Goal: Register for event/course

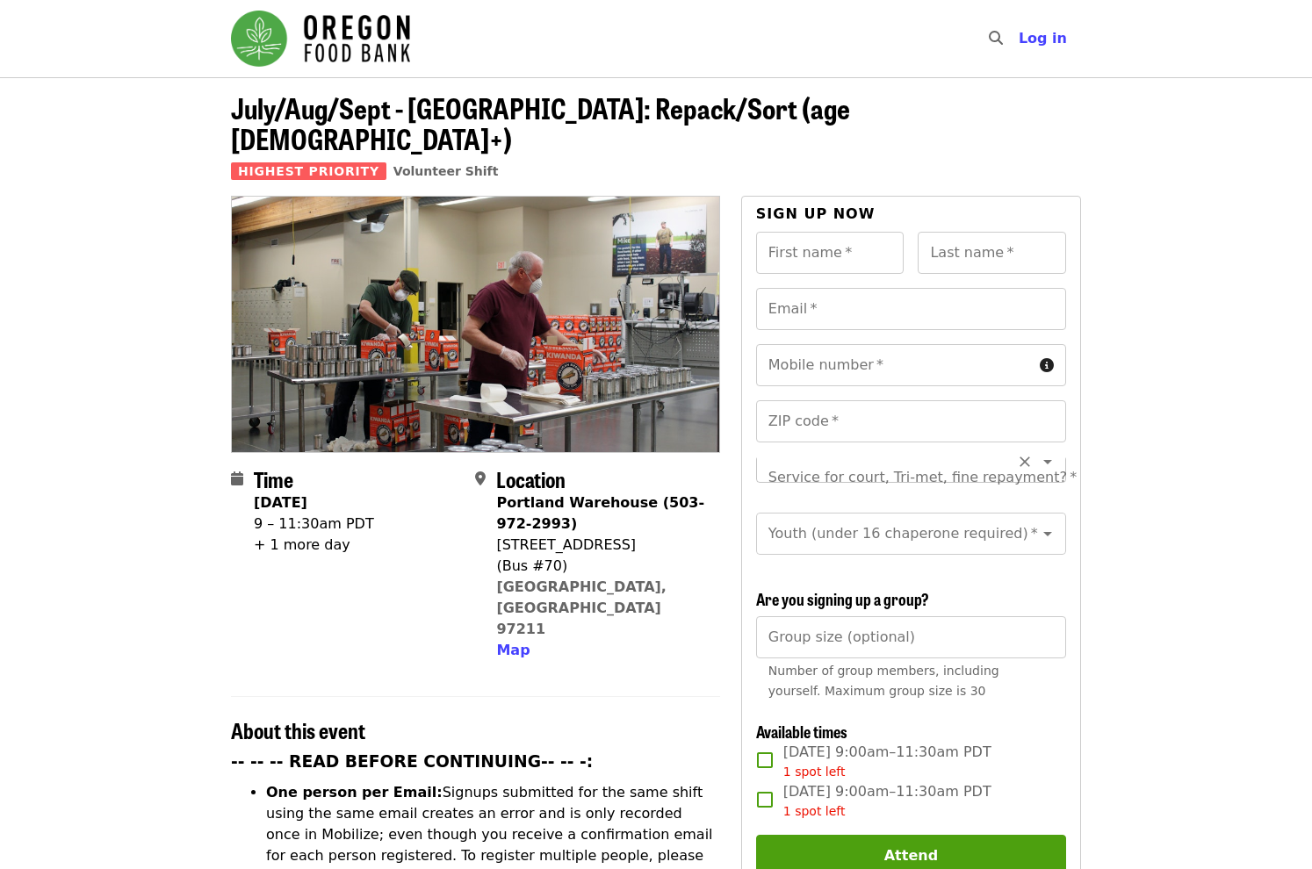
scroll to position [20, 0]
click at [933, 457] on div "Service for court, Tri-met, fine repayment?   * Service for court, Tri-met, fin…" at bounding box center [911, 478] width 310 height 42
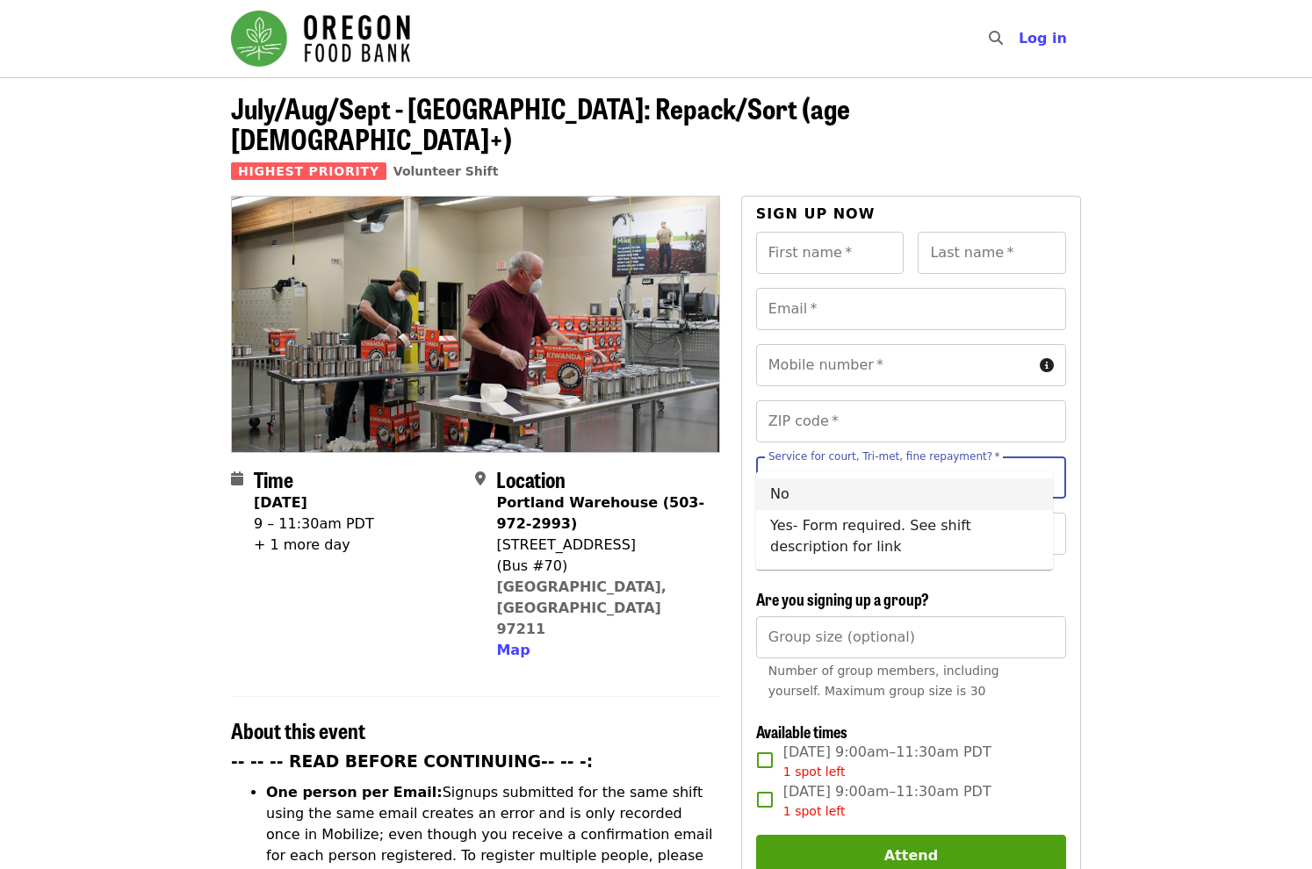
click at [852, 494] on li "No" at bounding box center [904, 494] width 297 height 32
type input "**"
click at [855, 517] on input "Youth (under 16 chaperone required)   *" at bounding box center [889, 533] width 239 height 33
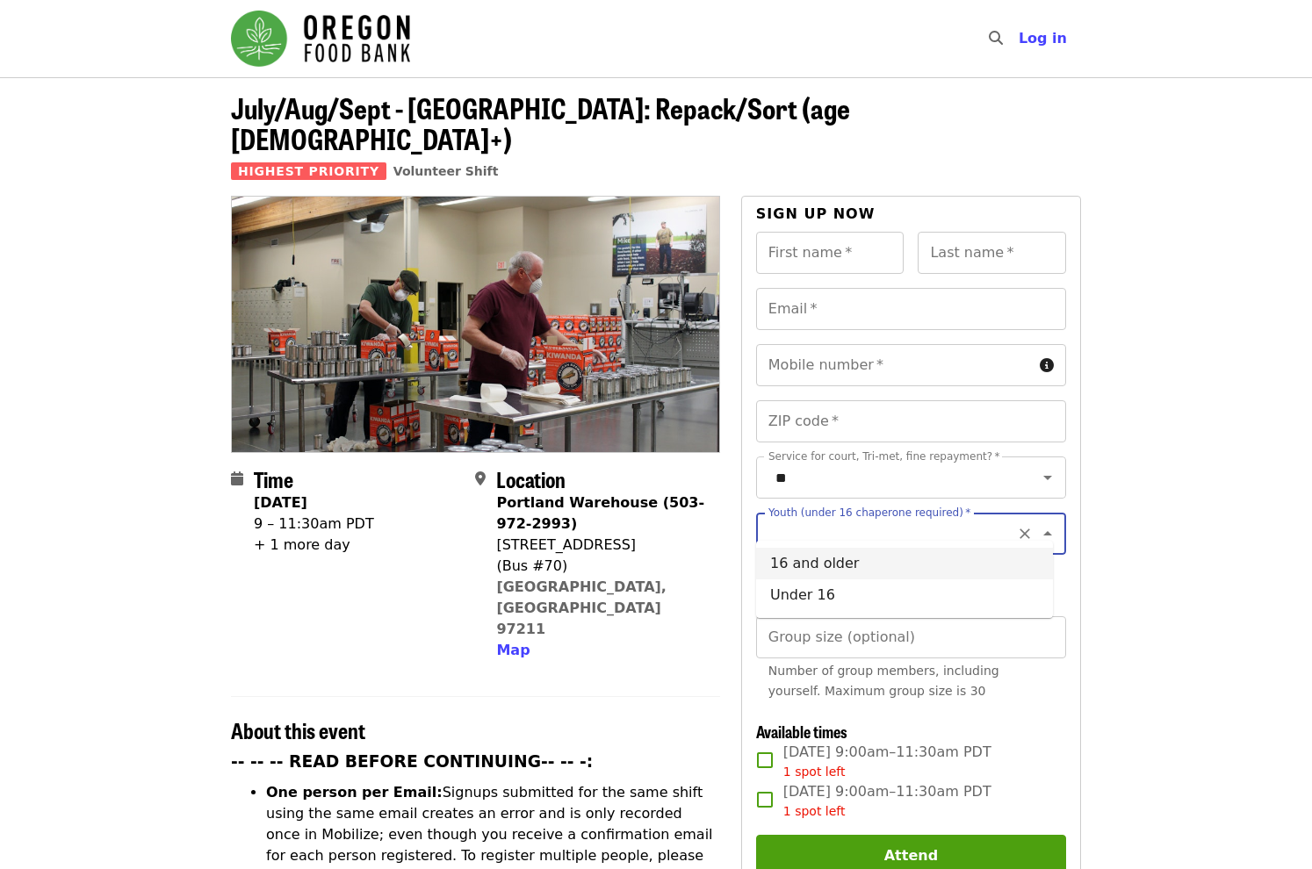
click at [852, 557] on li "16 and older" at bounding box center [904, 564] width 297 height 32
type input "**********"
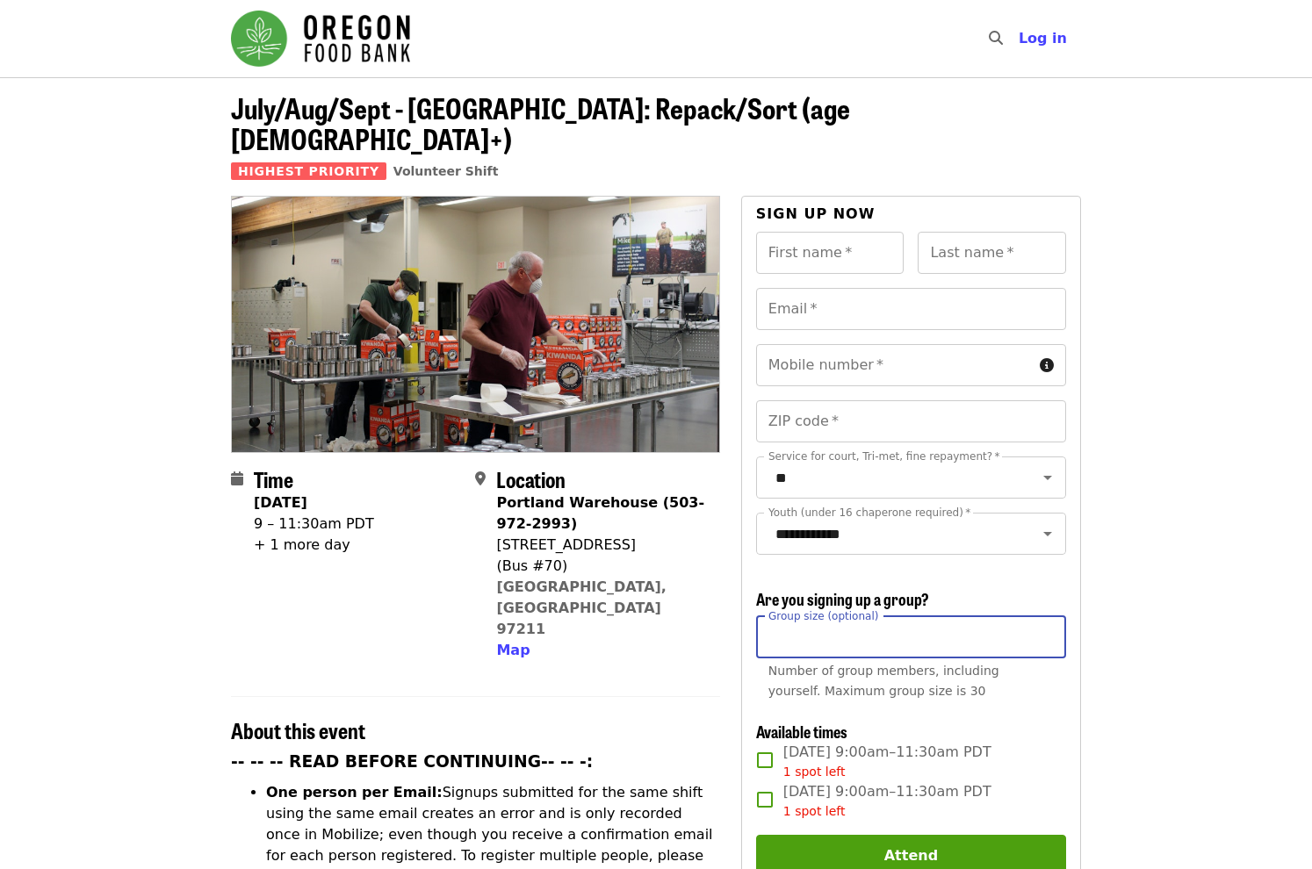
click at [855, 622] on div "Group size (optional) Group size (optional) Number of group members, including …" at bounding box center [911, 662] width 310 height 92
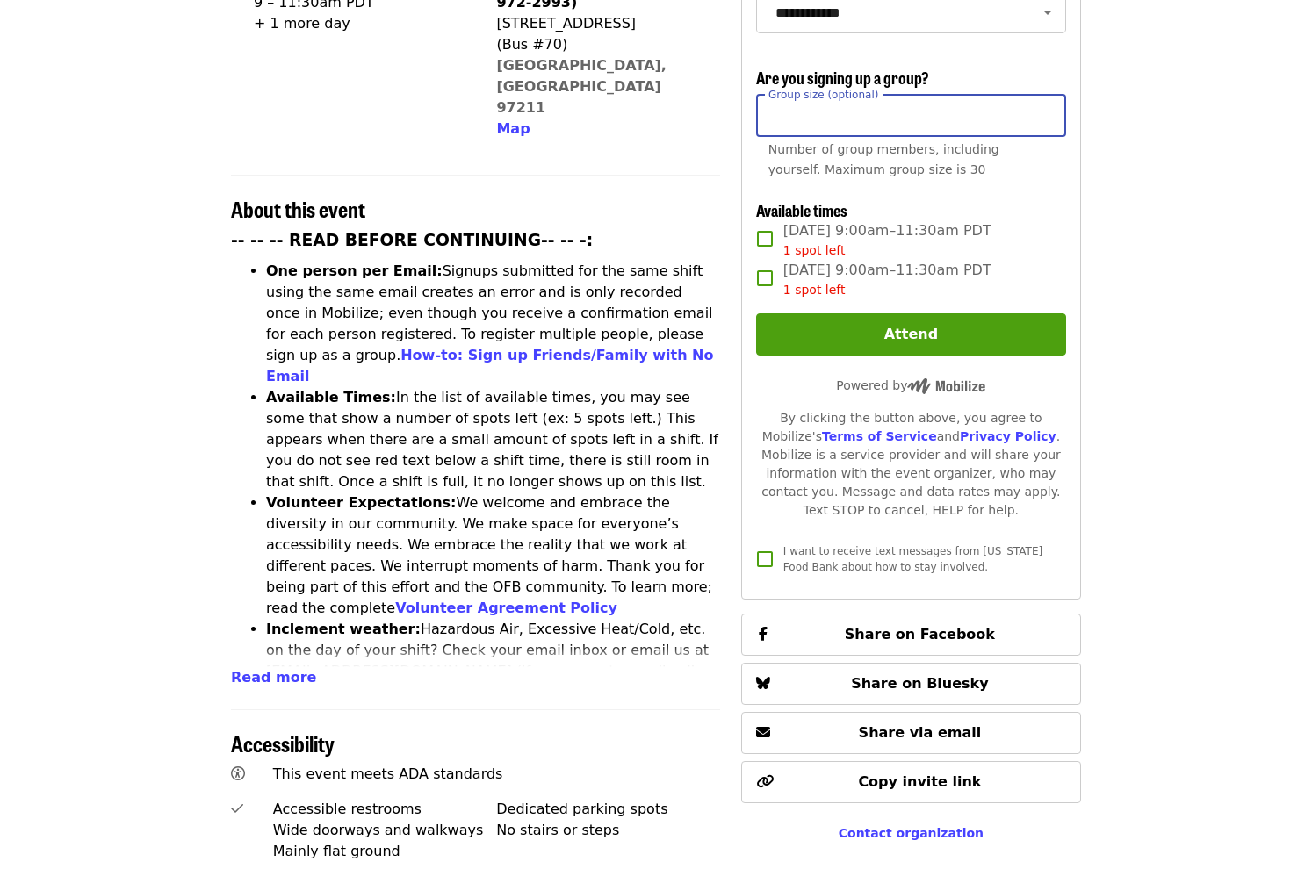
scroll to position [527, 0]
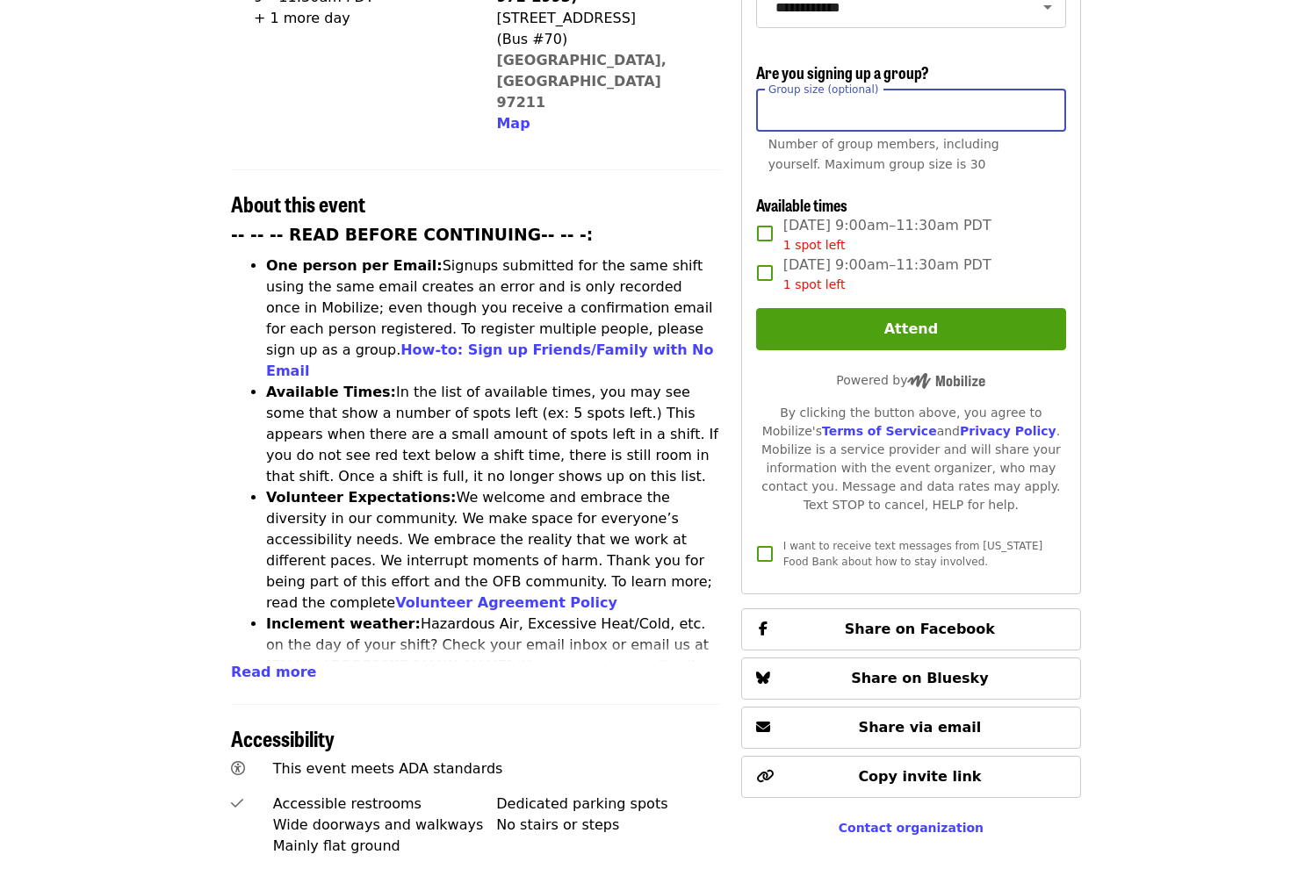
type input "**"
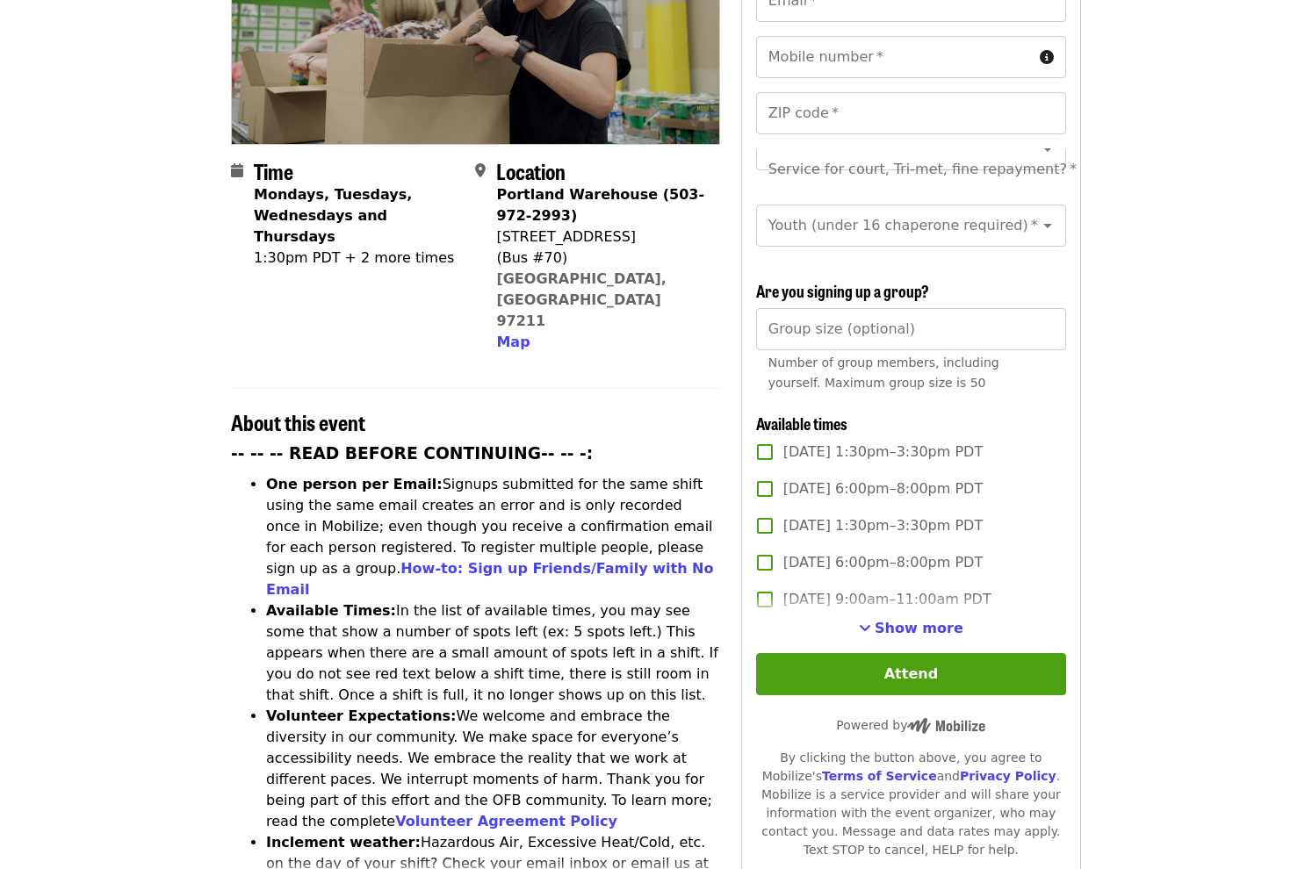
scroll to position [351, 0]
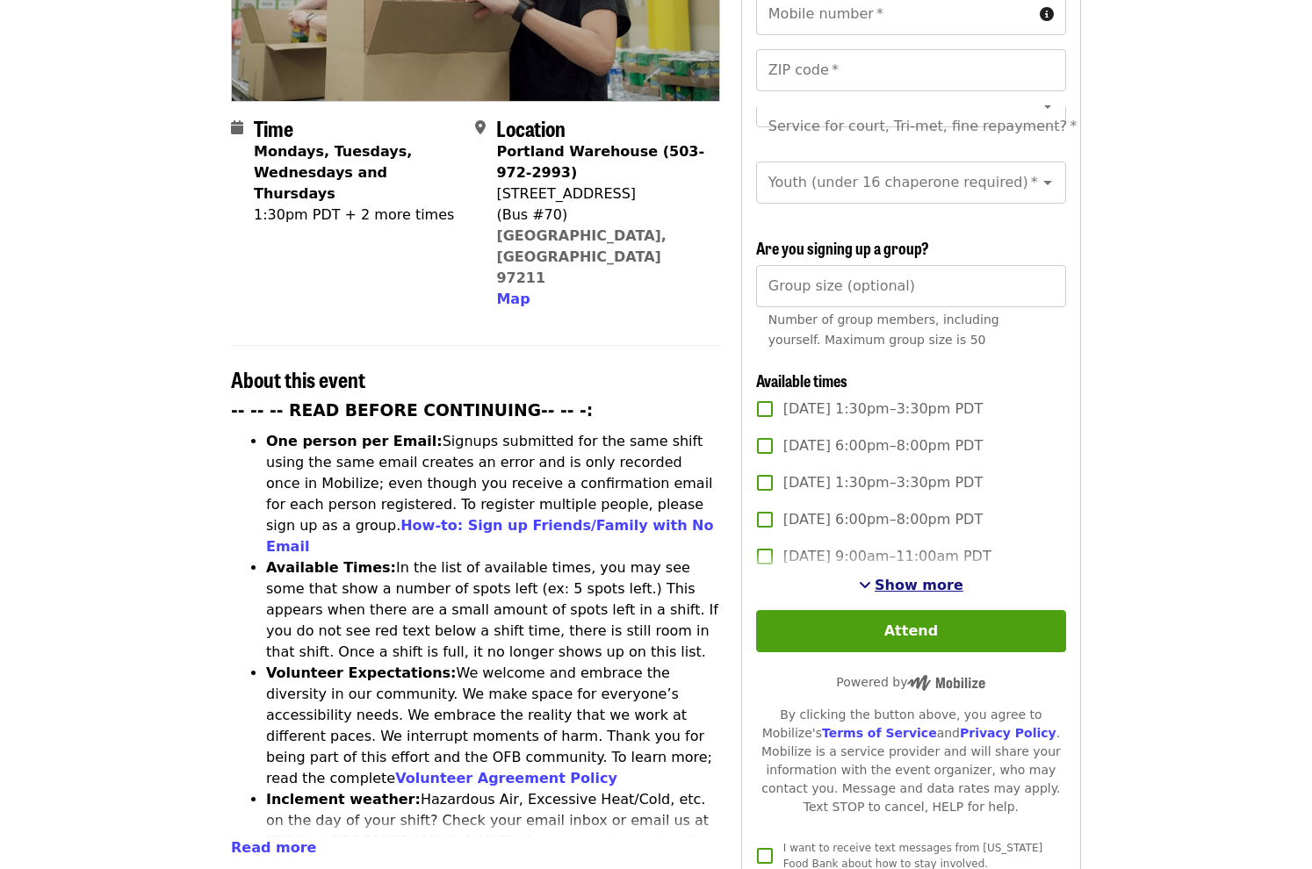
click at [898, 586] on span "Show more" at bounding box center [918, 585] width 89 height 17
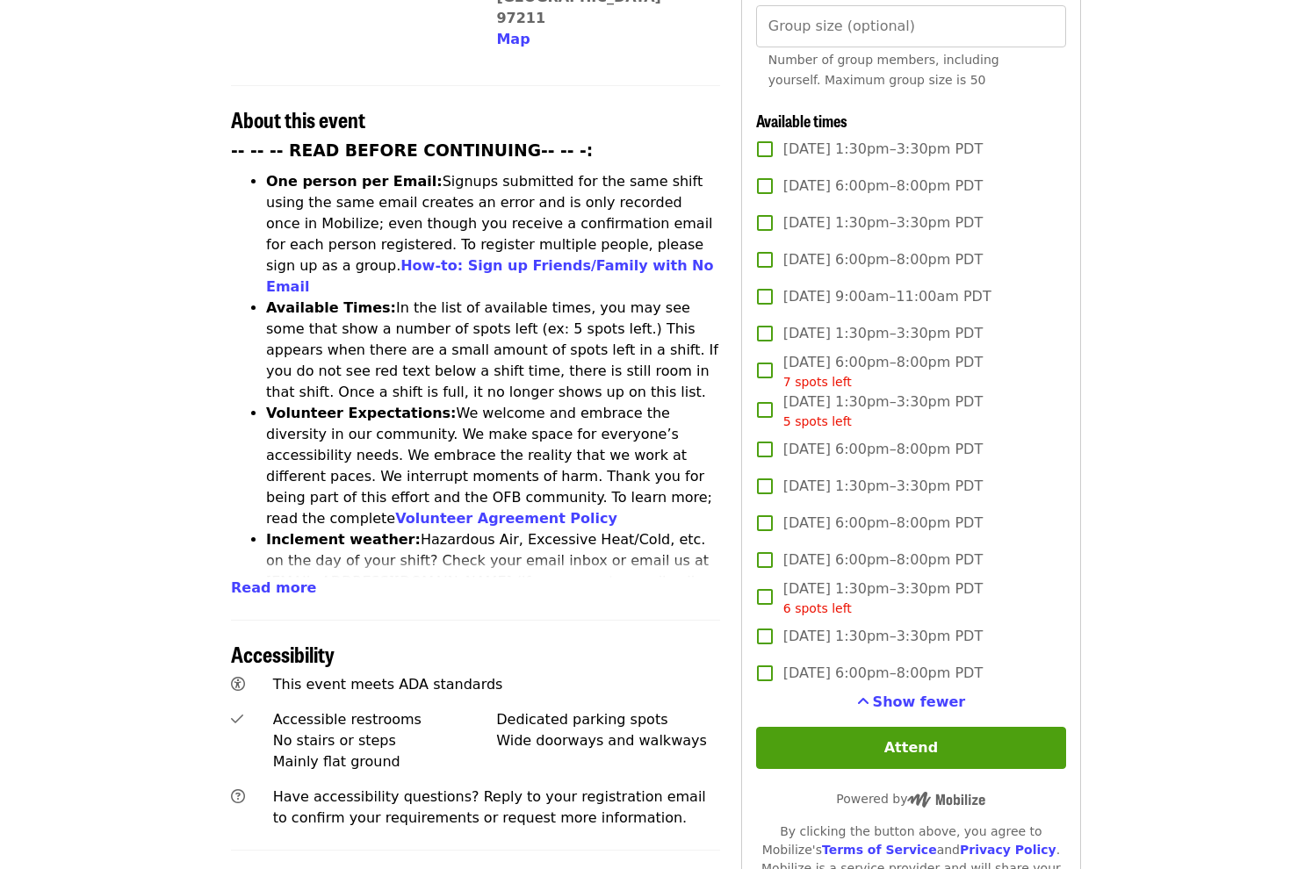
scroll to position [615, 0]
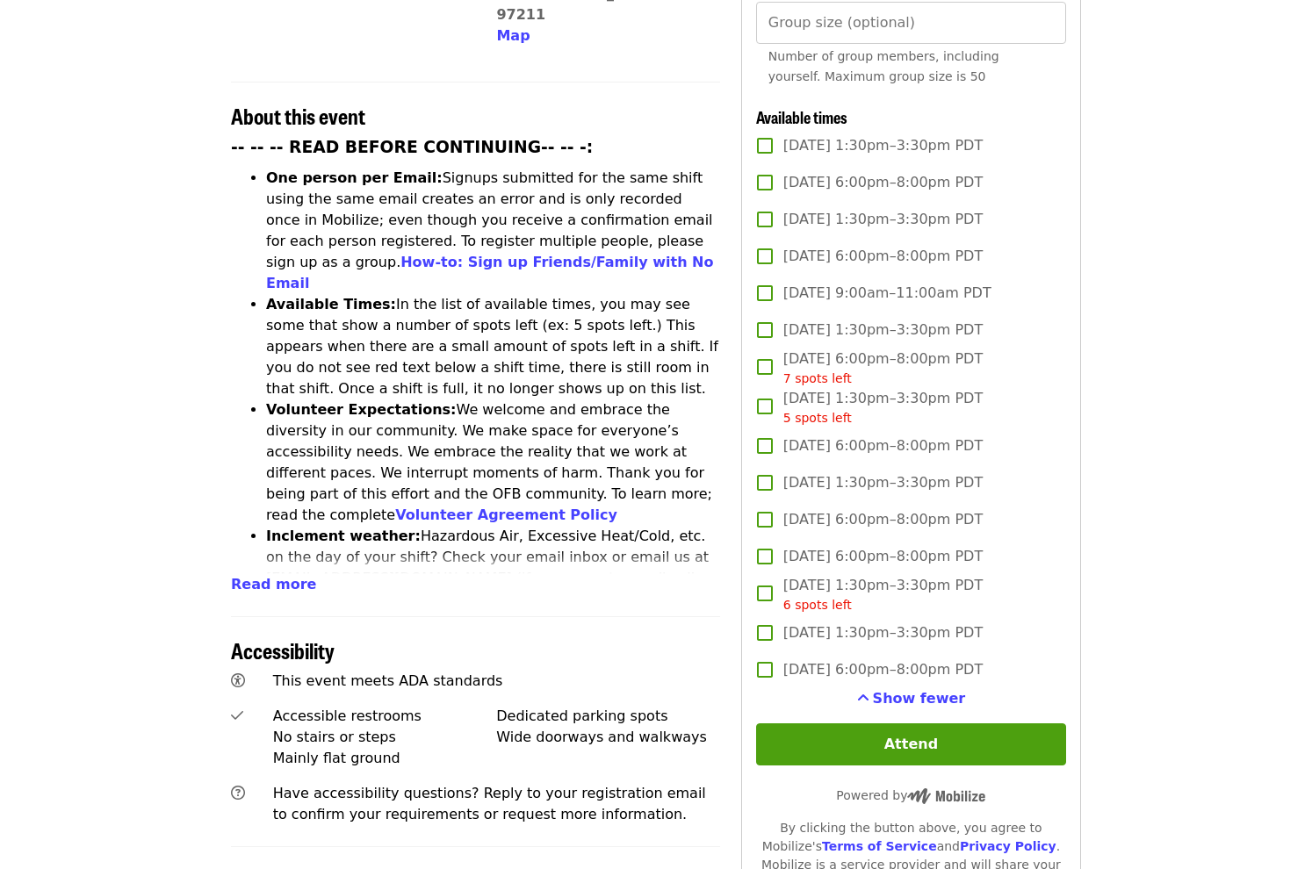
click at [873, 17] on input "Group size (optional)" at bounding box center [911, 23] width 310 height 42
type input "**"
click at [1197, 294] on article "July/Aug/Sept - [GEOGRAPHIC_DATA]: Repack/Sort (age [DEMOGRAPHIC_DATA]+) Highes…" at bounding box center [656, 394] width 1312 height 1862
click at [919, 482] on span "[DATE] 1:30pm–3:30pm PDT" at bounding box center [882, 482] width 199 height 21
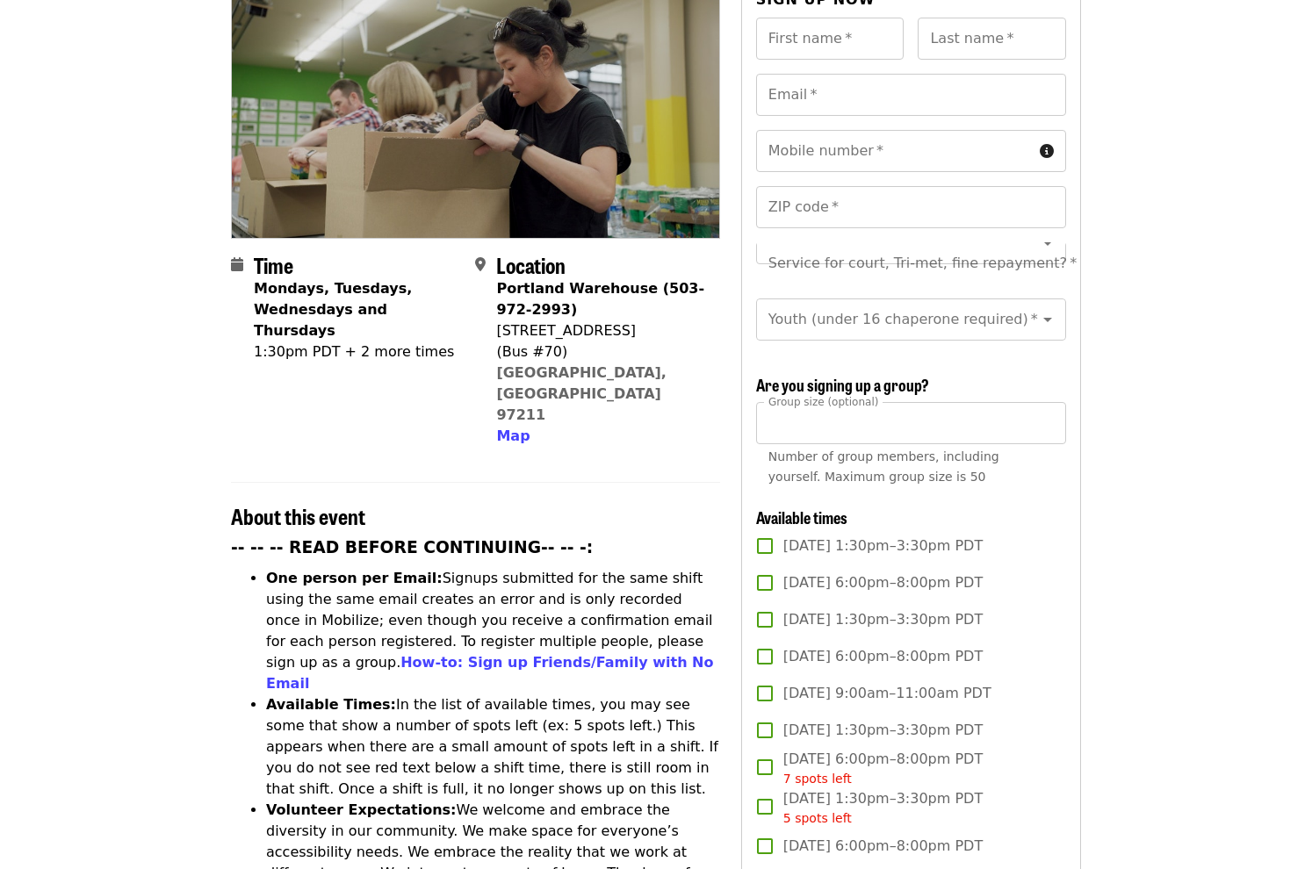
scroll to position [0, 0]
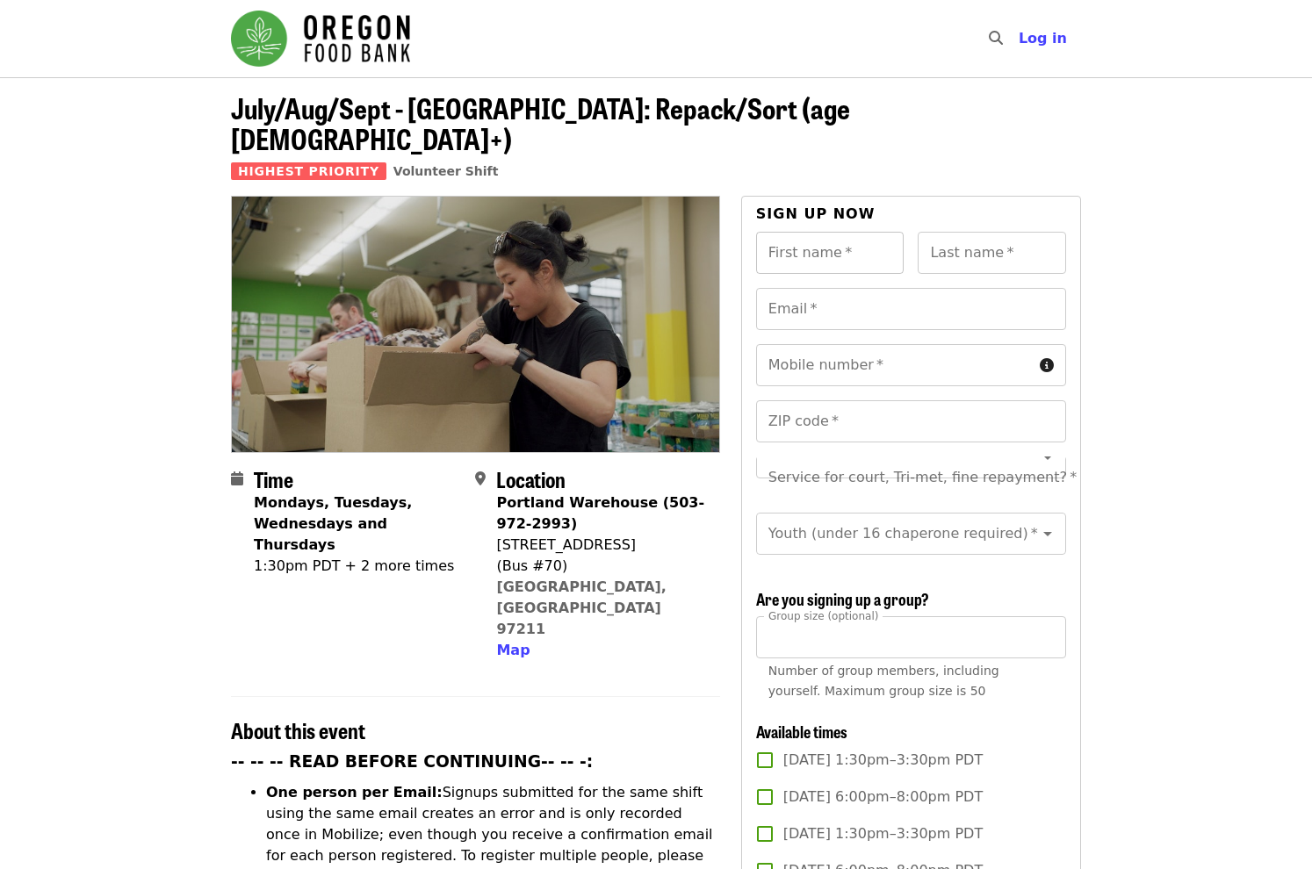
click at [830, 232] on input "First name   *" at bounding box center [830, 253] width 148 height 42
type input "*****"
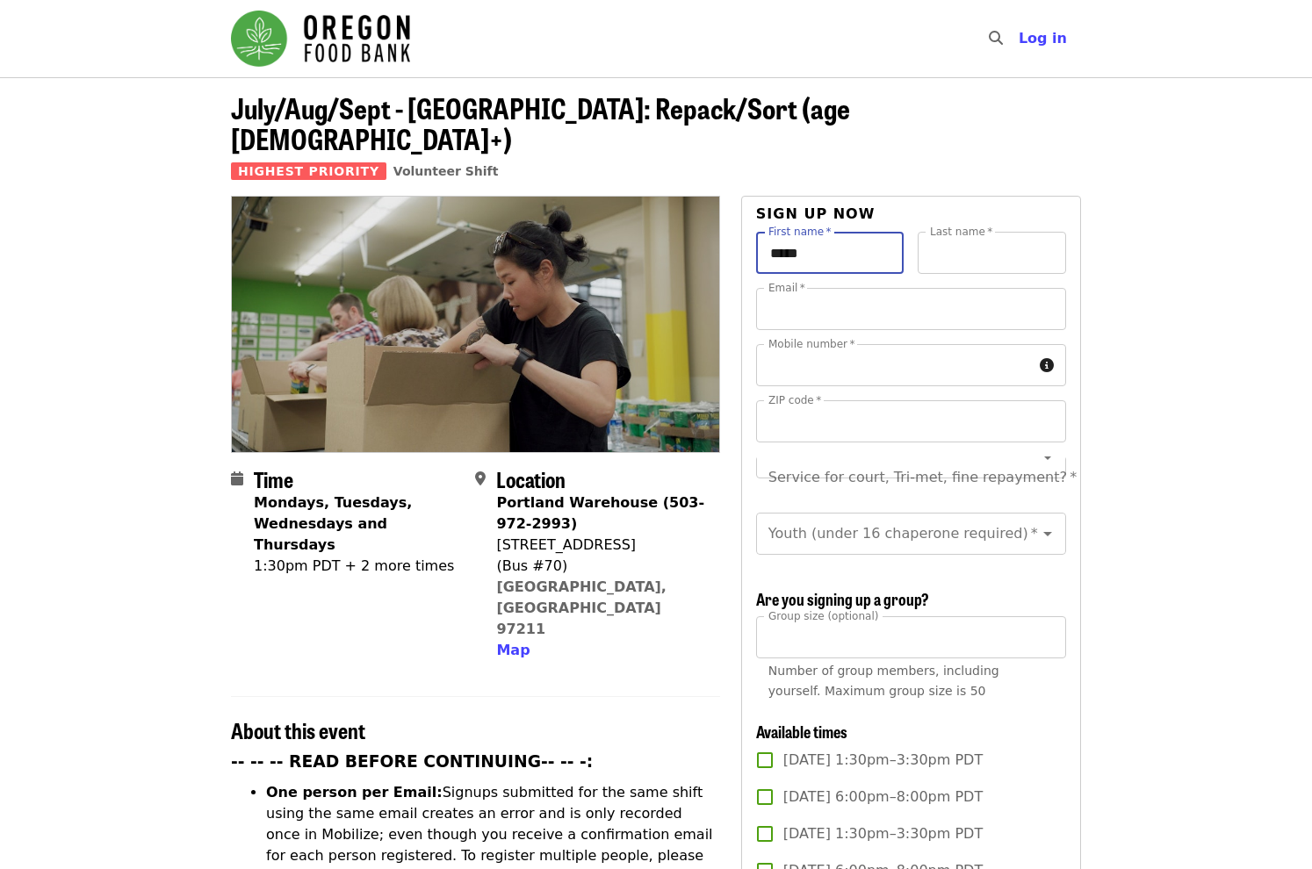
type input "*****"
type input "**********"
type input "*****"
click at [977, 457] on div "Service for court, Tri-met, fine repayment?   * Service for court, Tri-met, fin…" at bounding box center [911, 478] width 310 height 42
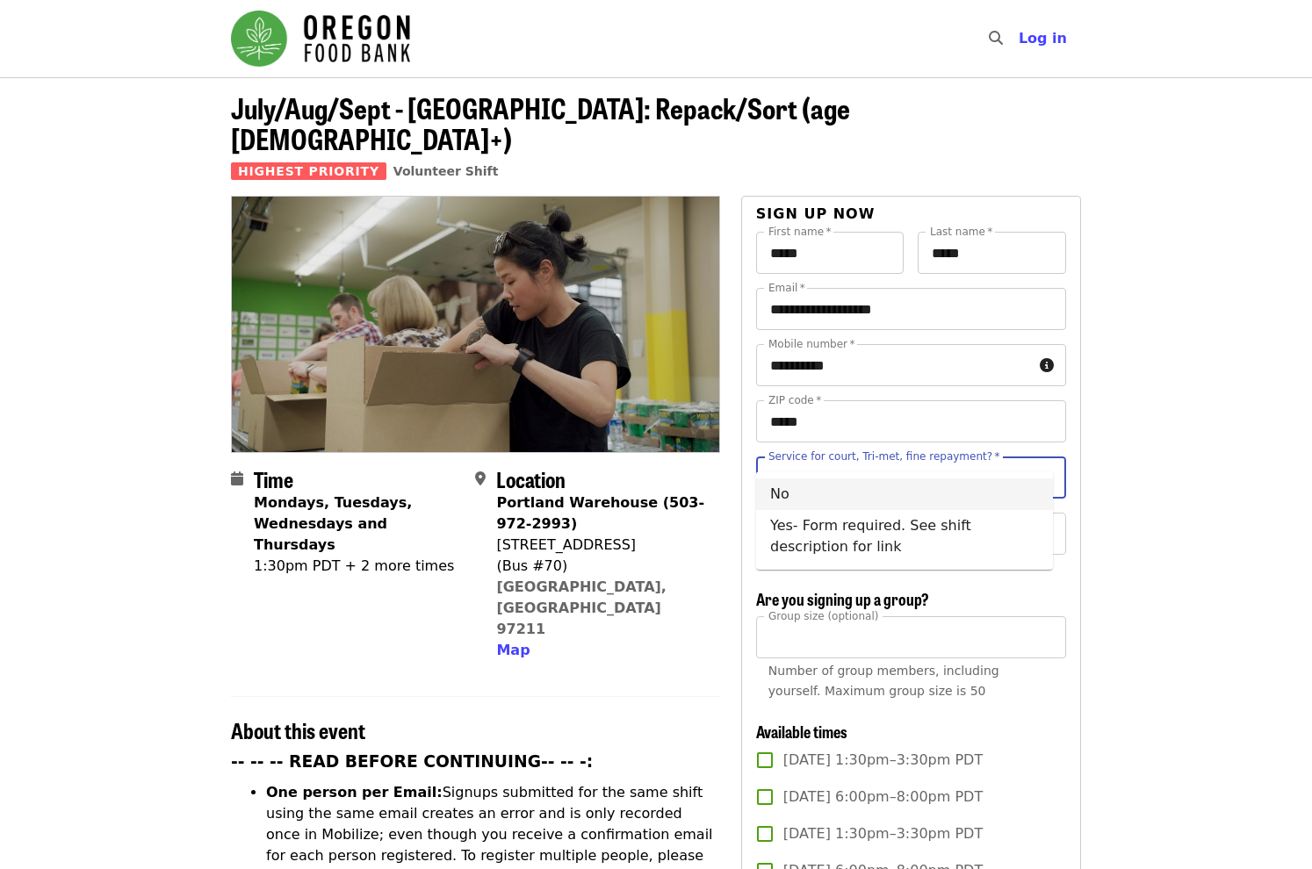
click at [894, 500] on li "No" at bounding box center [904, 494] width 297 height 32
type input "**"
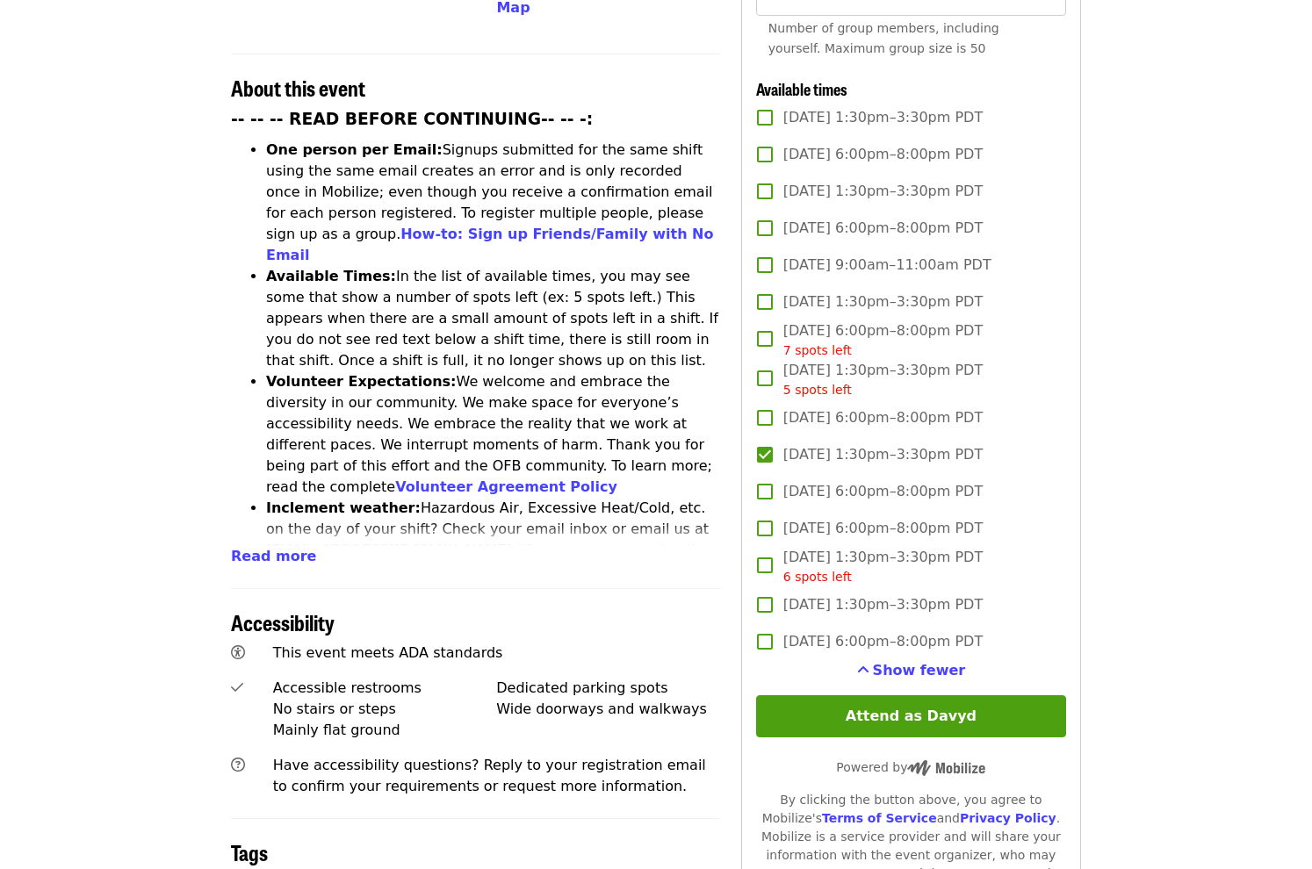
scroll to position [615, 0]
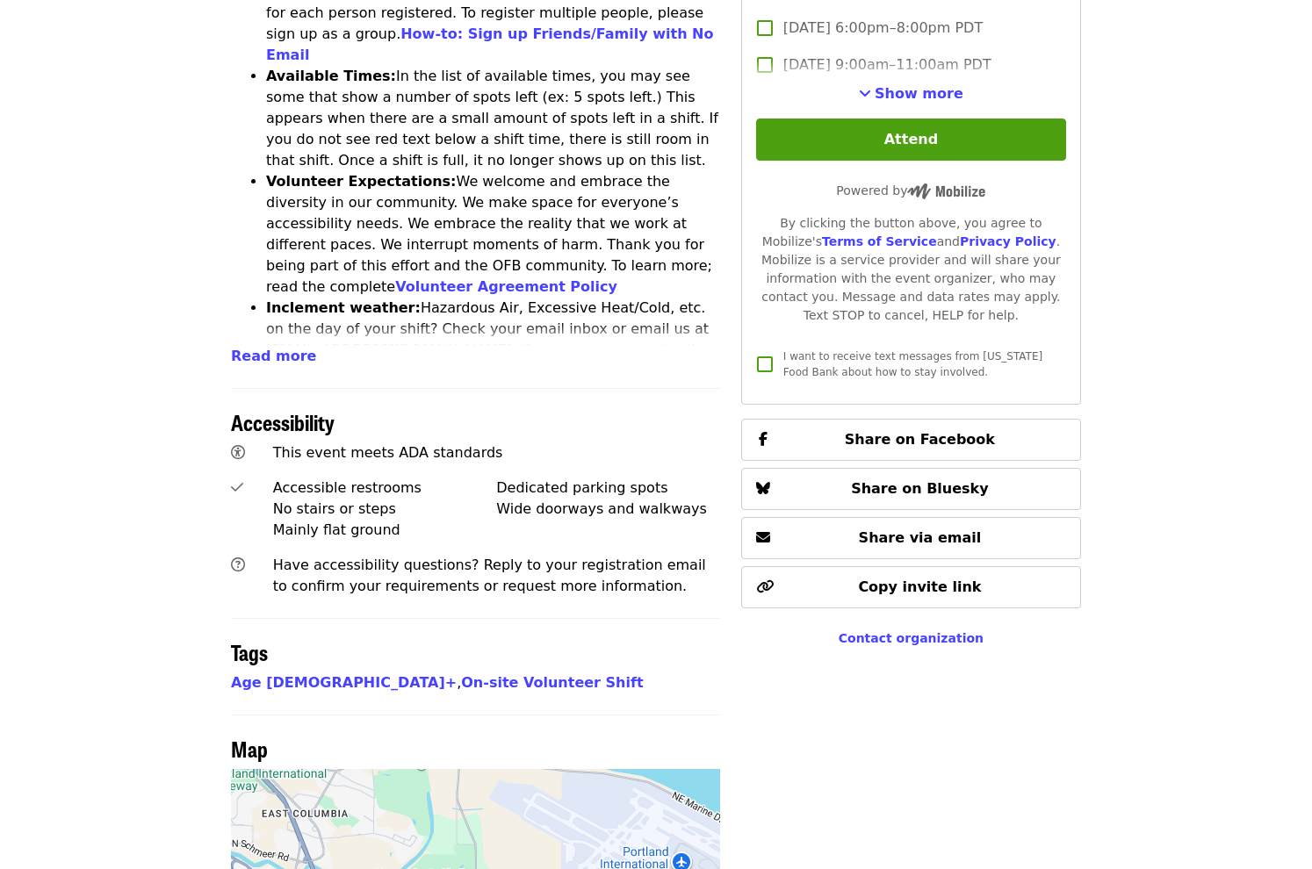
scroll to position [878, 0]
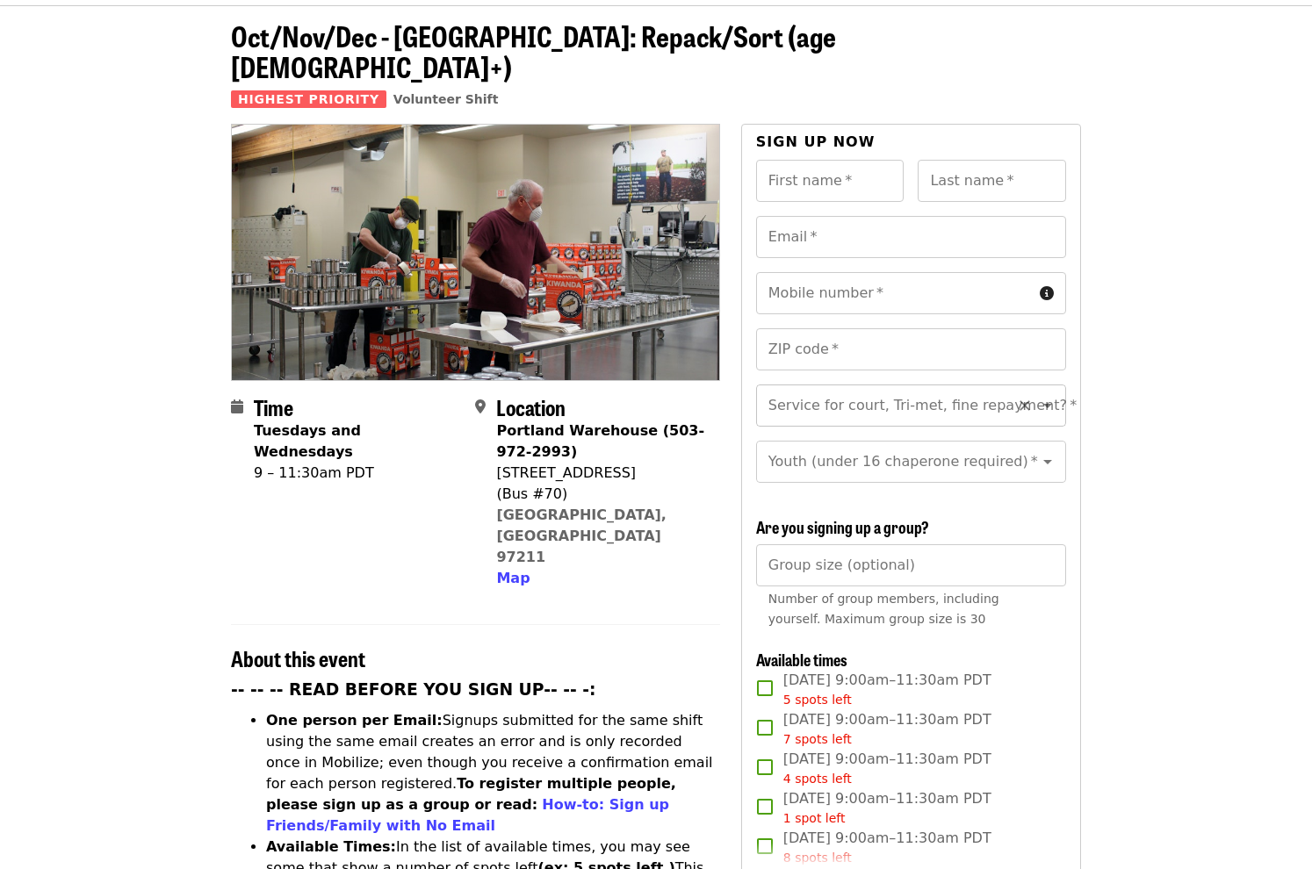
scroll to position [263, 0]
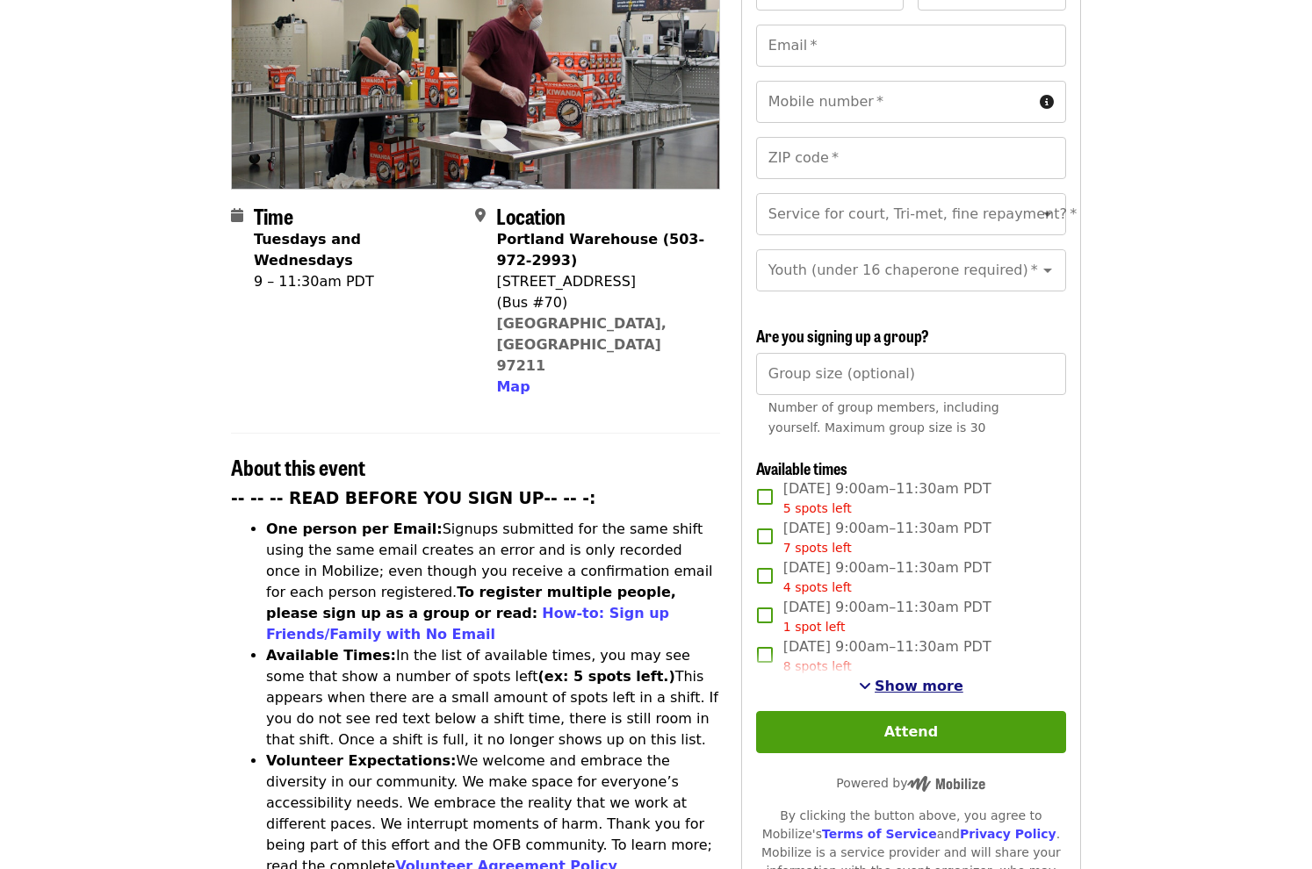
click at [909, 678] on span "Show more" at bounding box center [918, 686] width 89 height 17
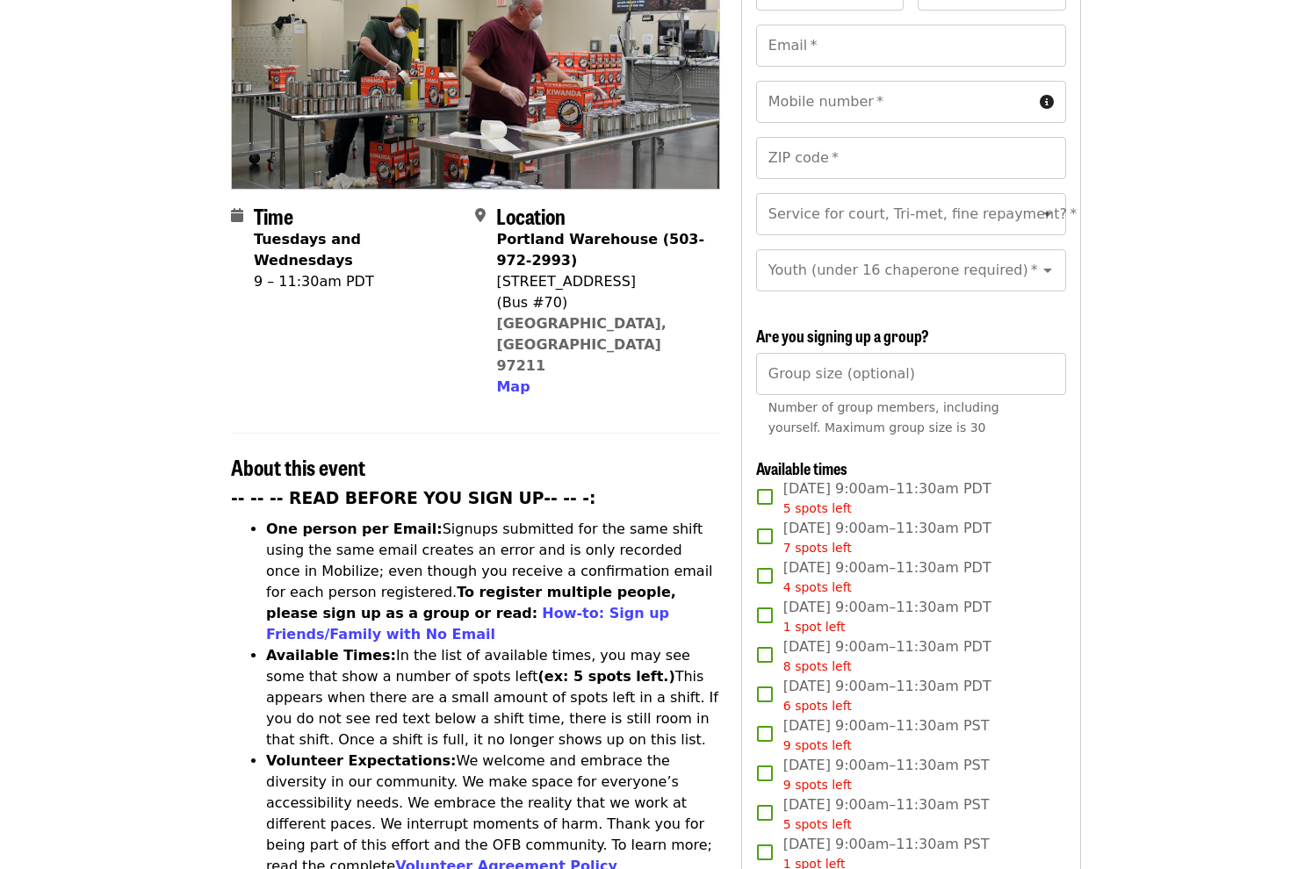
click at [855, 566] on span "Wed, Oct 15, 9:00am–11:30am PDT 4 spots left" at bounding box center [887, 577] width 208 height 40
click at [817, 565] on span "Wed, Oct 15, 9:00am–11:30am PDT 4 spots left" at bounding box center [887, 577] width 208 height 40
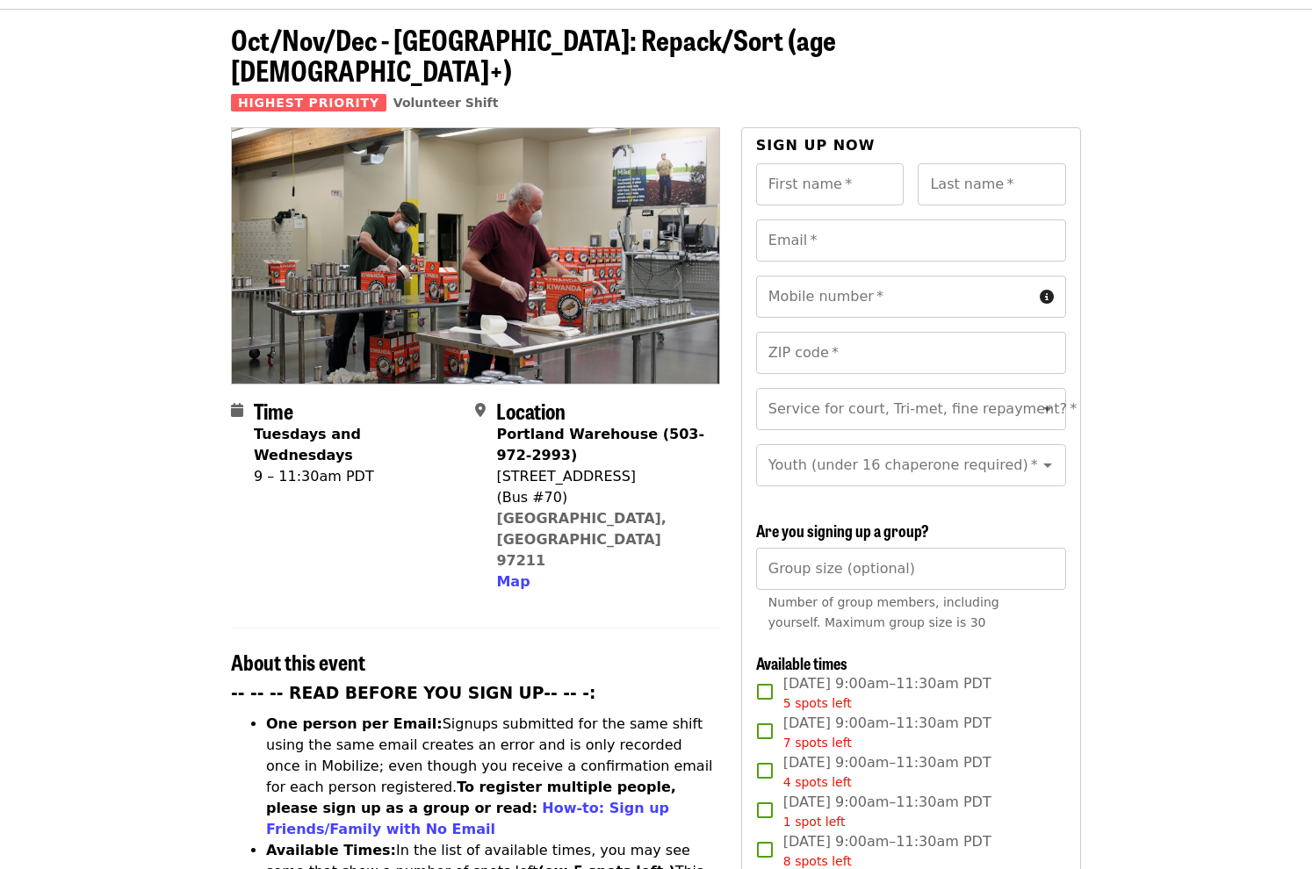
scroll to position [0, 0]
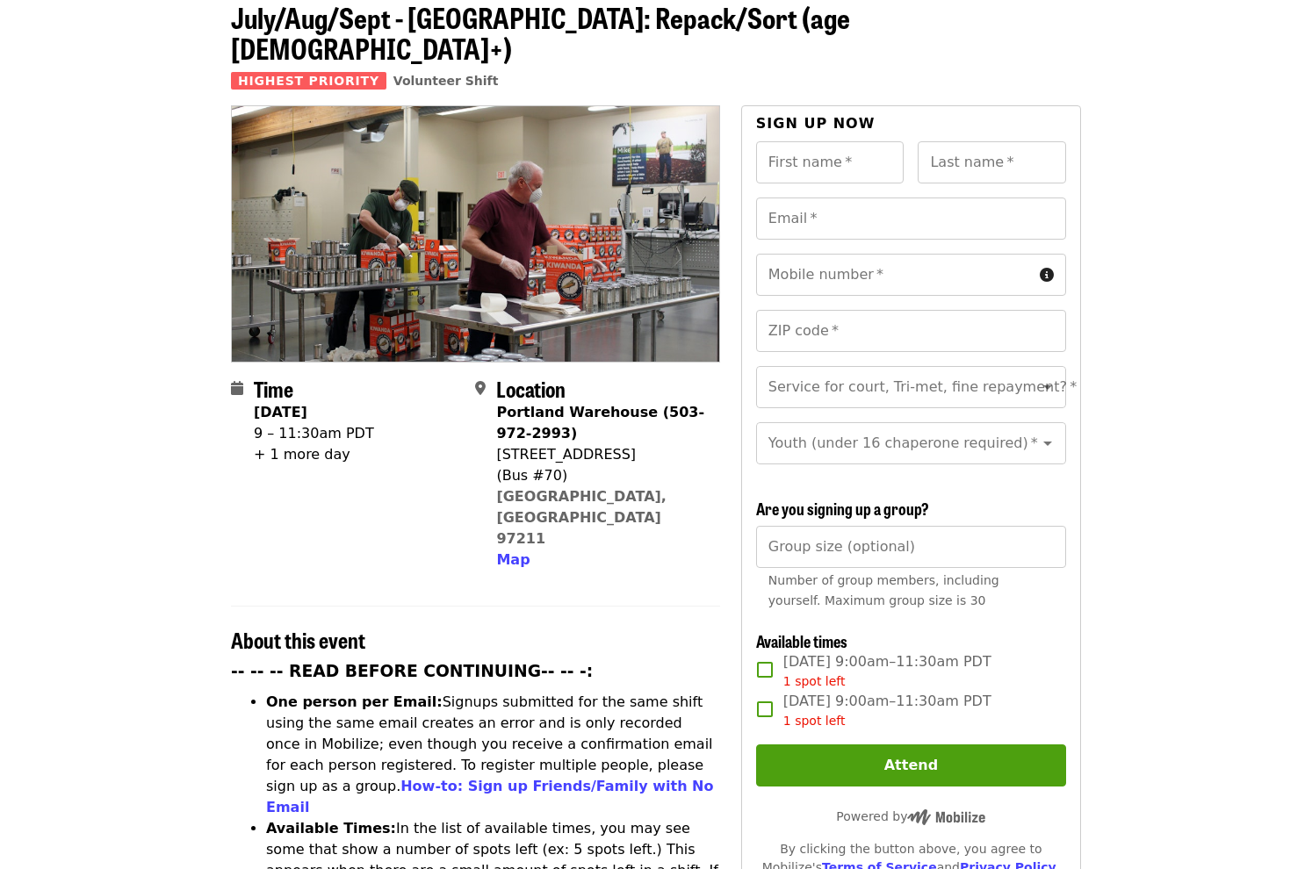
scroll to position [263, 0]
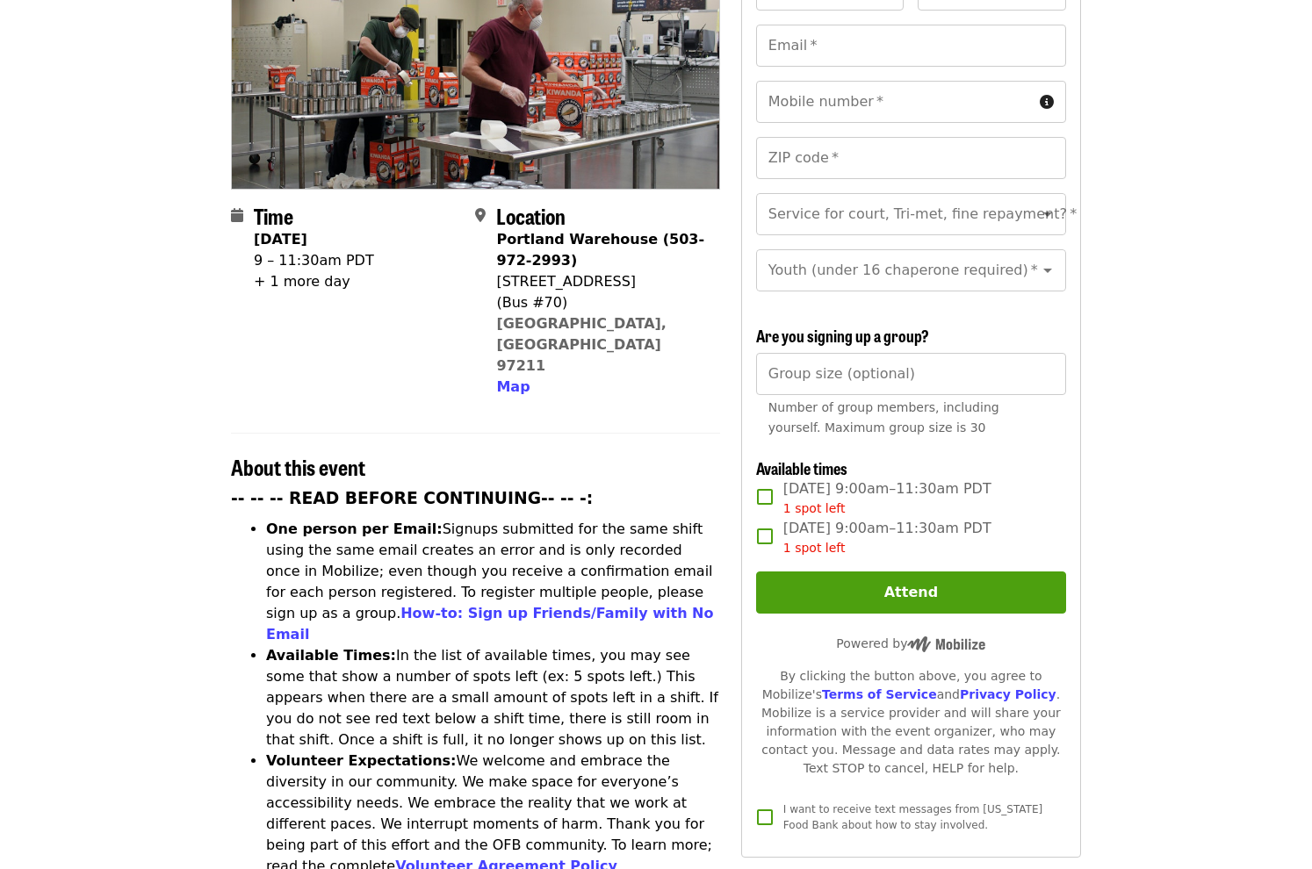
click at [808, 524] on span "[DATE] 9:00am–11:30am PDT 1 spot left" at bounding box center [887, 538] width 208 height 40
click at [852, 372] on input "Group size (optional)" at bounding box center [911, 374] width 310 height 42
type input "**"
click at [1304, 461] on article "July/Aug/Sept - [GEOGRAPHIC_DATA]: Repack/Sort (age [DEMOGRAPHIC_DATA]+) Highes…" at bounding box center [656, 745] width 1312 height 1862
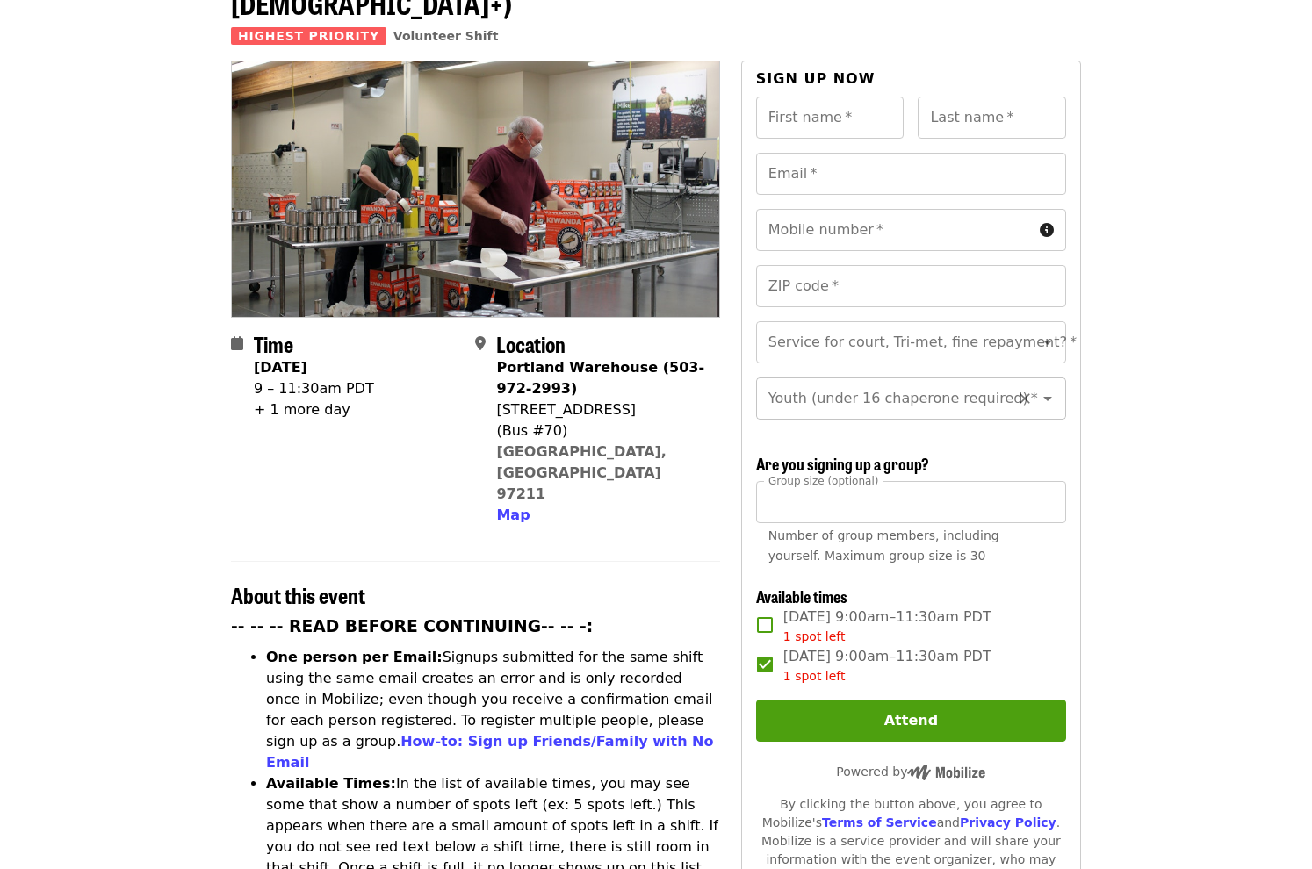
scroll to position [176, 0]
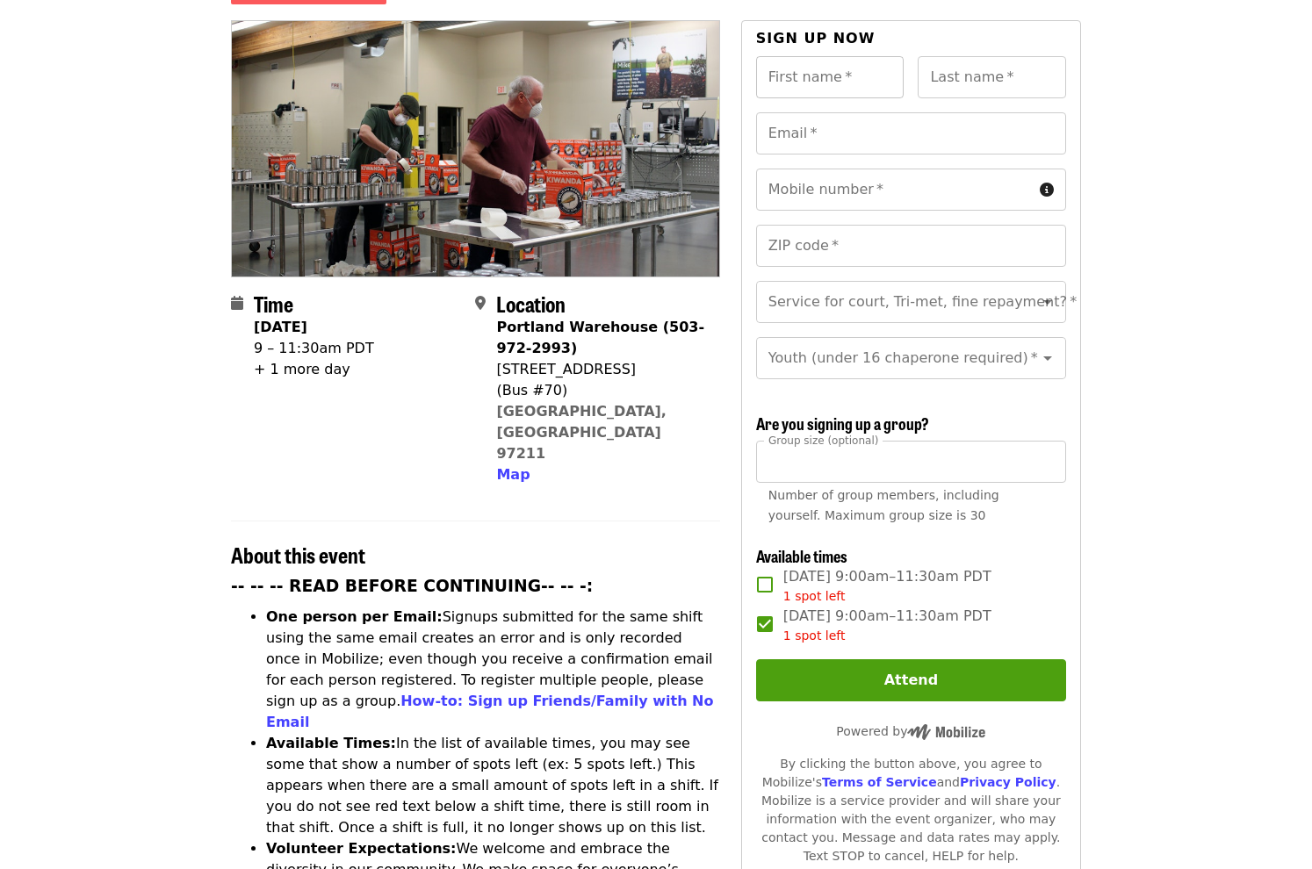
click at [841, 56] on input "First name   *" at bounding box center [830, 77] width 148 height 42
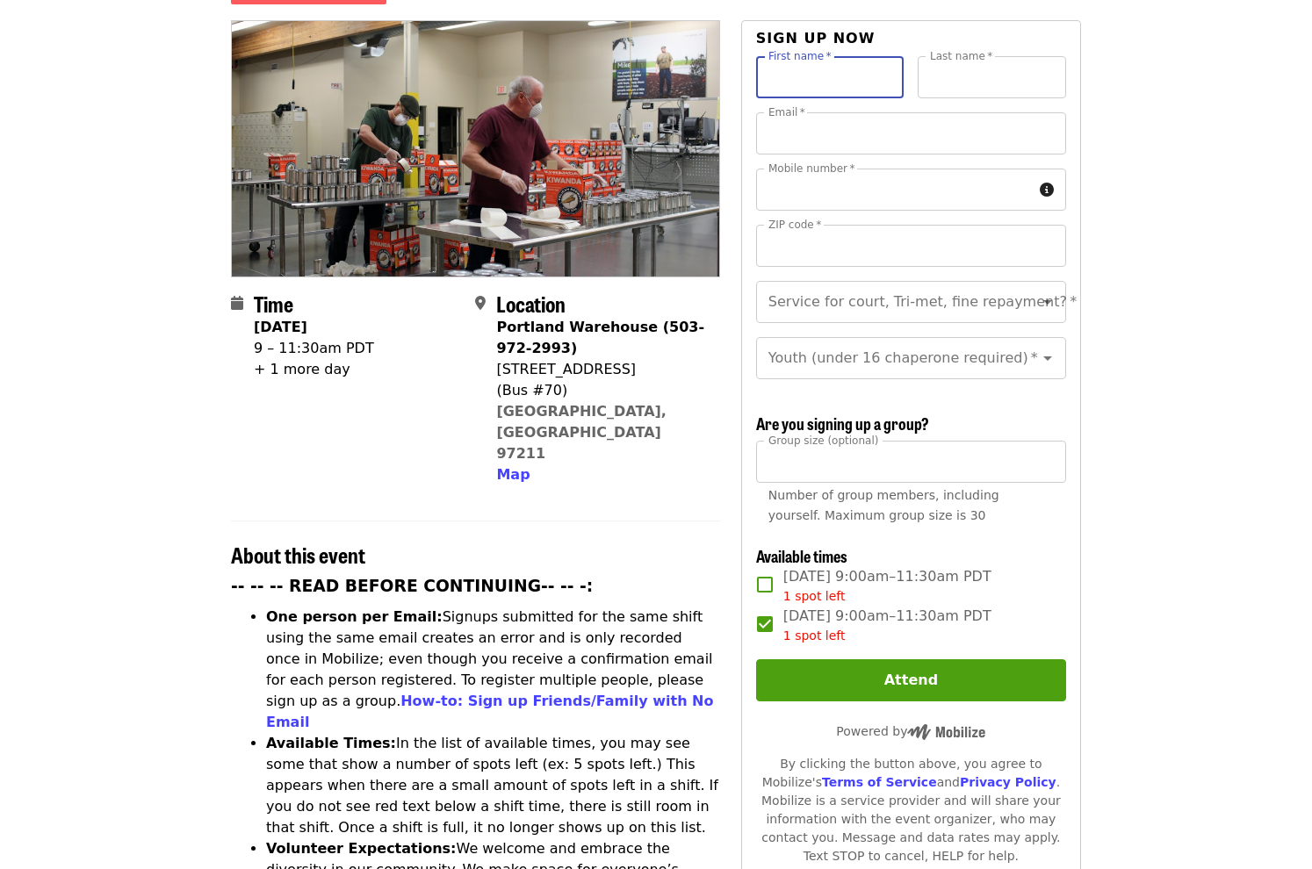
type input "*****"
type input "**********"
type input "*****"
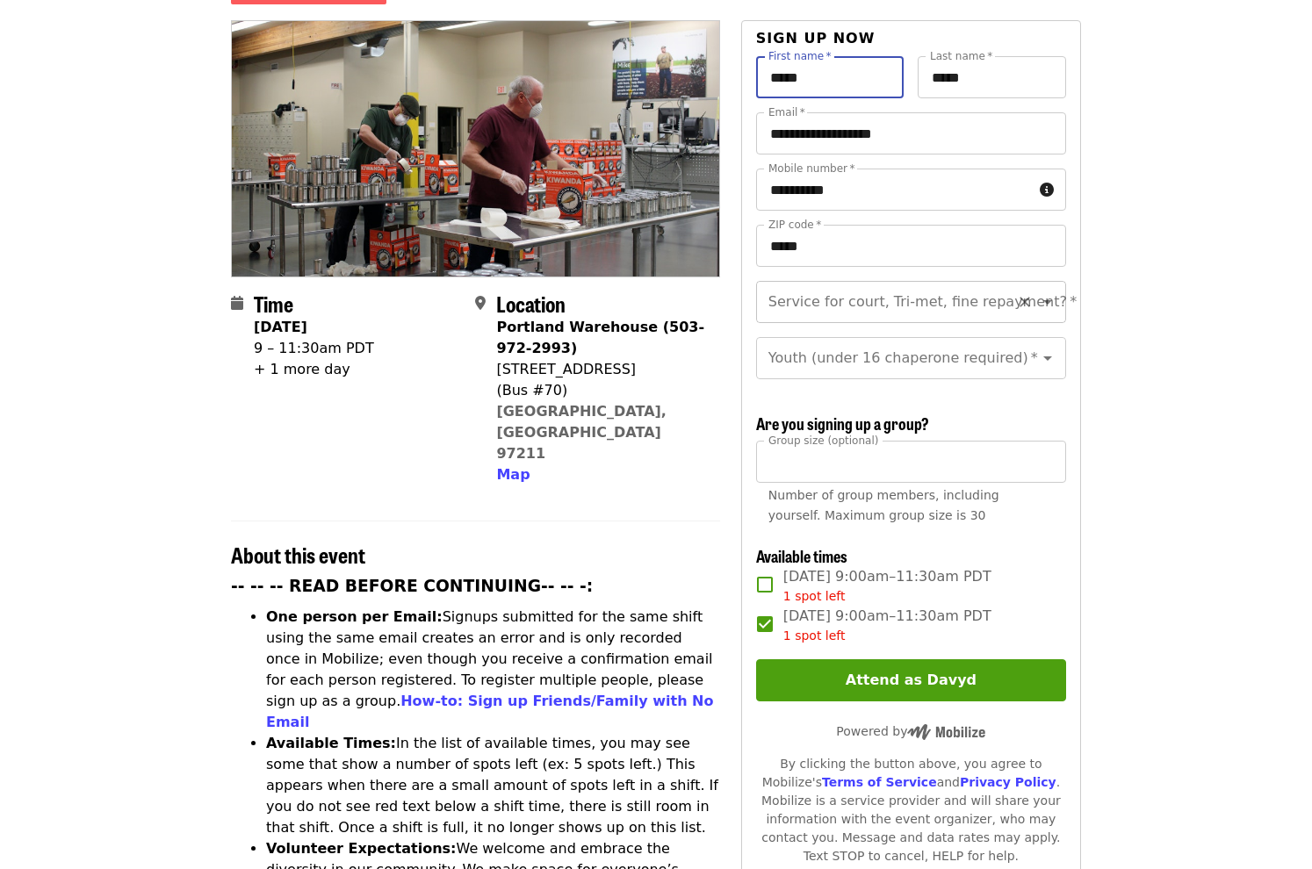
click at [896, 285] on input "Service for court, Tri-met, fine repayment?   *" at bounding box center [889, 301] width 239 height 33
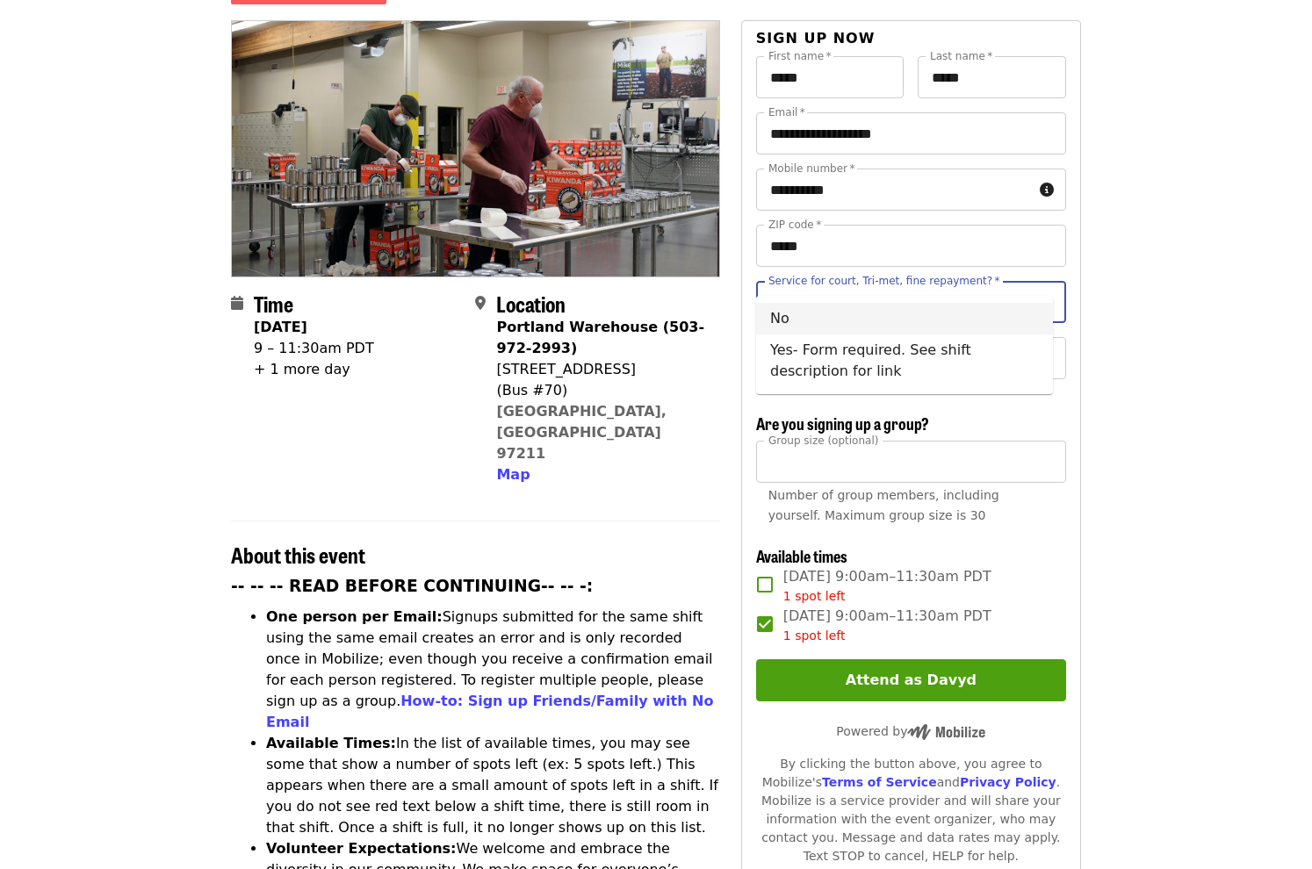
click at [903, 309] on li "No" at bounding box center [904, 319] width 297 height 32
type input "**"
click at [906, 349] on input "Youth (under 16 chaperone required)   *" at bounding box center [889, 358] width 239 height 33
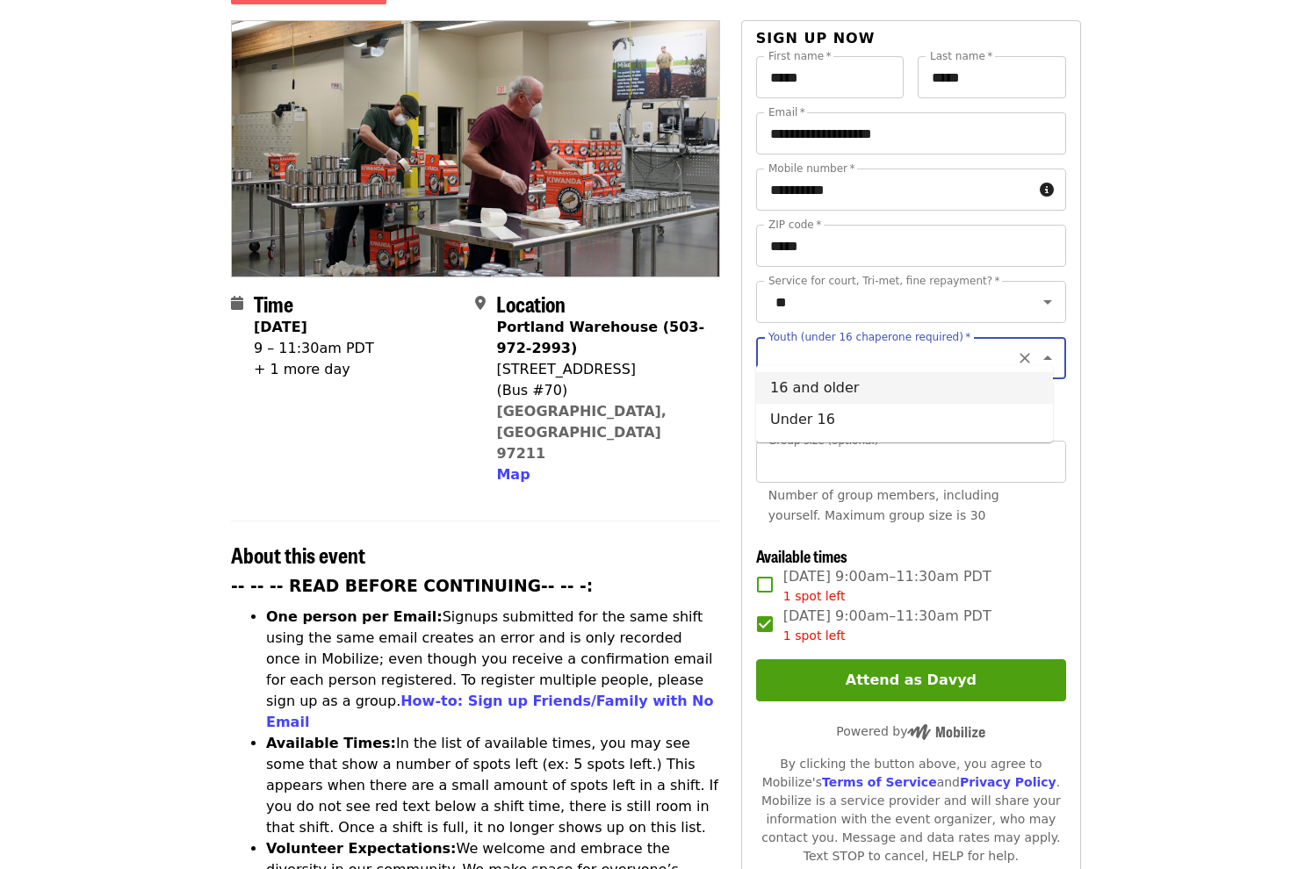
click at [892, 385] on li "16 and older" at bounding box center [904, 388] width 297 height 32
type input "**********"
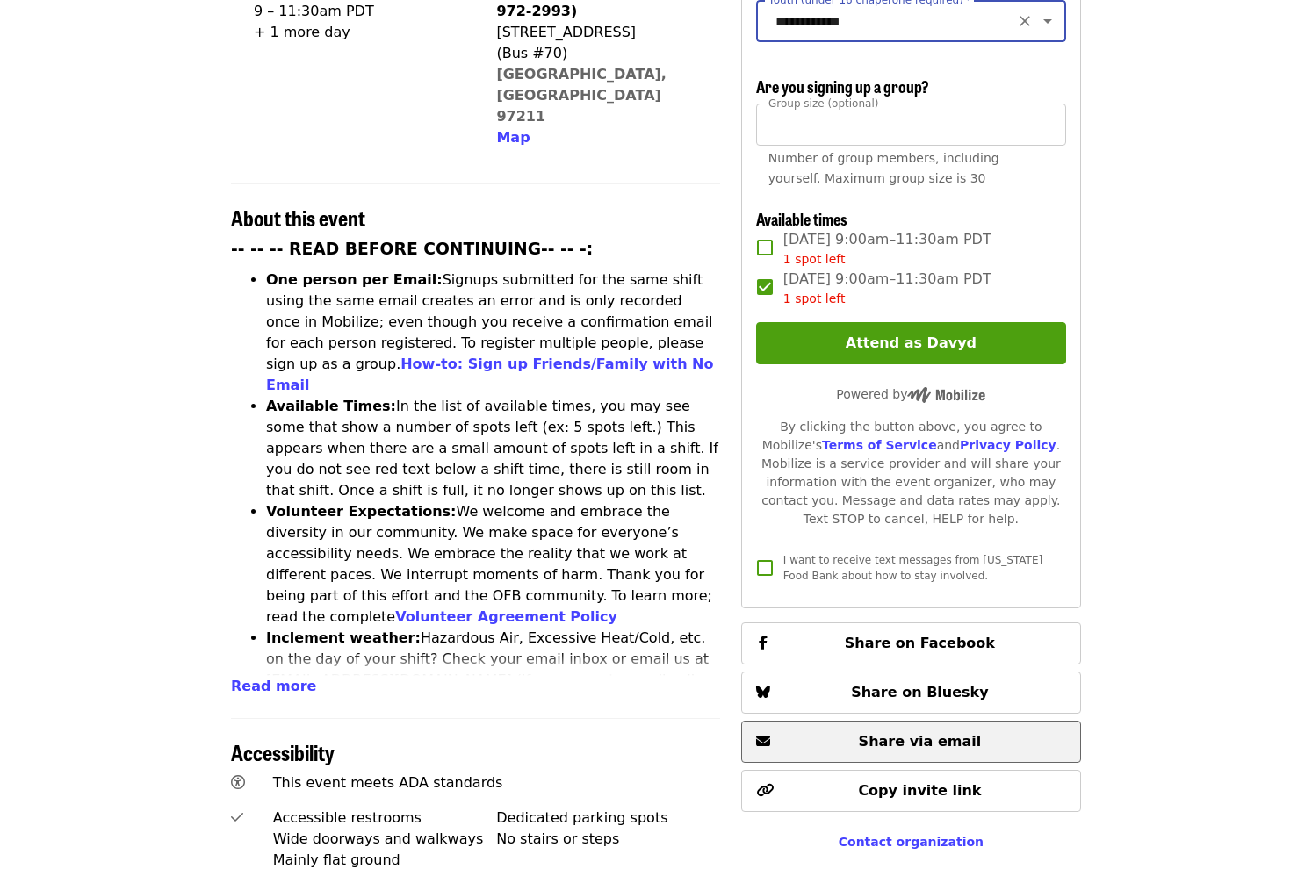
scroll to position [615, 0]
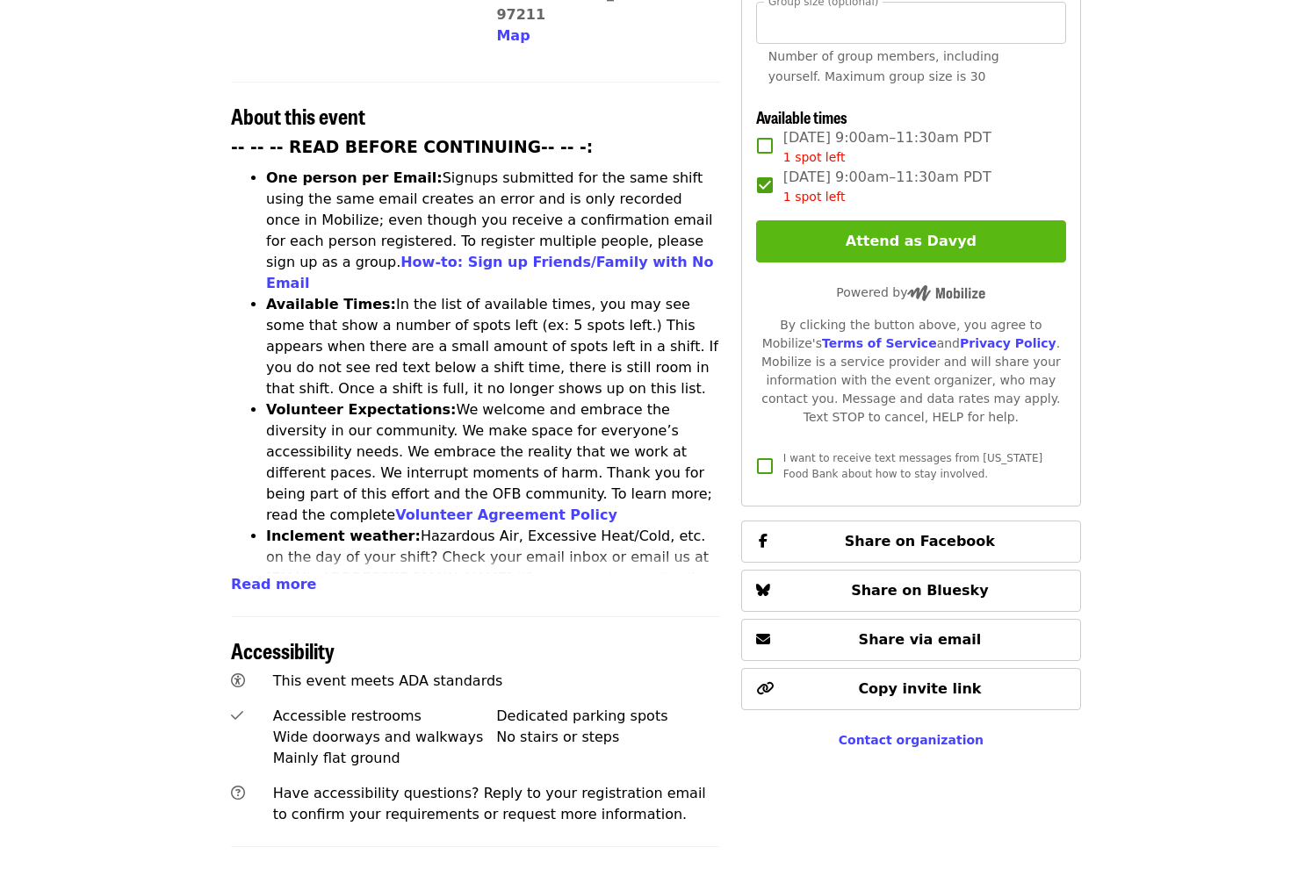
click at [946, 249] on button "Attend as Davyd" at bounding box center [911, 241] width 310 height 42
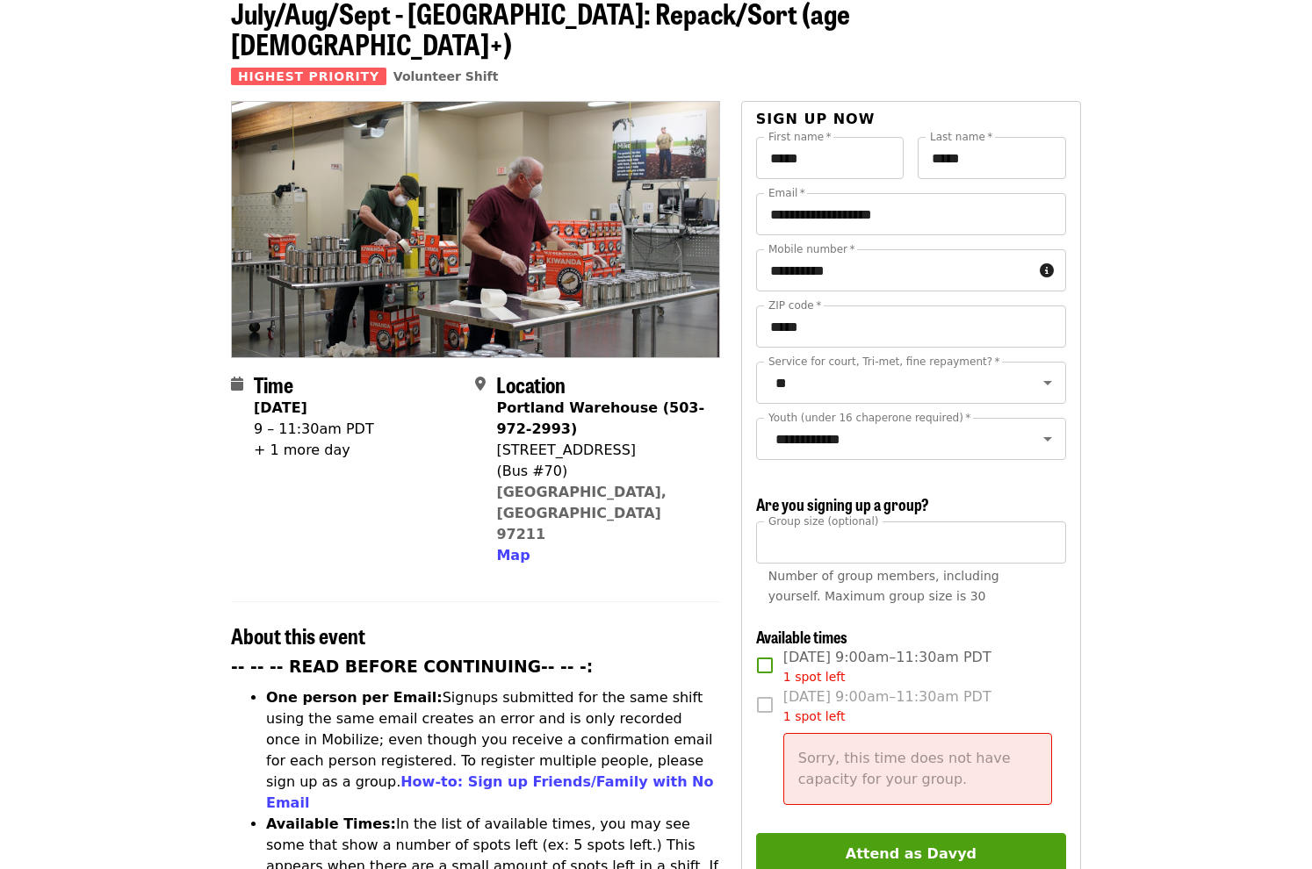
scroll to position [88, 0]
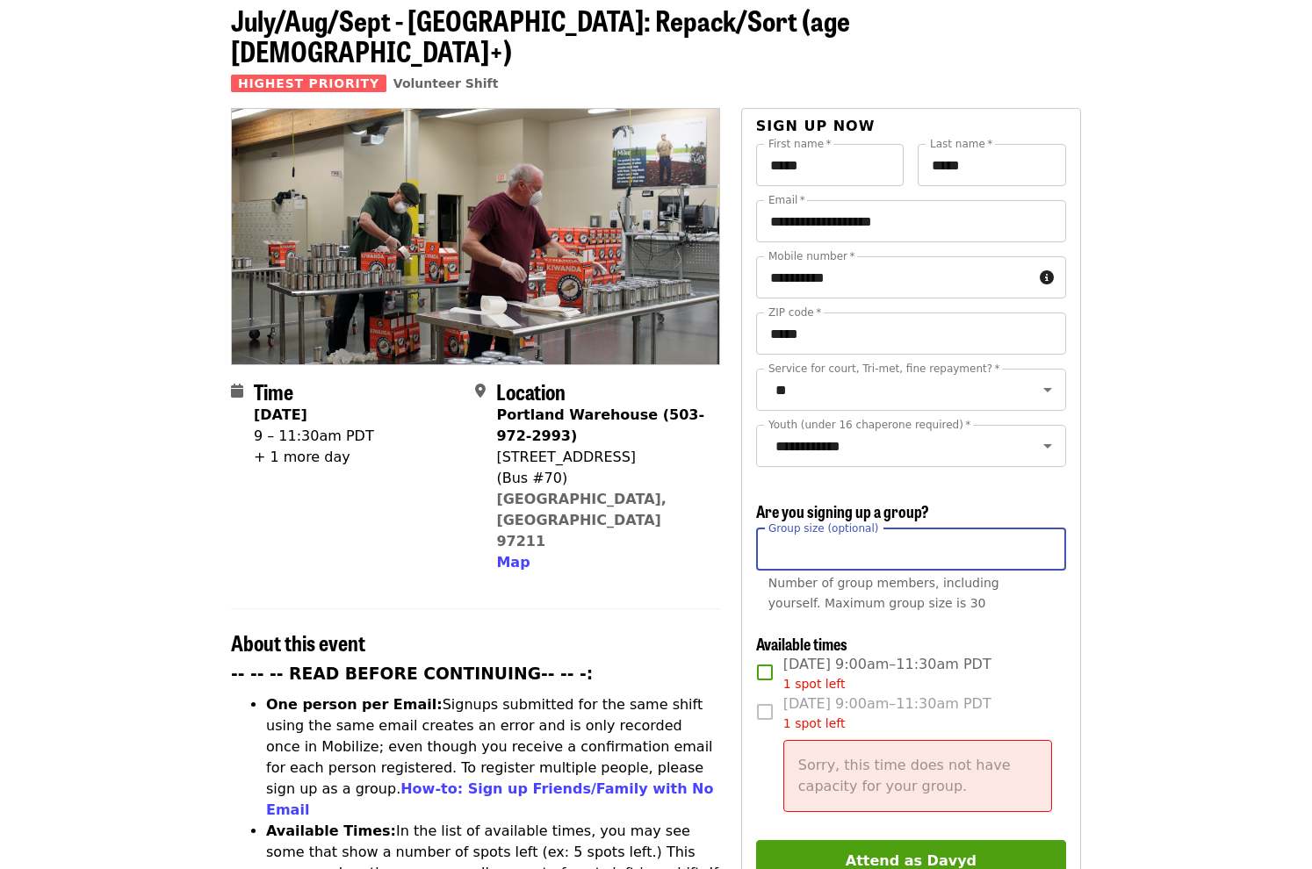
drag, startPoint x: 962, startPoint y: 554, endPoint x: 748, endPoint y: 546, distance: 214.4
click at [748, 546] on div "**********" at bounding box center [911, 617] width 340 height 1018
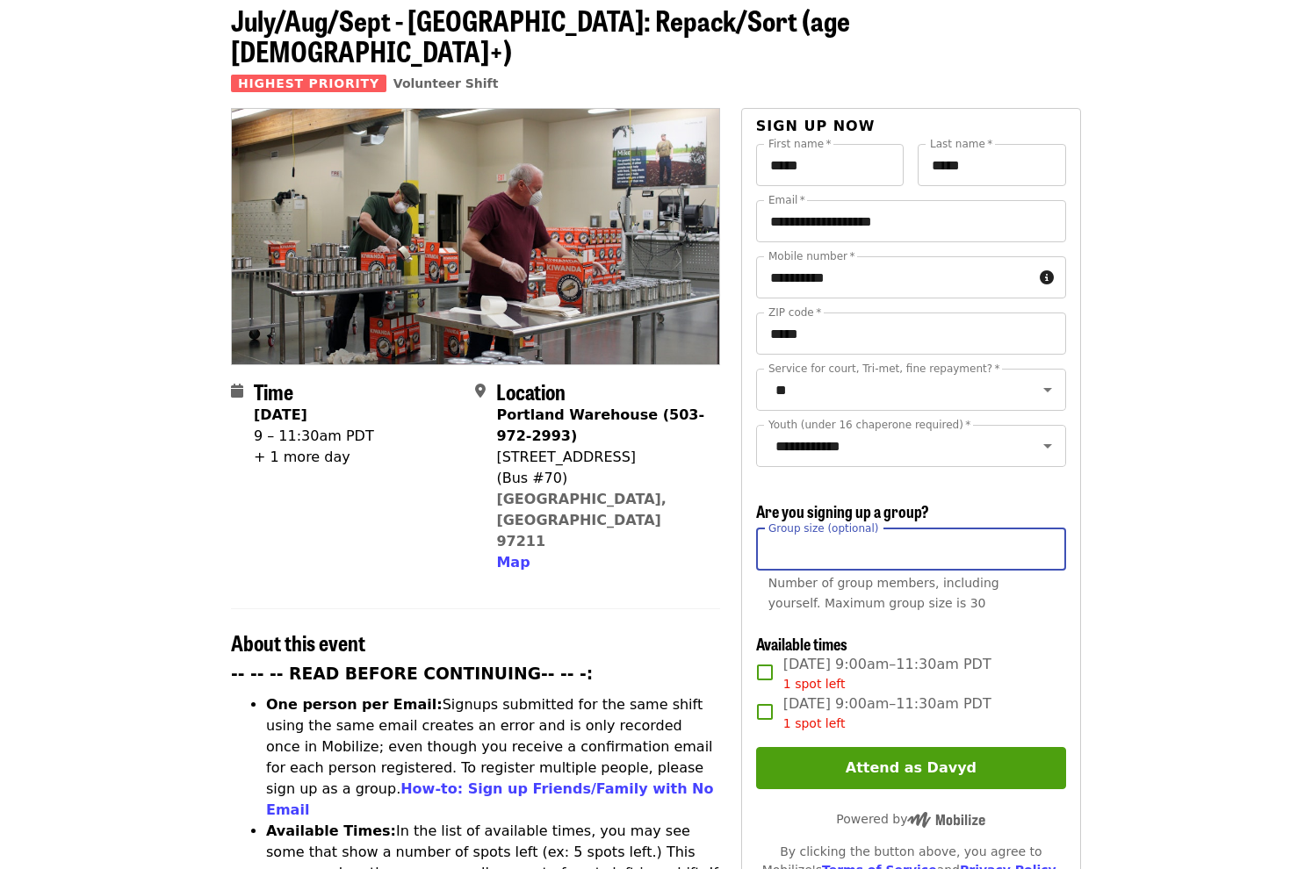
type input "**"
click at [812, 707] on span "Tue, Sep 23, 9:00am–11:30am PDT 1 spot left" at bounding box center [887, 714] width 208 height 40
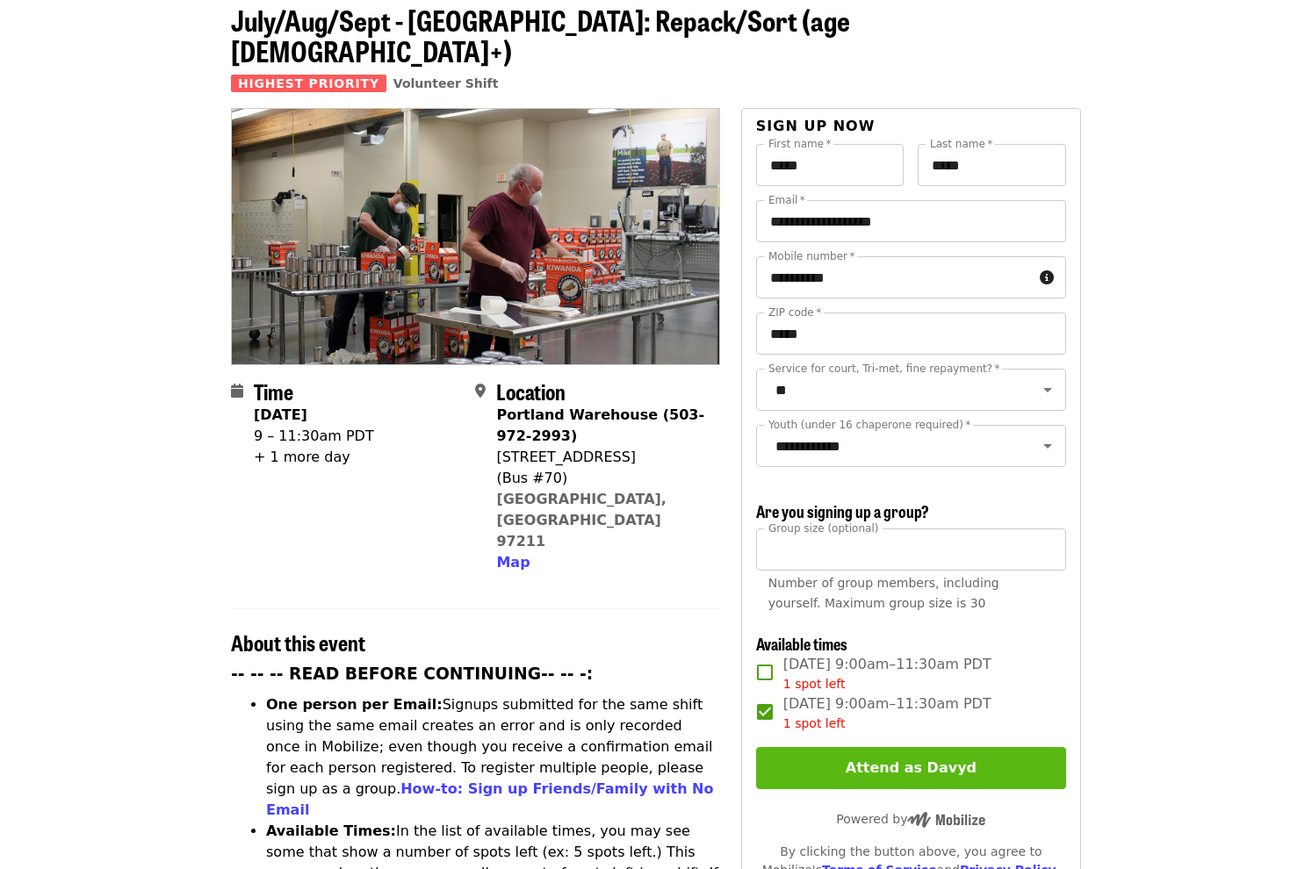
click at [848, 761] on button "Attend as Davyd" at bounding box center [911, 768] width 310 height 42
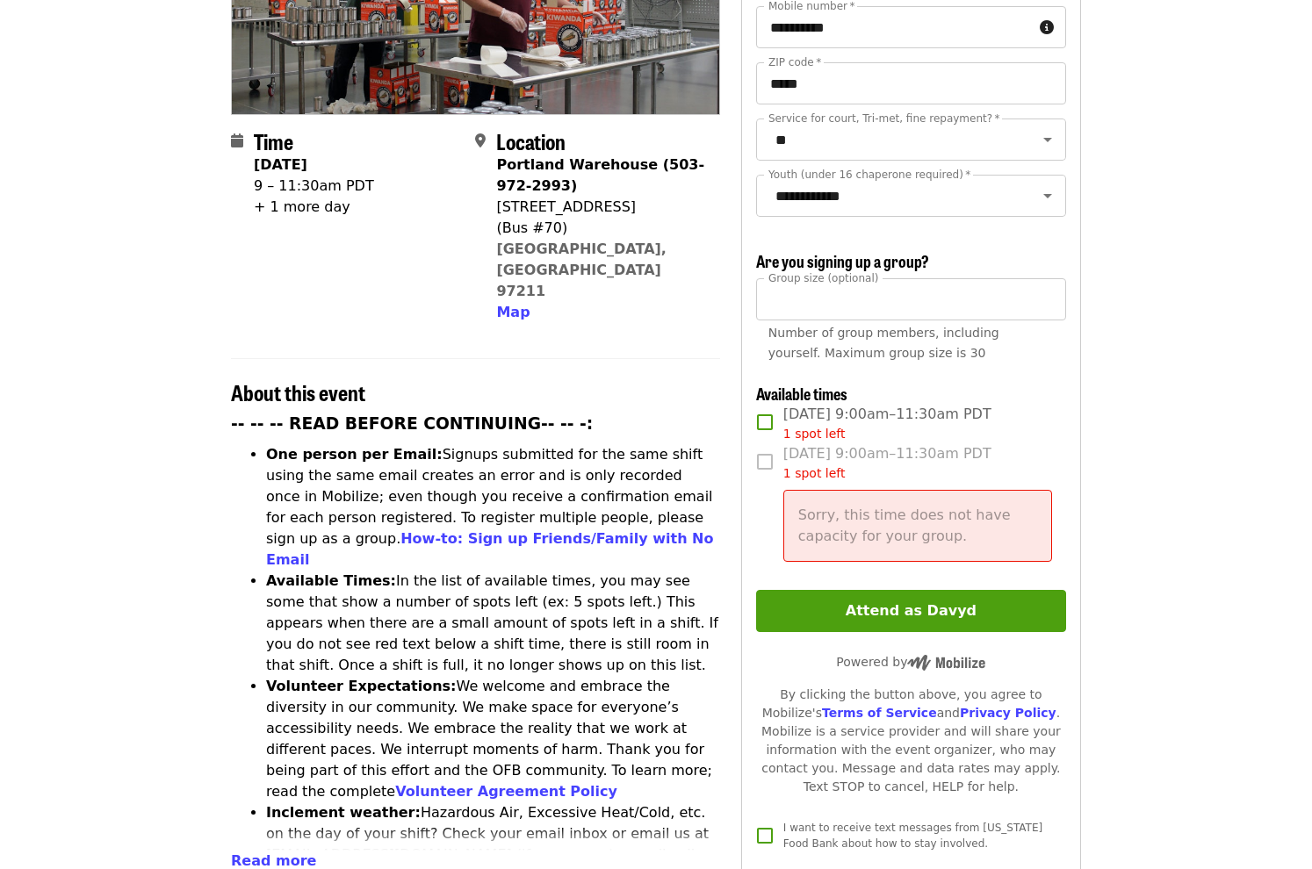
scroll to position [0, 0]
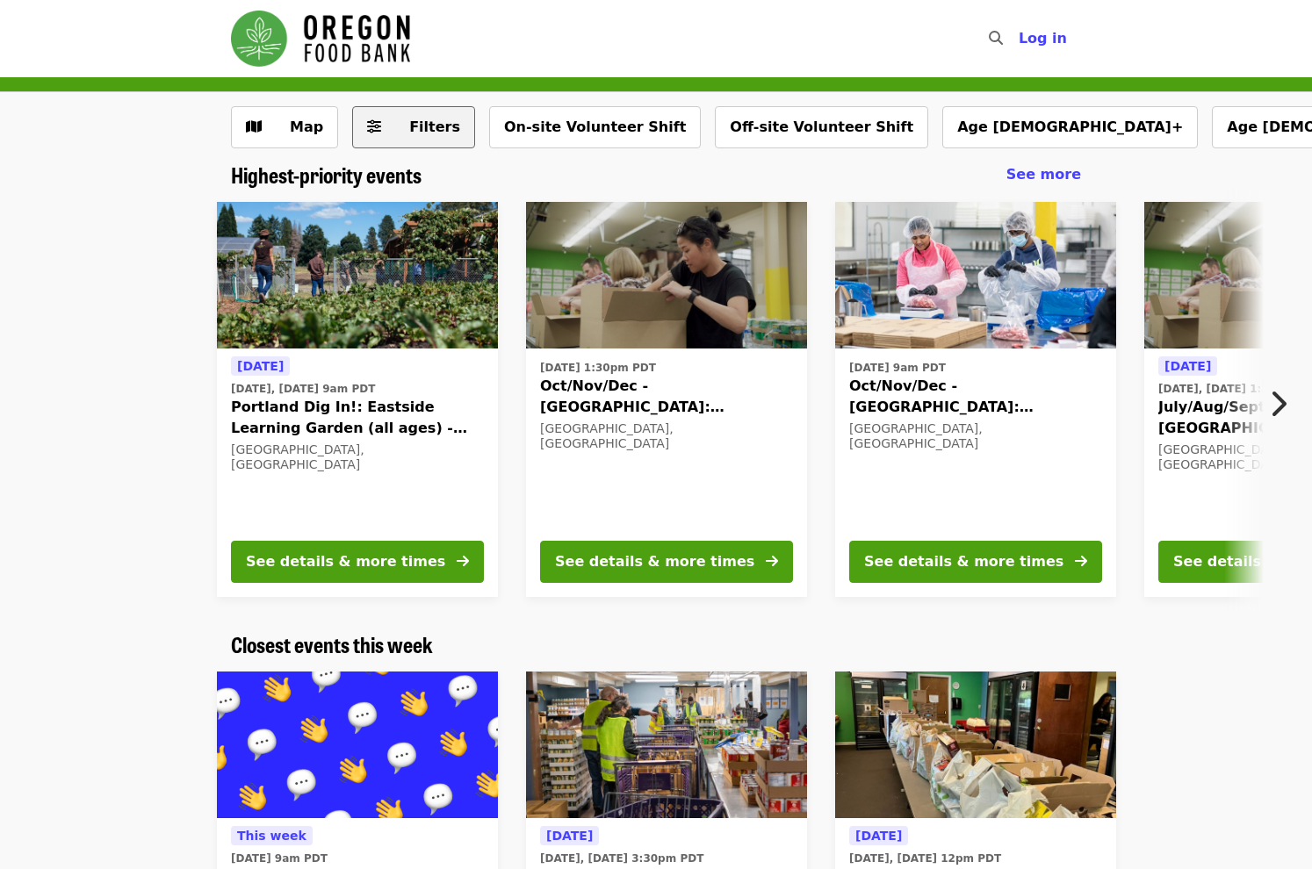
click at [402, 142] on button "Filters" at bounding box center [413, 127] width 123 height 42
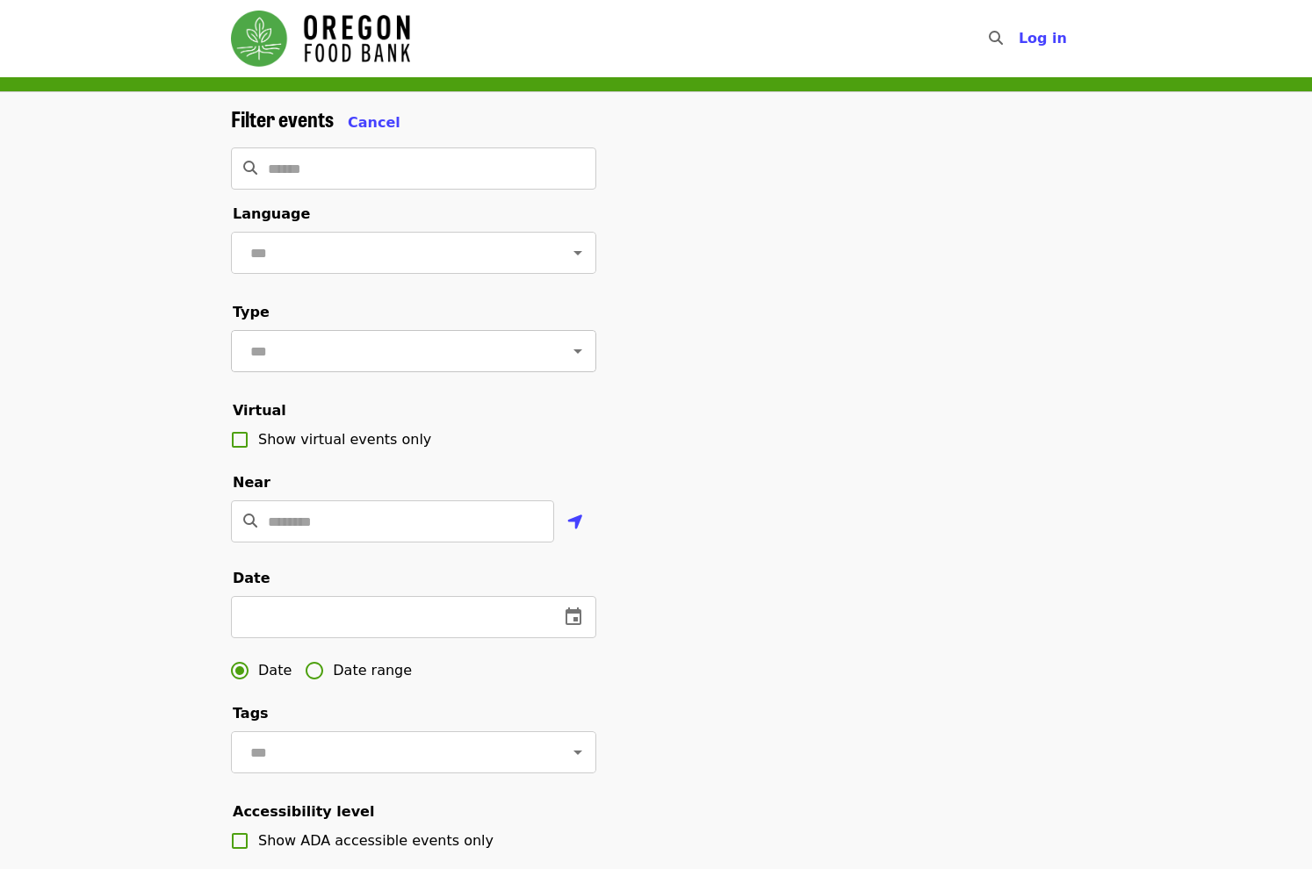
click at [567, 362] on icon "Open" at bounding box center [577, 351] width 21 height 21
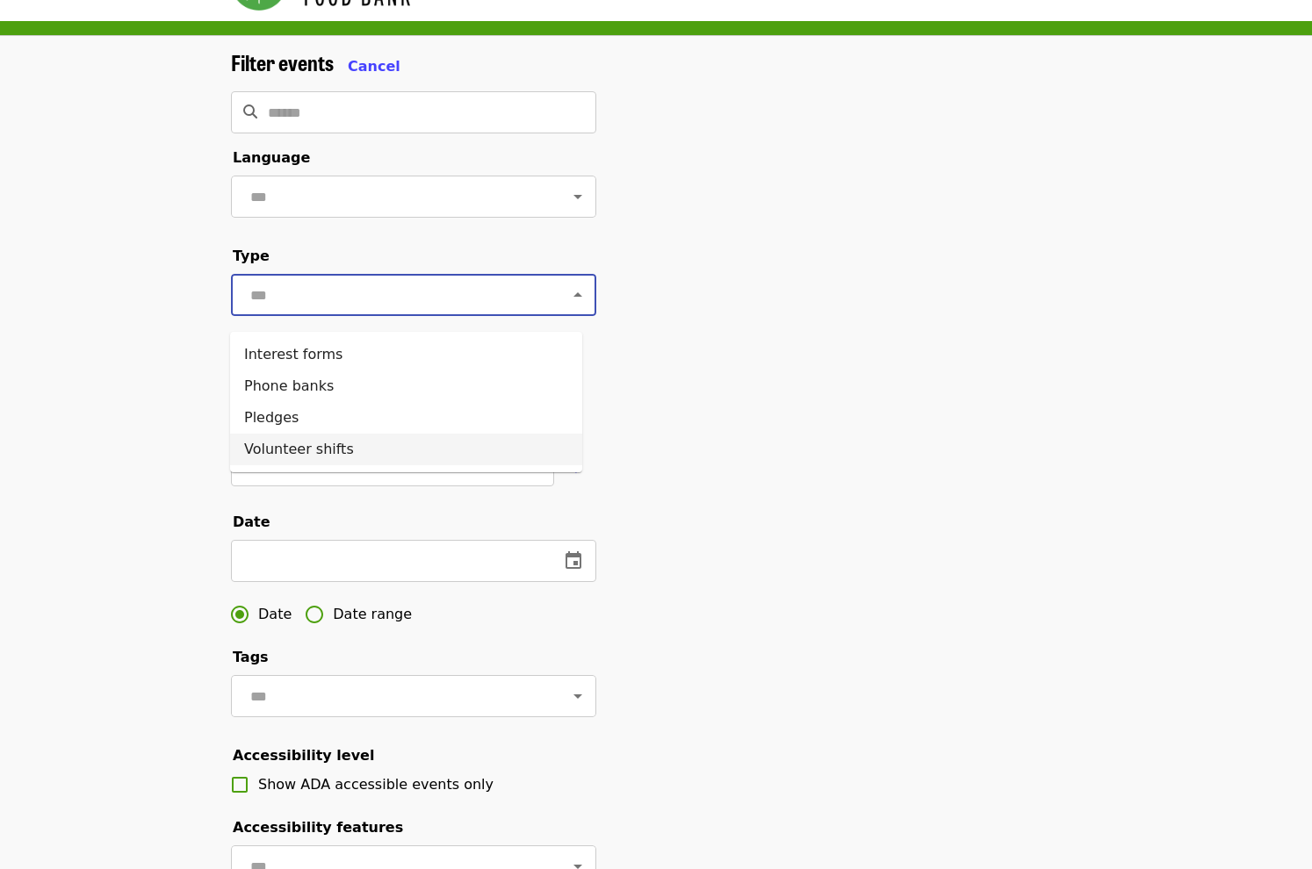
scroll to position [88, 0]
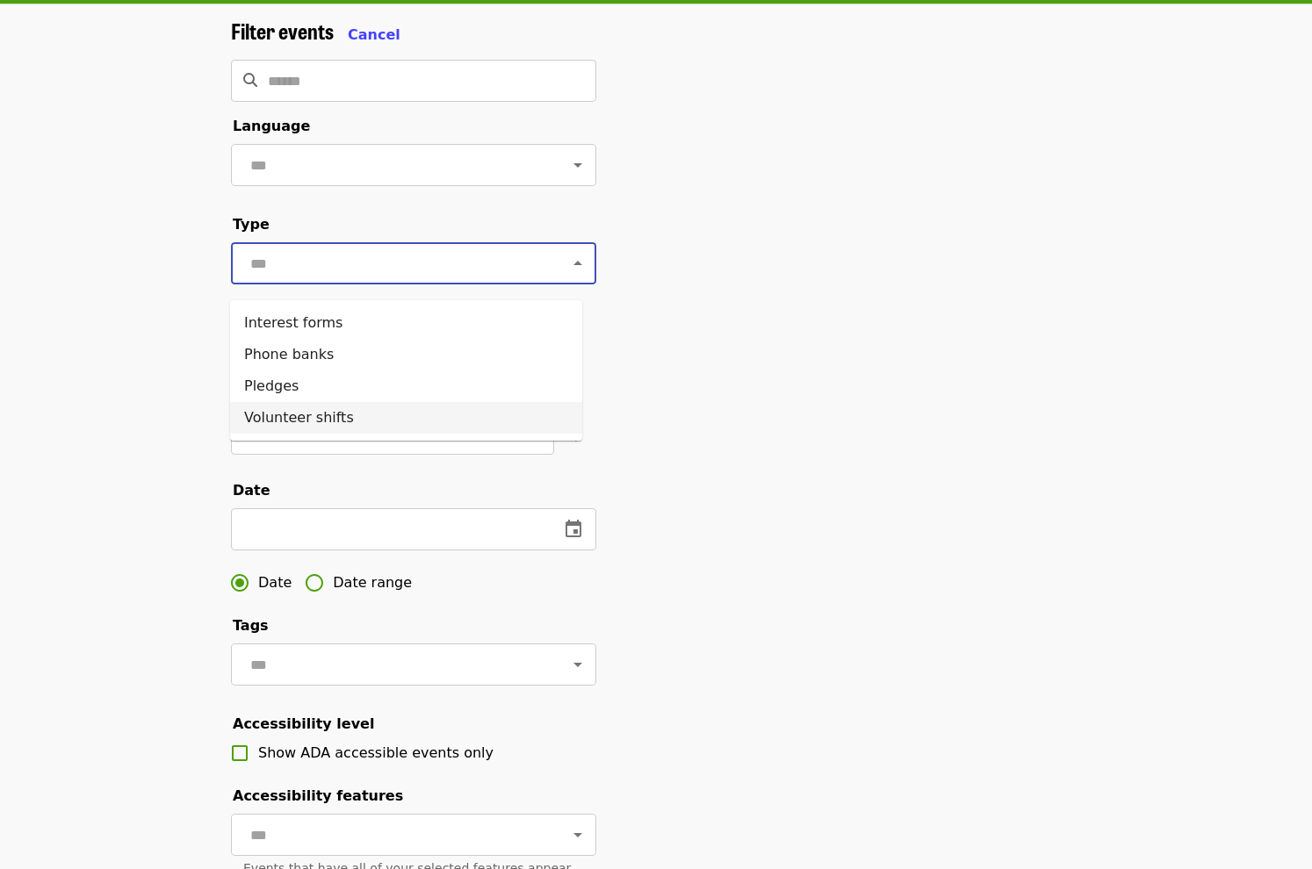
click at [412, 431] on li "Volunteer shifts" at bounding box center [406, 418] width 352 height 32
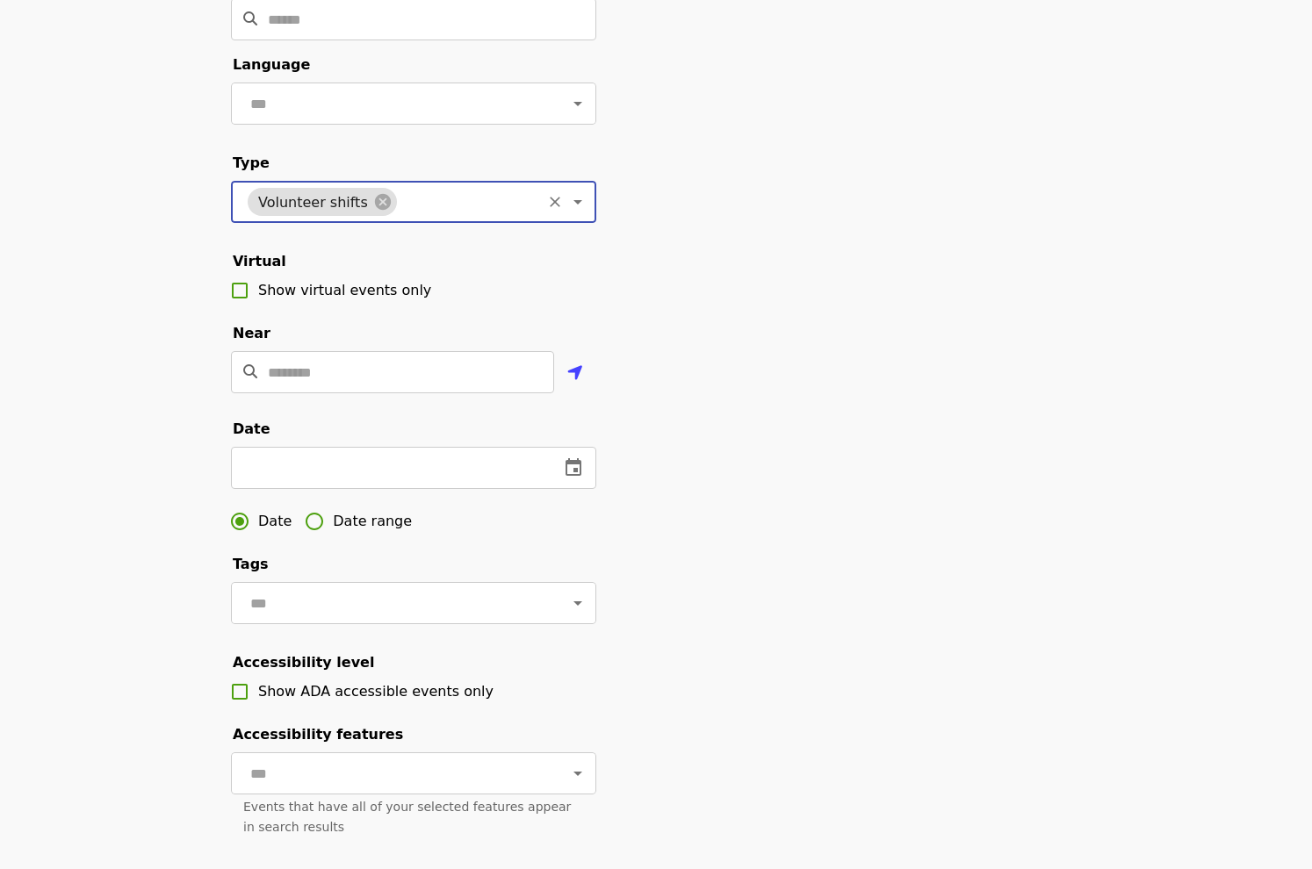
scroll to position [176, 0]
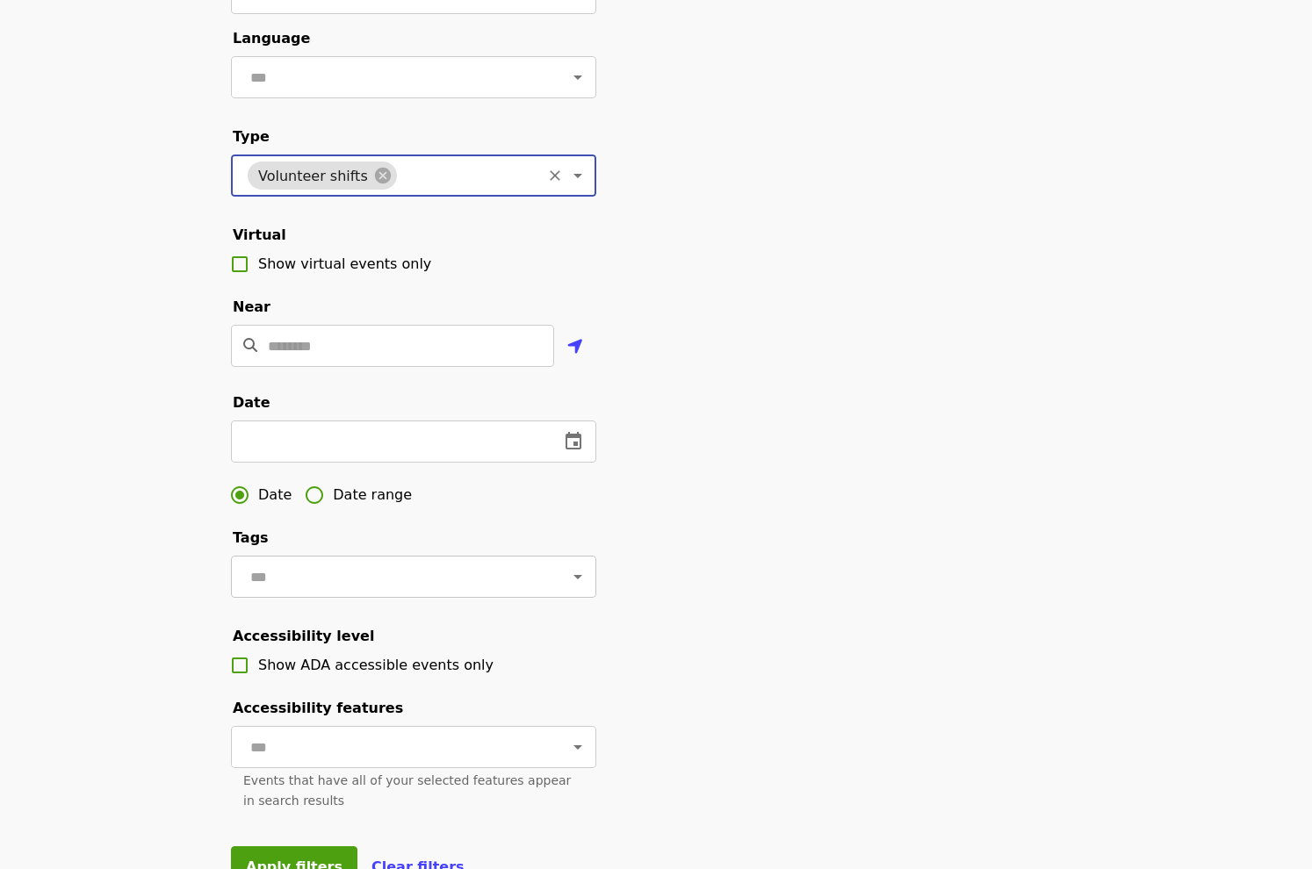
click at [567, 587] on icon "Open" at bounding box center [577, 576] width 21 height 21
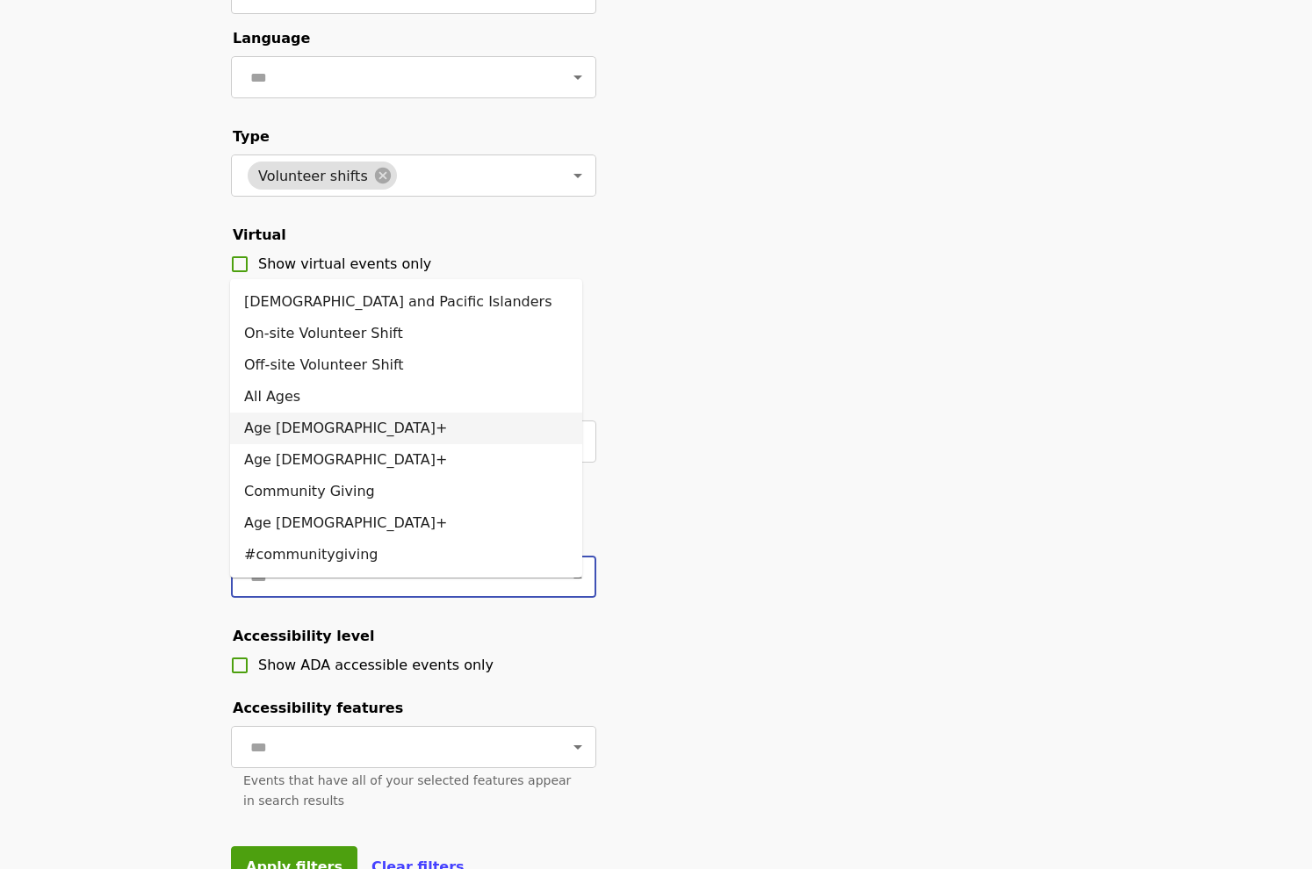
click at [370, 431] on li "Age [DEMOGRAPHIC_DATA]+" at bounding box center [406, 429] width 352 height 32
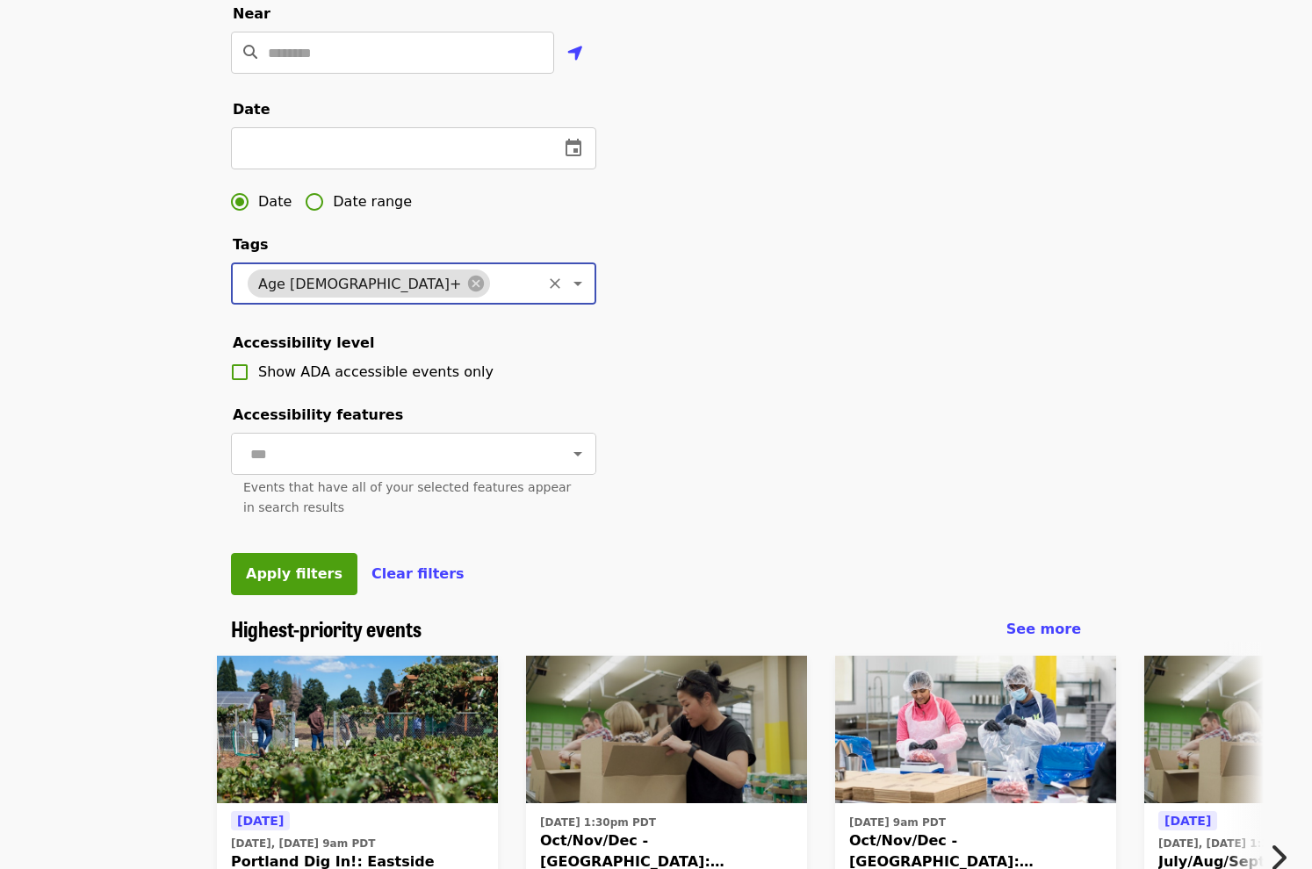
scroll to position [527, 0]
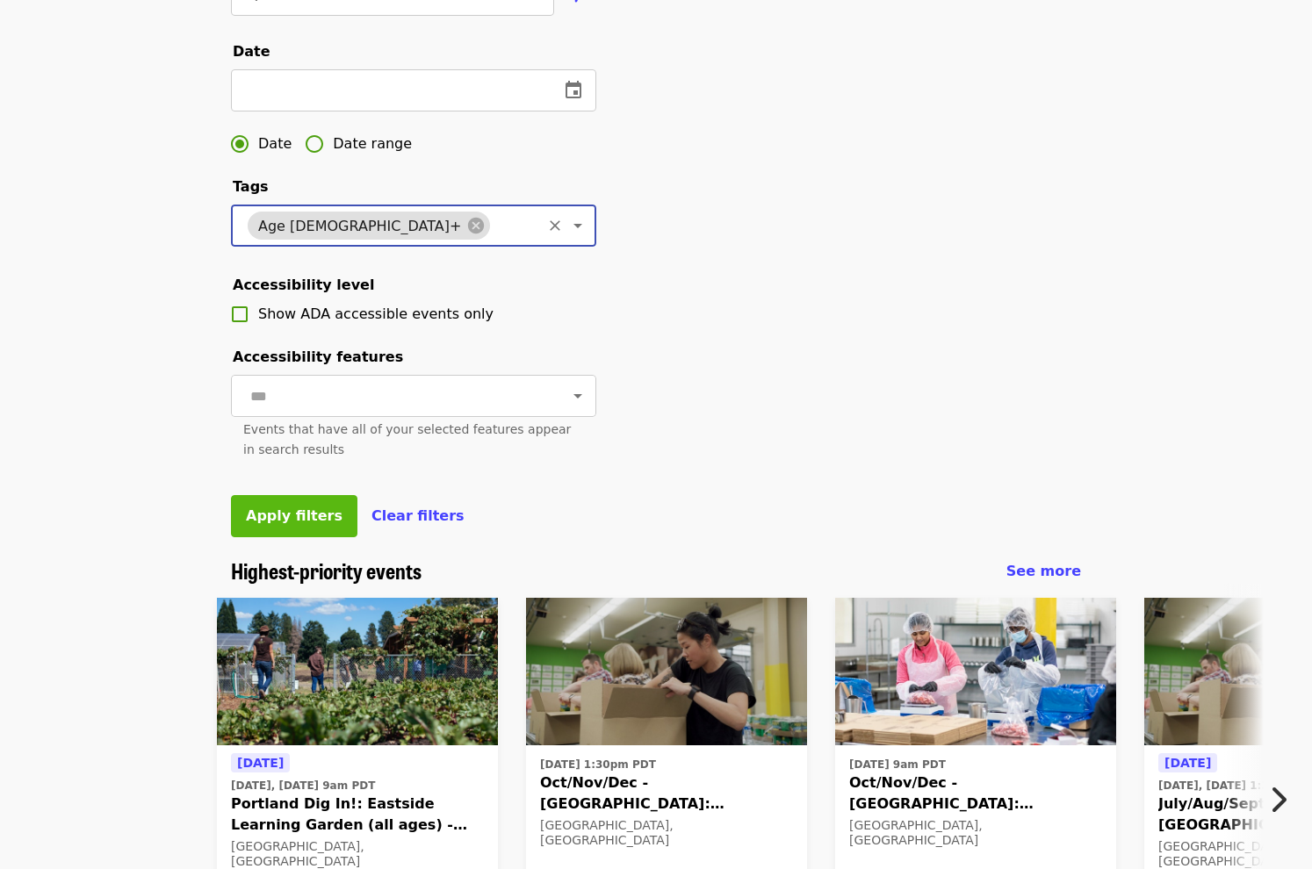
click at [287, 524] on span "Apply filters" at bounding box center [294, 515] width 97 height 17
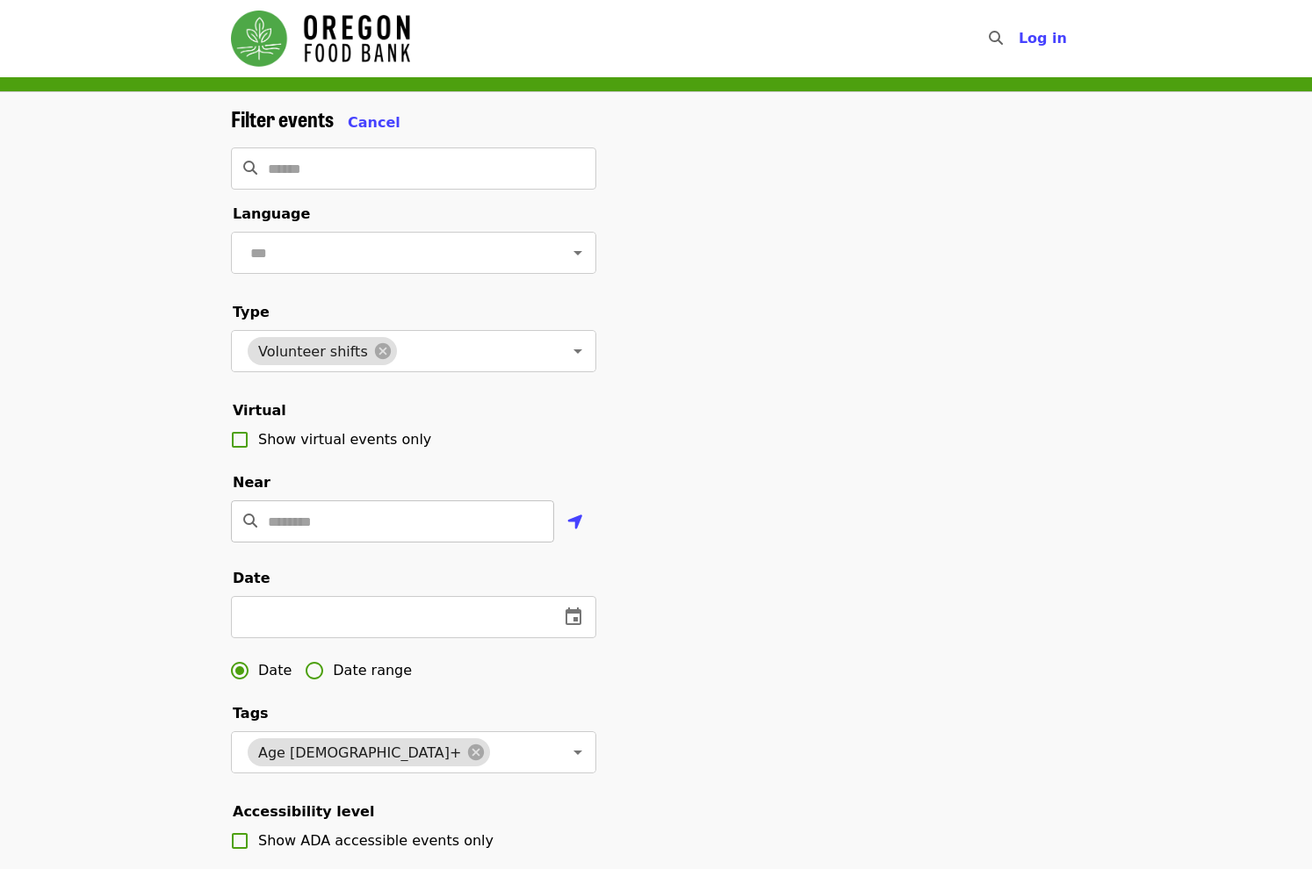
click at [292, 543] on input "Location" at bounding box center [411, 521] width 286 height 42
type input "*"
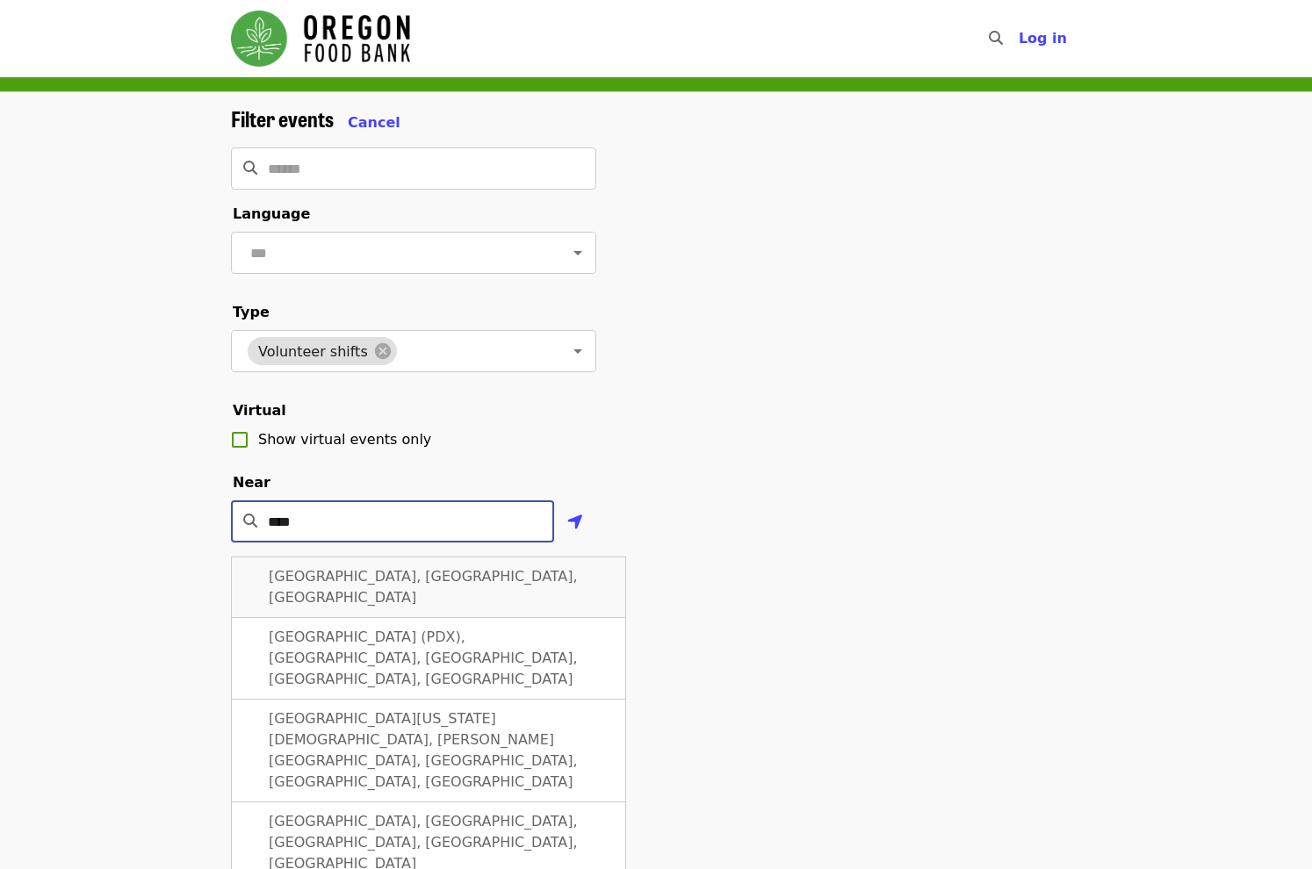
click at [509, 608] on div "[GEOGRAPHIC_DATA], [GEOGRAPHIC_DATA], [GEOGRAPHIC_DATA]" at bounding box center [428, 587] width 395 height 61
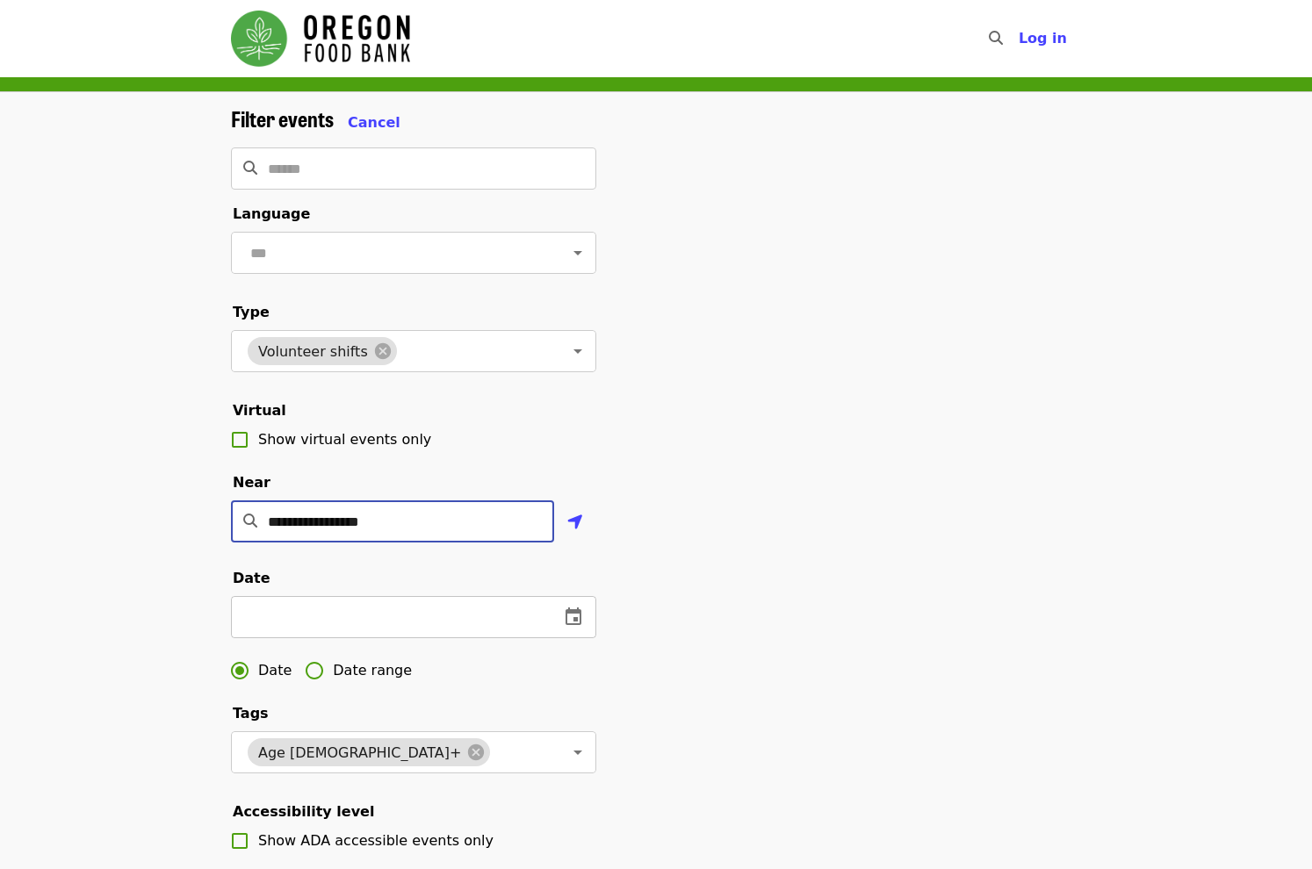
type input "**********"
click at [574, 625] on icon "change date" at bounding box center [573, 617] width 16 height 18
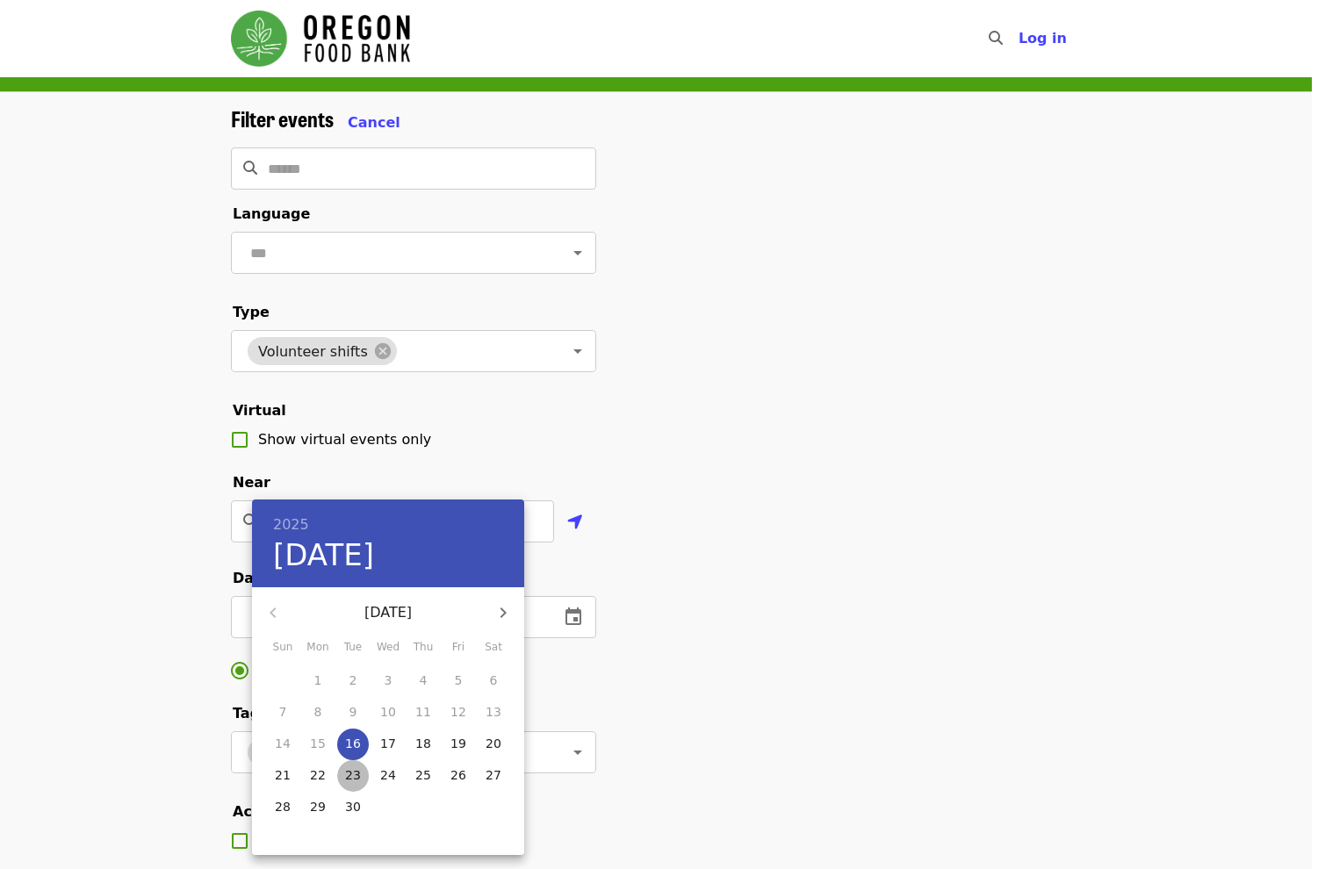
click at [349, 780] on p "23" at bounding box center [353, 775] width 16 height 18
type input "**********"
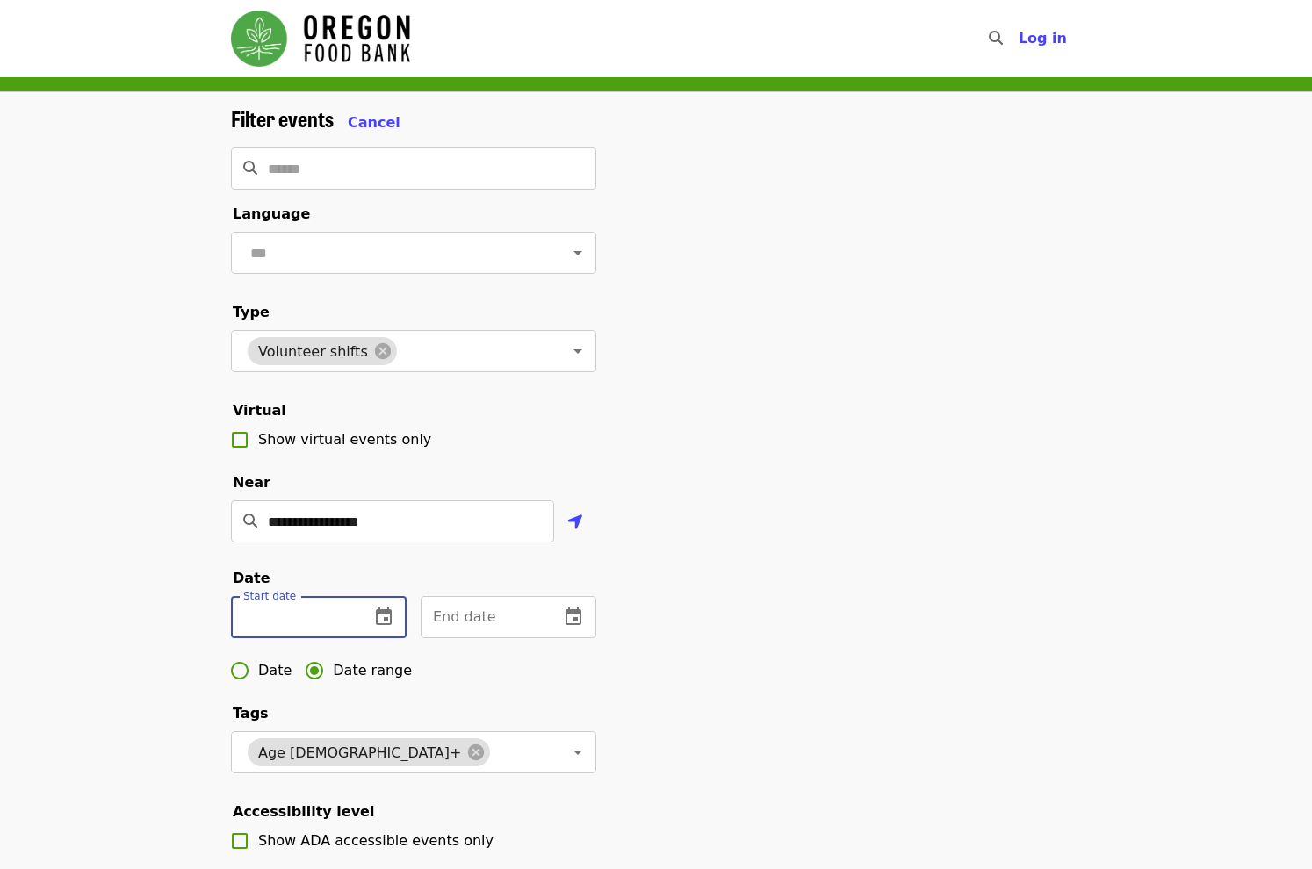
click at [342, 638] on input "text" at bounding box center [293, 617] width 125 height 42
click at [387, 628] on icon "change date" at bounding box center [383, 617] width 21 height 21
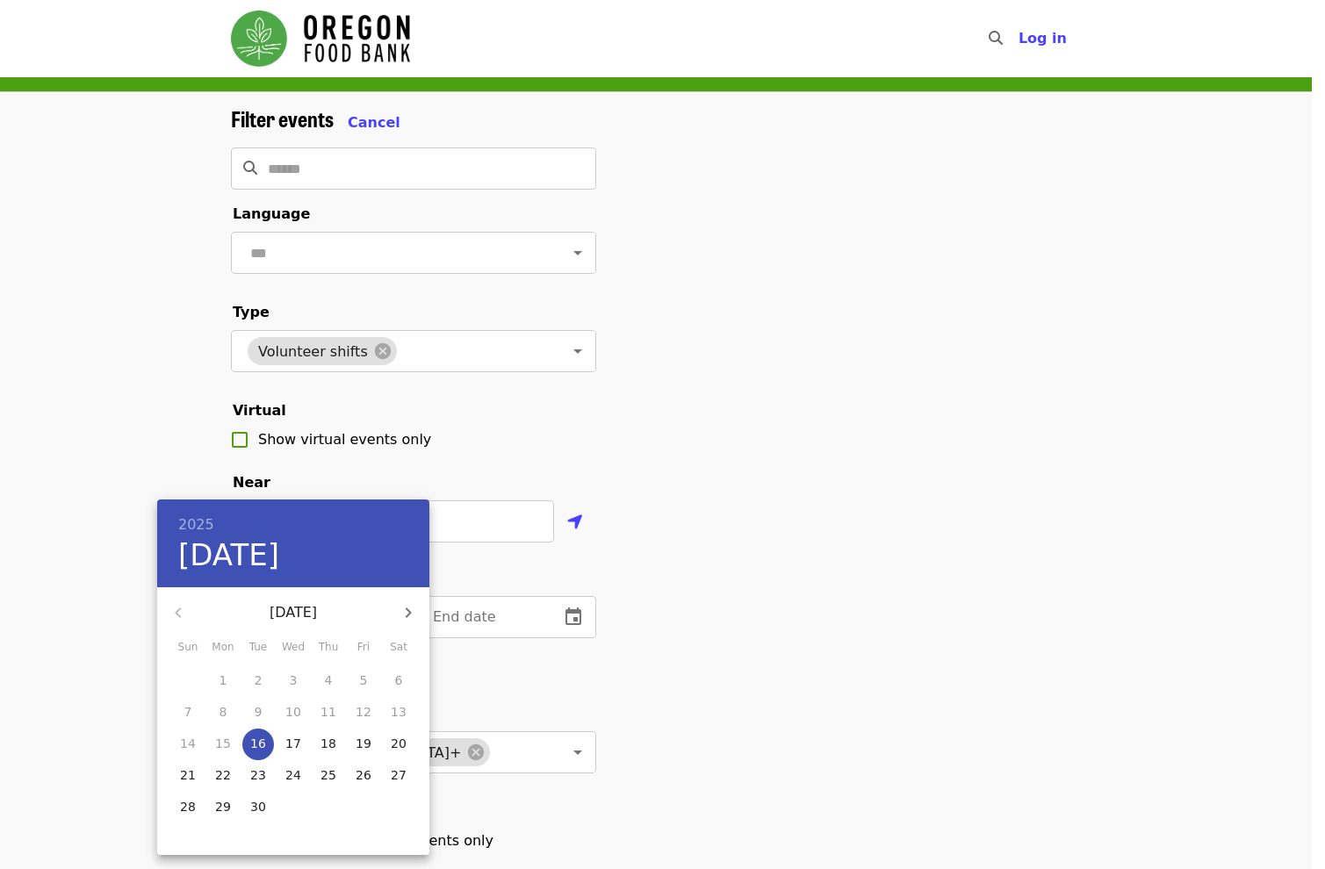
click at [251, 780] on p "23" at bounding box center [258, 775] width 16 height 18
type input "**********"
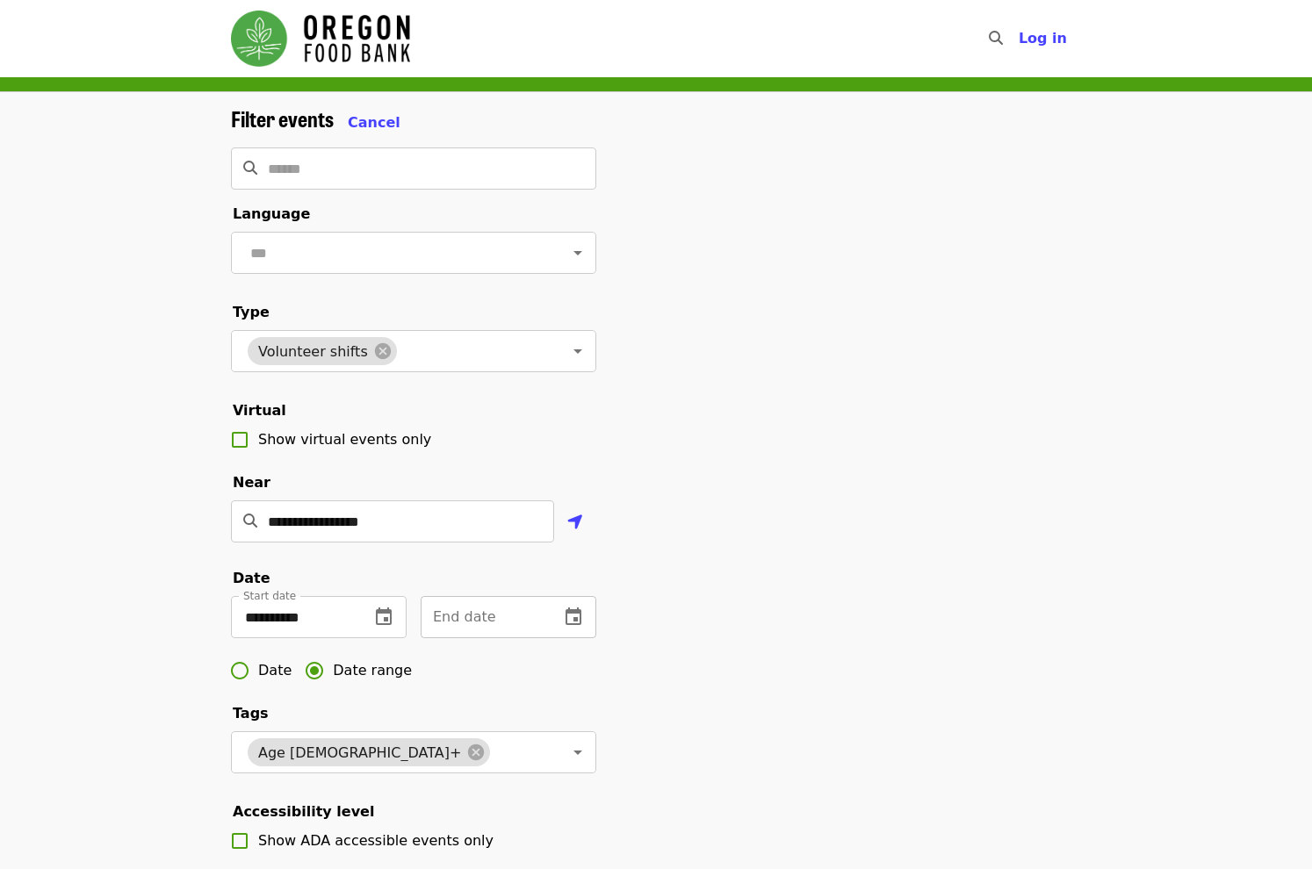
click at [580, 625] on icon "change date" at bounding box center [573, 617] width 16 height 18
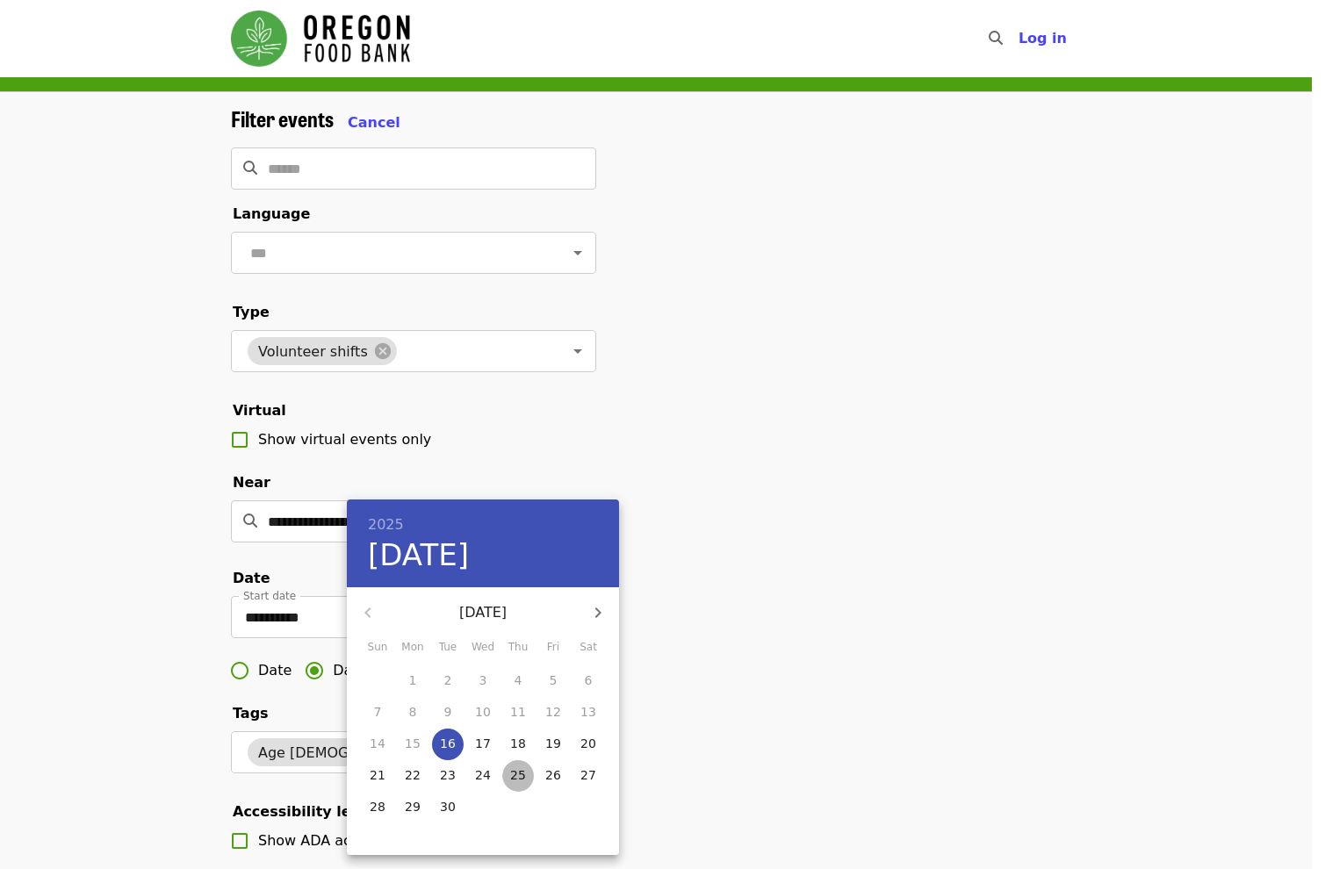
click at [507, 766] on button "25" at bounding box center [518, 776] width 32 height 32
type input "**********"
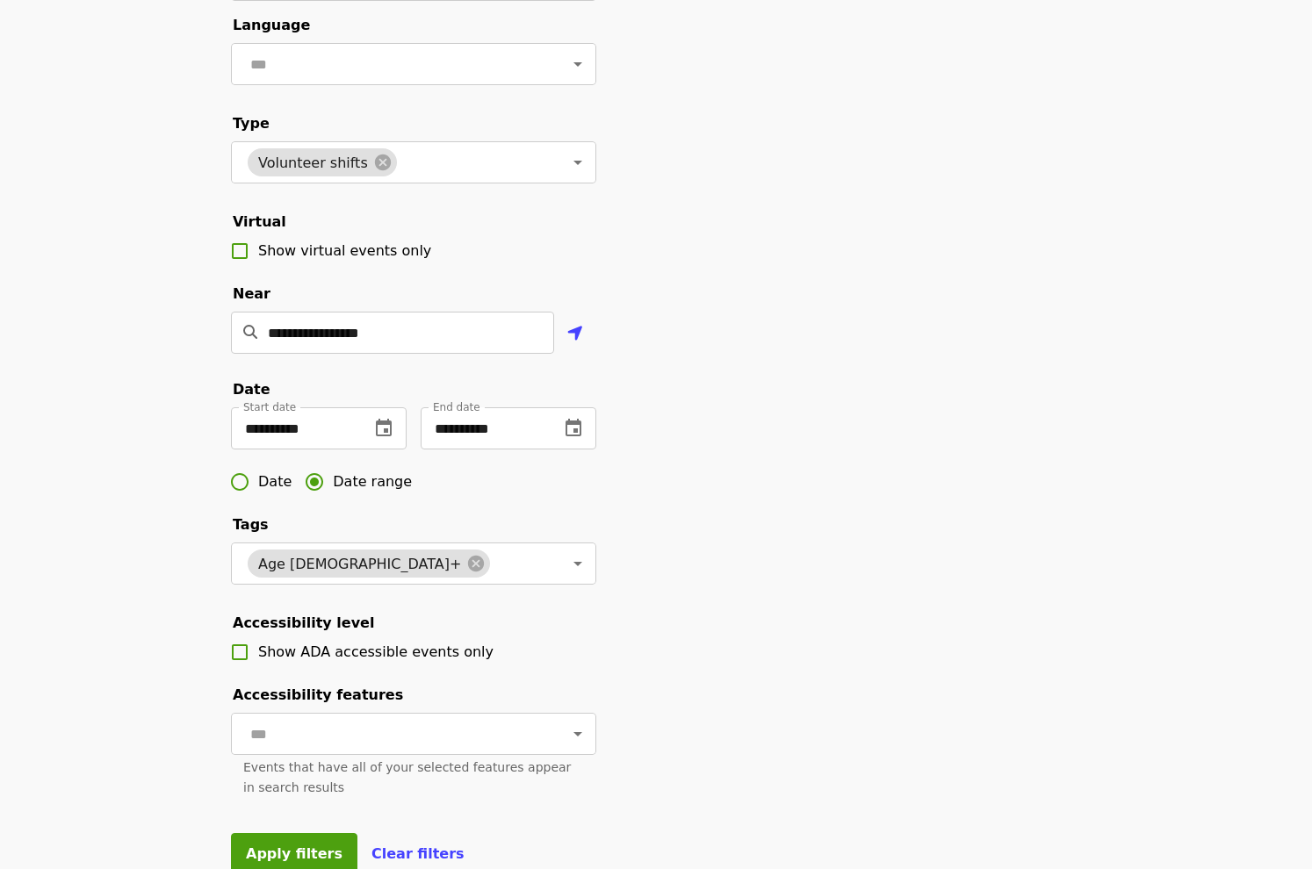
scroll to position [439, 0]
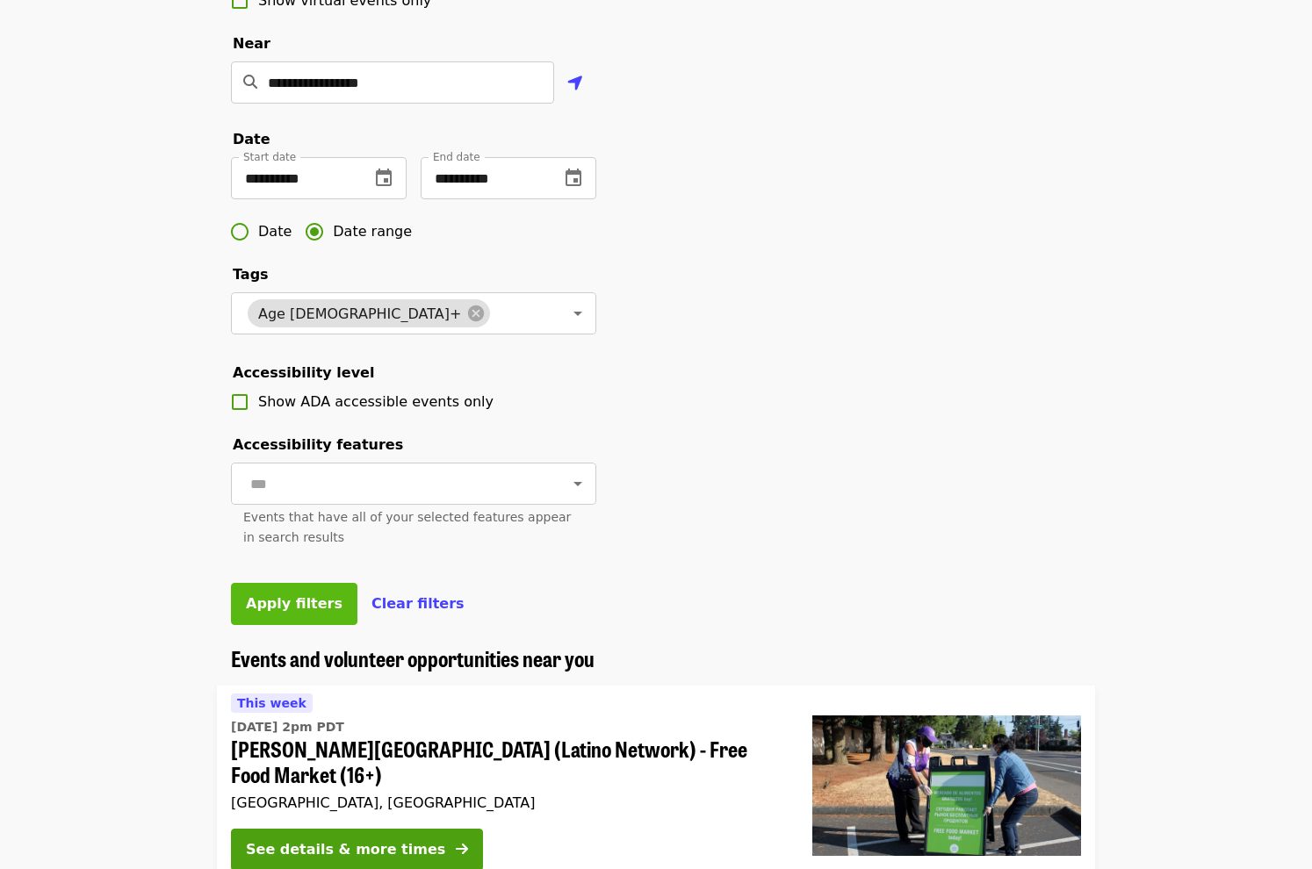
click at [299, 625] on button "Apply filters" at bounding box center [294, 604] width 126 height 42
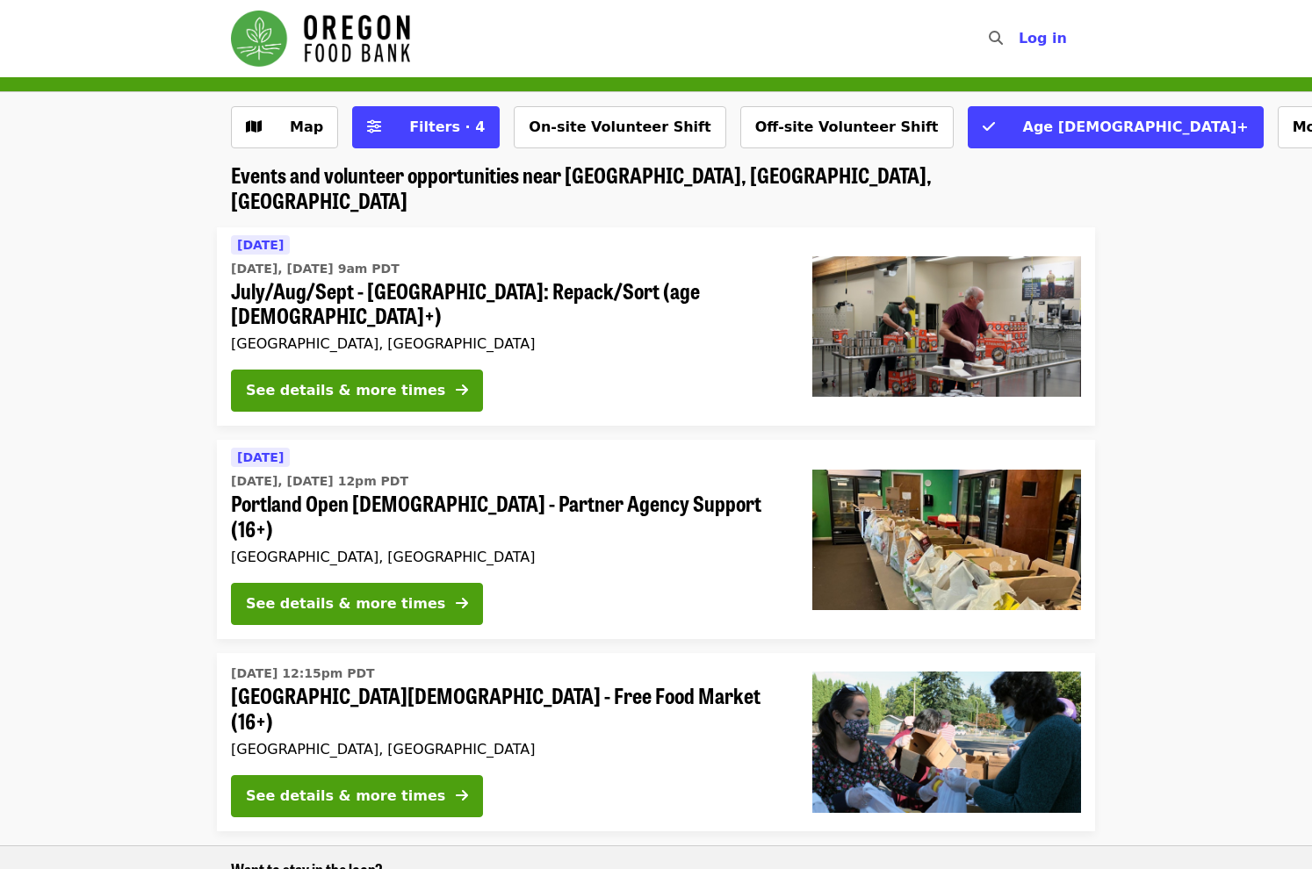
click at [324, 38] on img "Main navigation" at bounding box center [320, 39] width 179 height 56
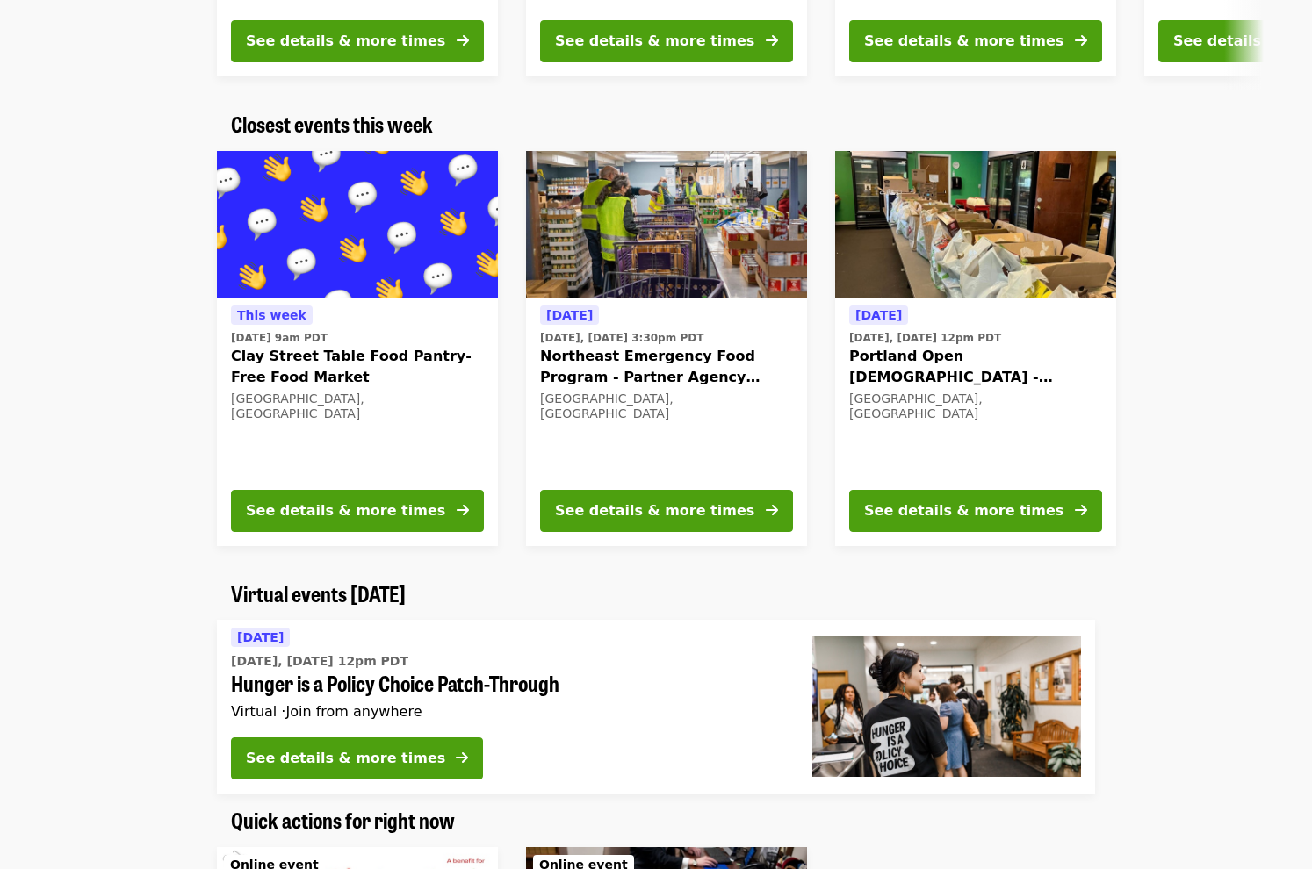
scroll to position [527, 0]
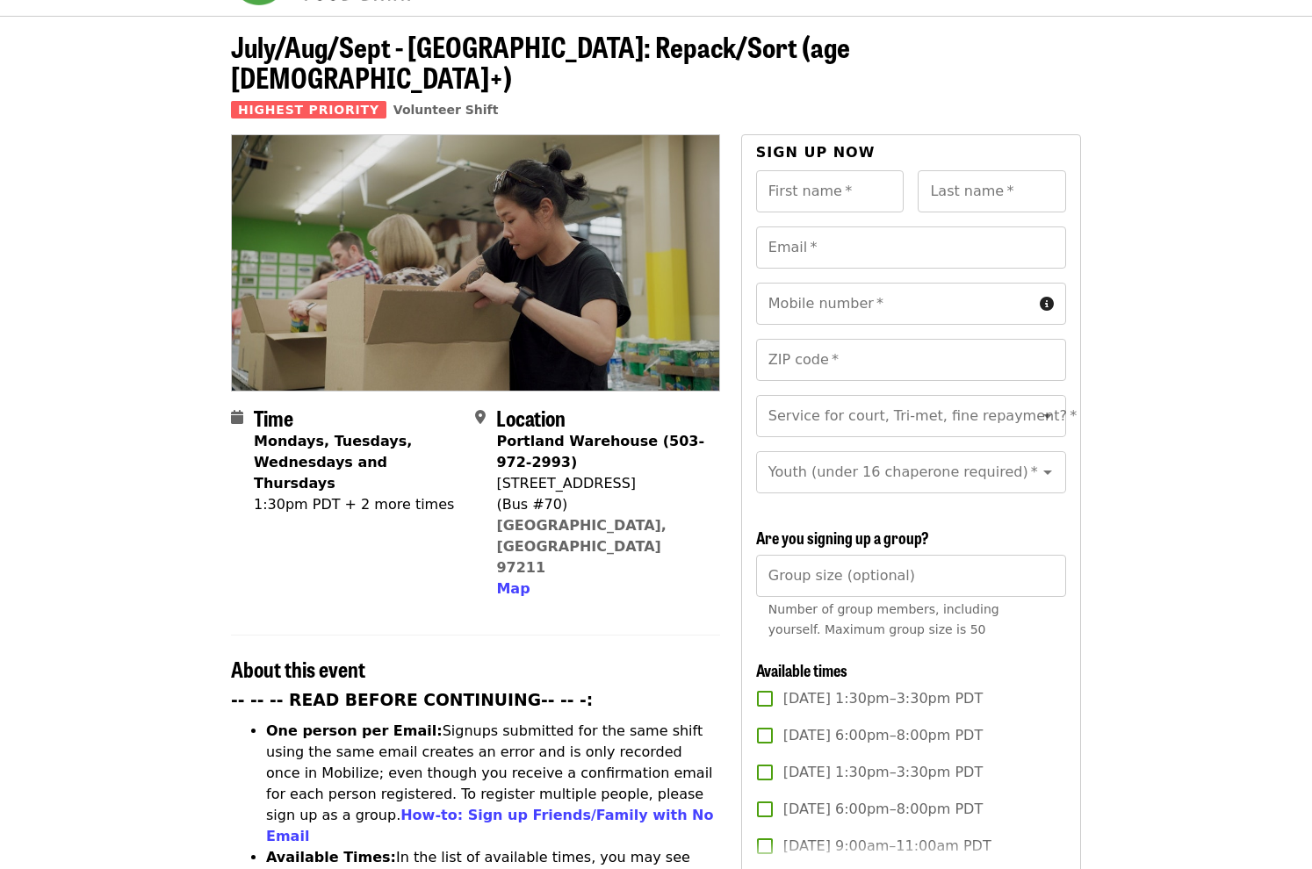
scroll to position [263, 0]
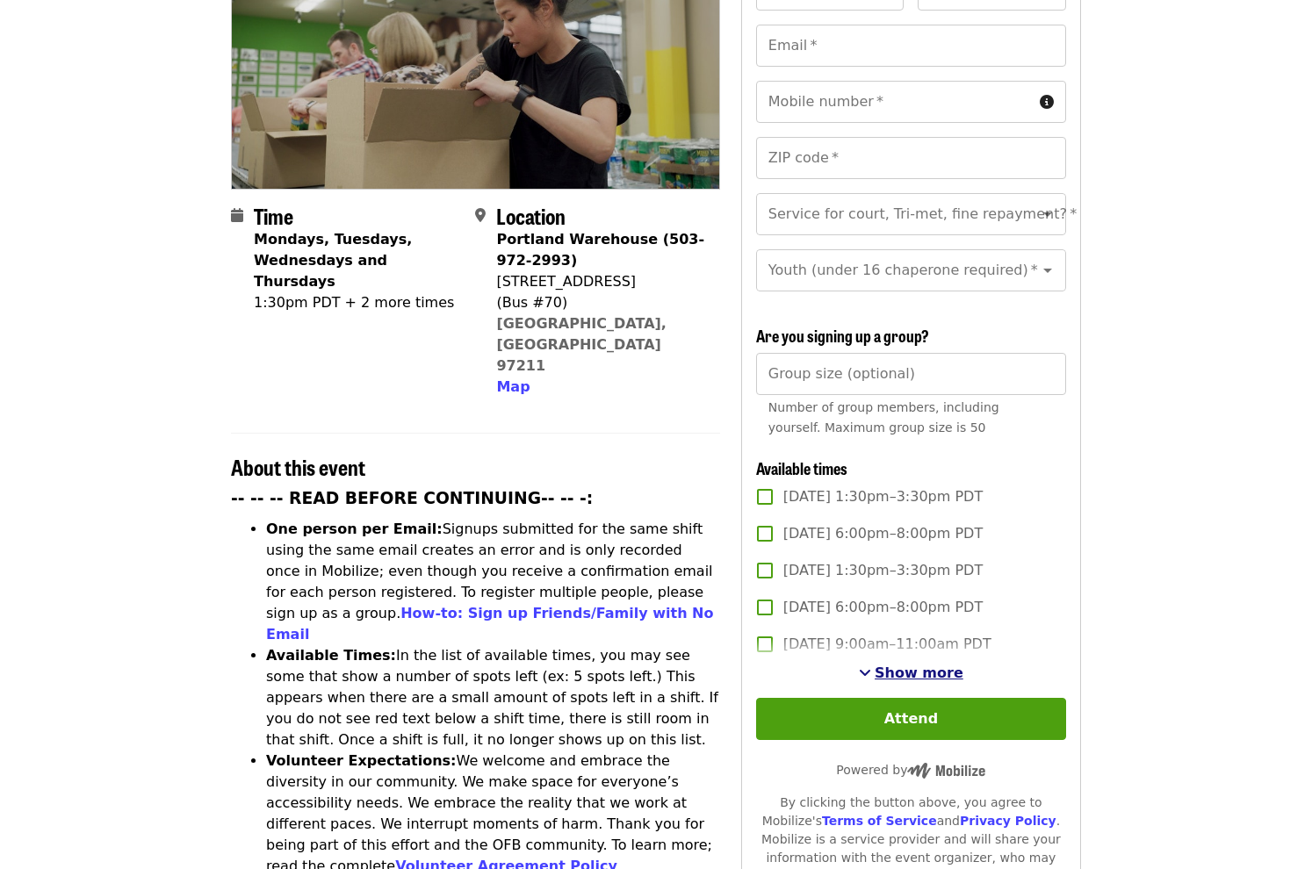
click at [910, 665] on span "Show more" at bounding box center [918, 673] width 89 height 17
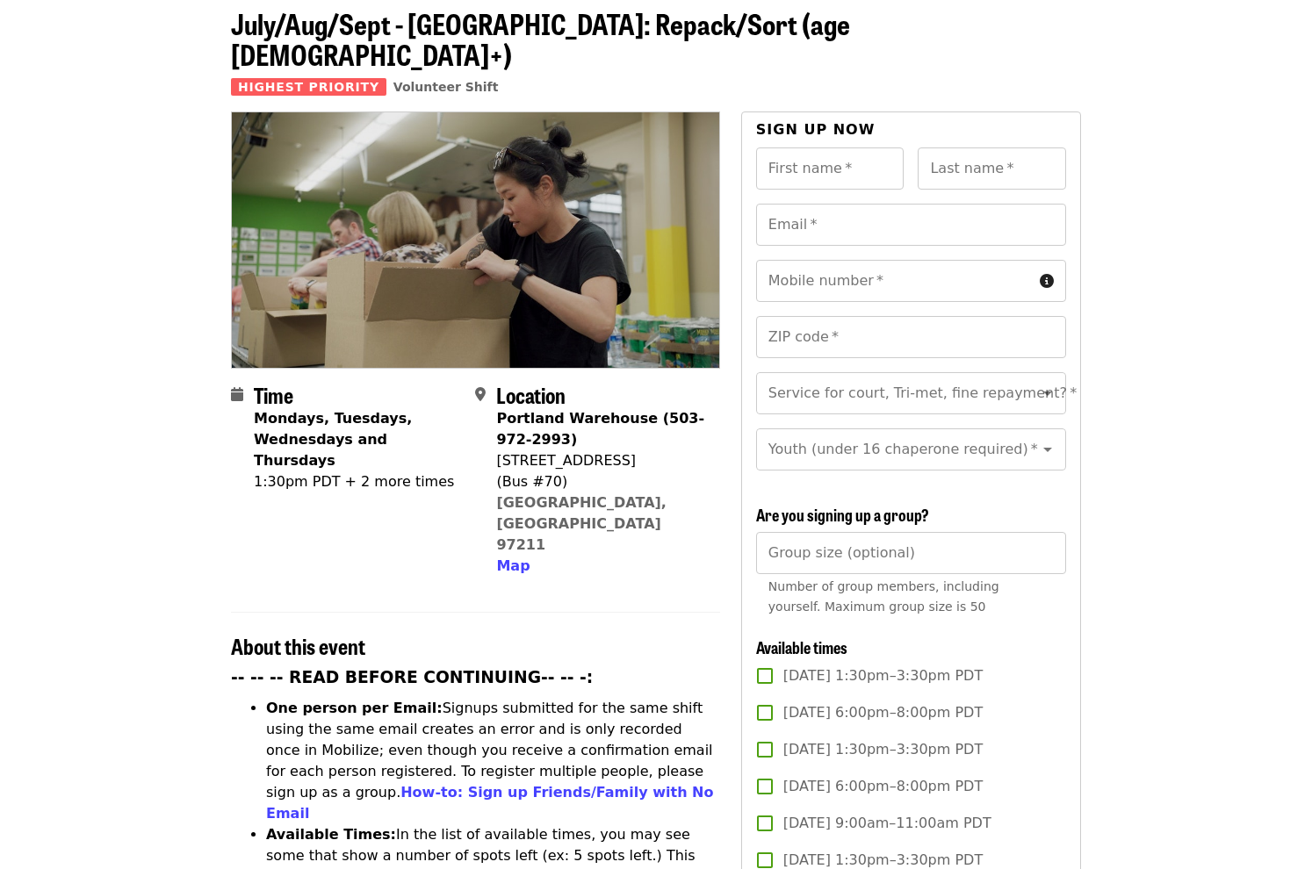
scroll to position [0, 0]
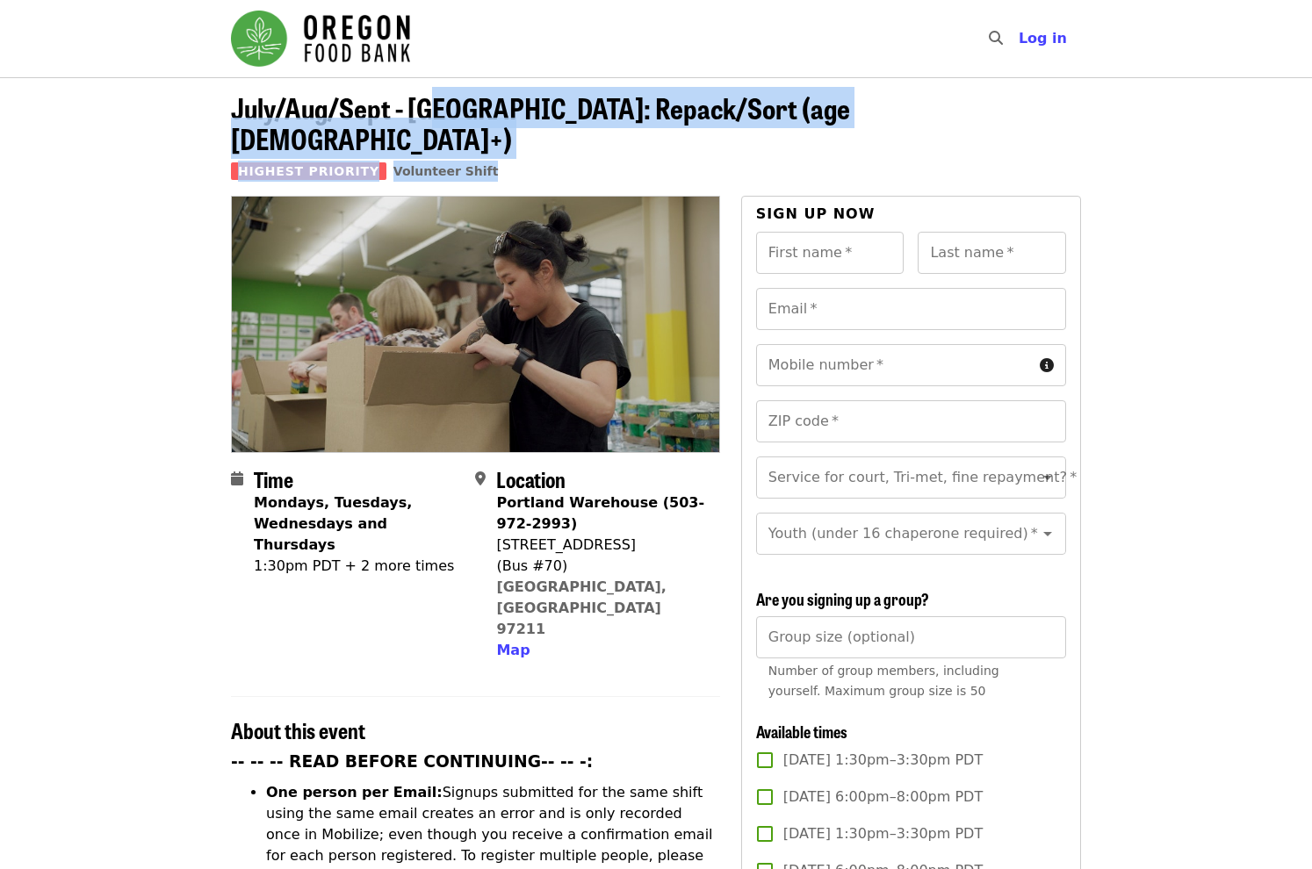
drag, startPoint x: 439, startPoint y: 98, endPoint x: 797, endPoint y: 126, distance: 359.2
click at [797, 126] on header "July/Aug/Sept - [GEOGRAPHIC_DATA]: Repack/Sort (age [DEMOGRAPHIC_DATA]+) Highes…" at bounding box center [656, 144] width 850 height 104
click at [795, 124] on header "July/Aug/Sept - [GEOGRAPHIC_DATA]: Repack/Sort (age [DEMOGRAPHIC_DATA]+) Highes…" at bounding box center [656, 144] width 850 height 104
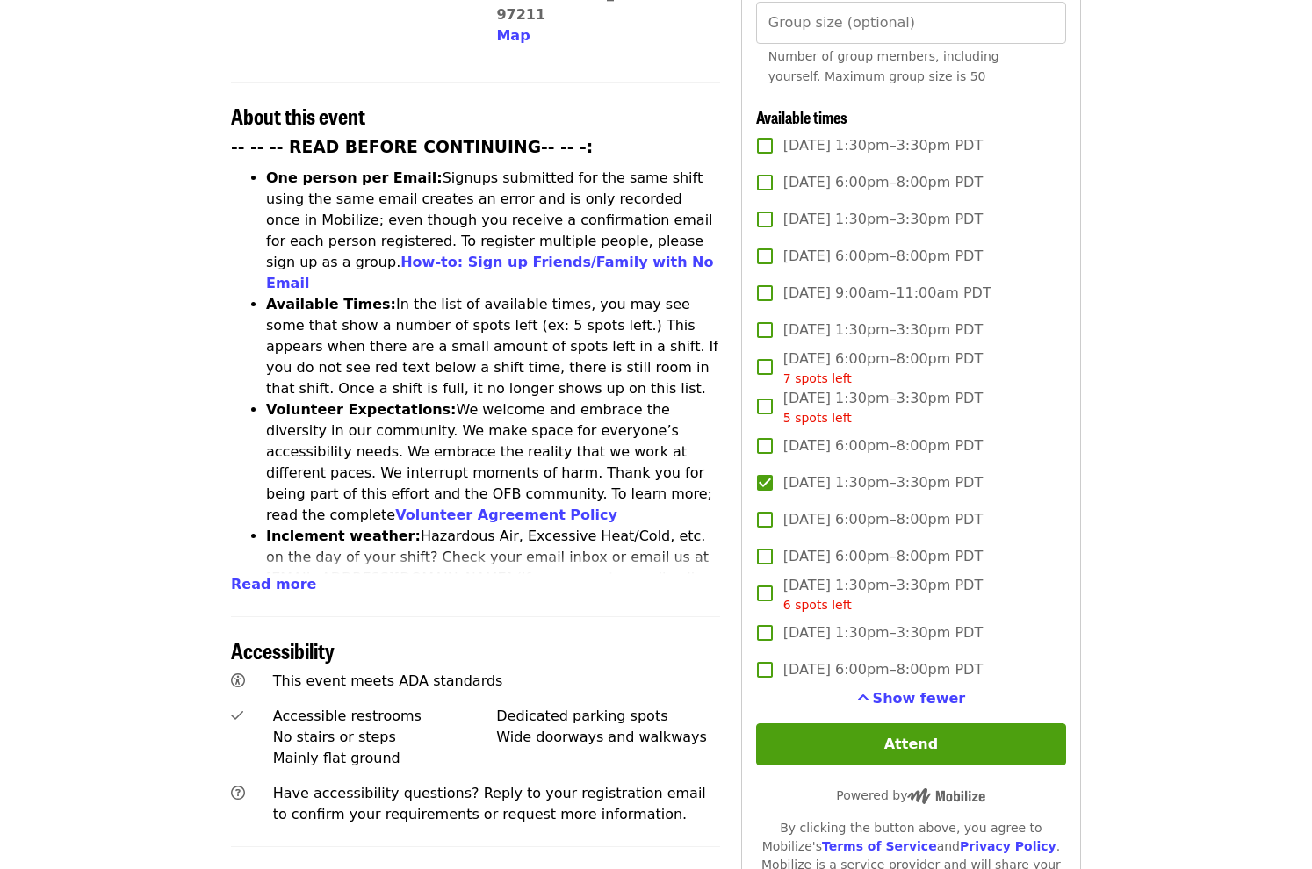
scroll to position [351, 0]
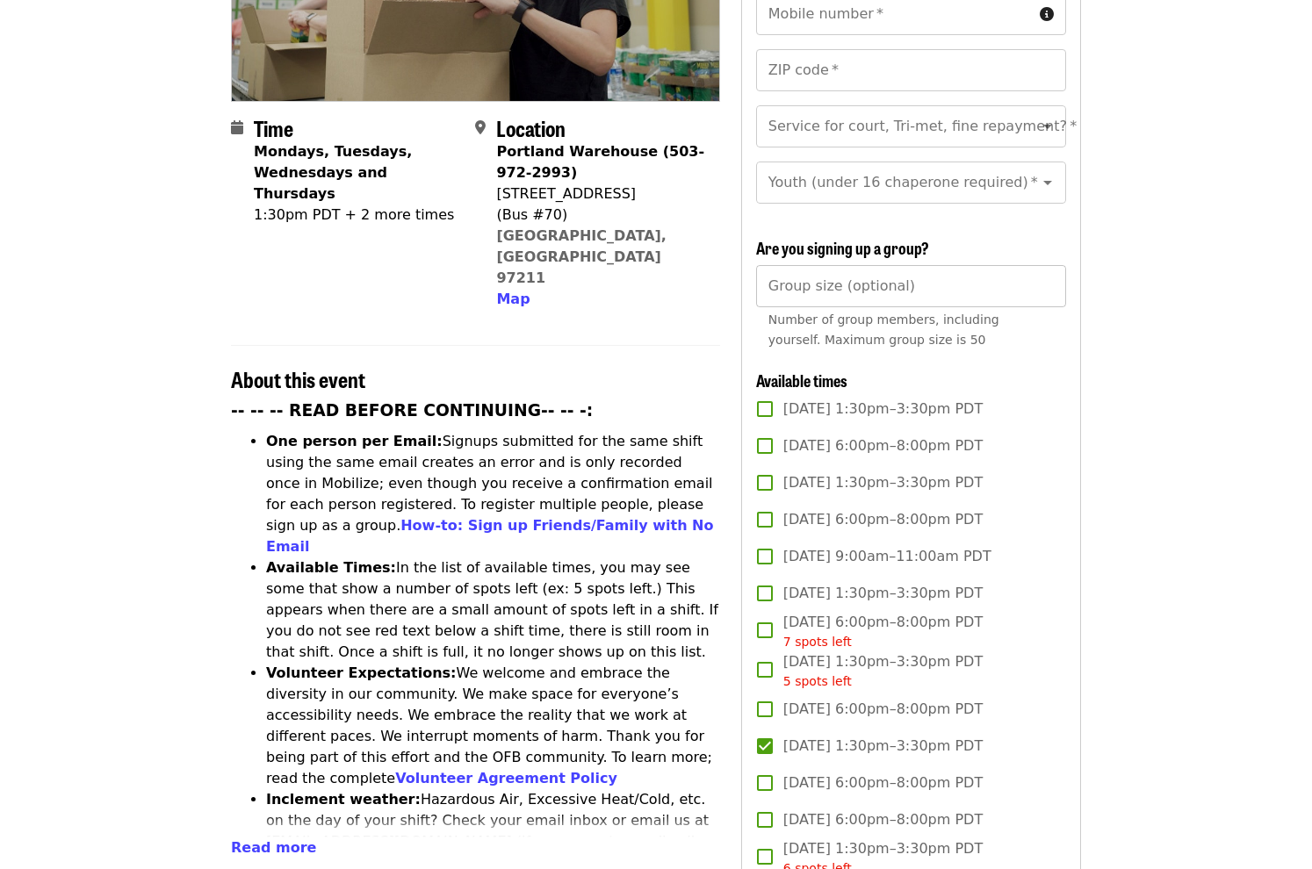
click at [904, 286] on input "Group size (optional)" at bounding box center [911, 286] width 310 height 42
type input "**"
click at [19, 556] on article "July/Aug/Sept - [GEOGRAPHIC_DATA]: Repack/Sort (age [DEMOGRAPHIC_DATA]+) Highes…" at bounding box center [656, 657] width 1312 height 1862
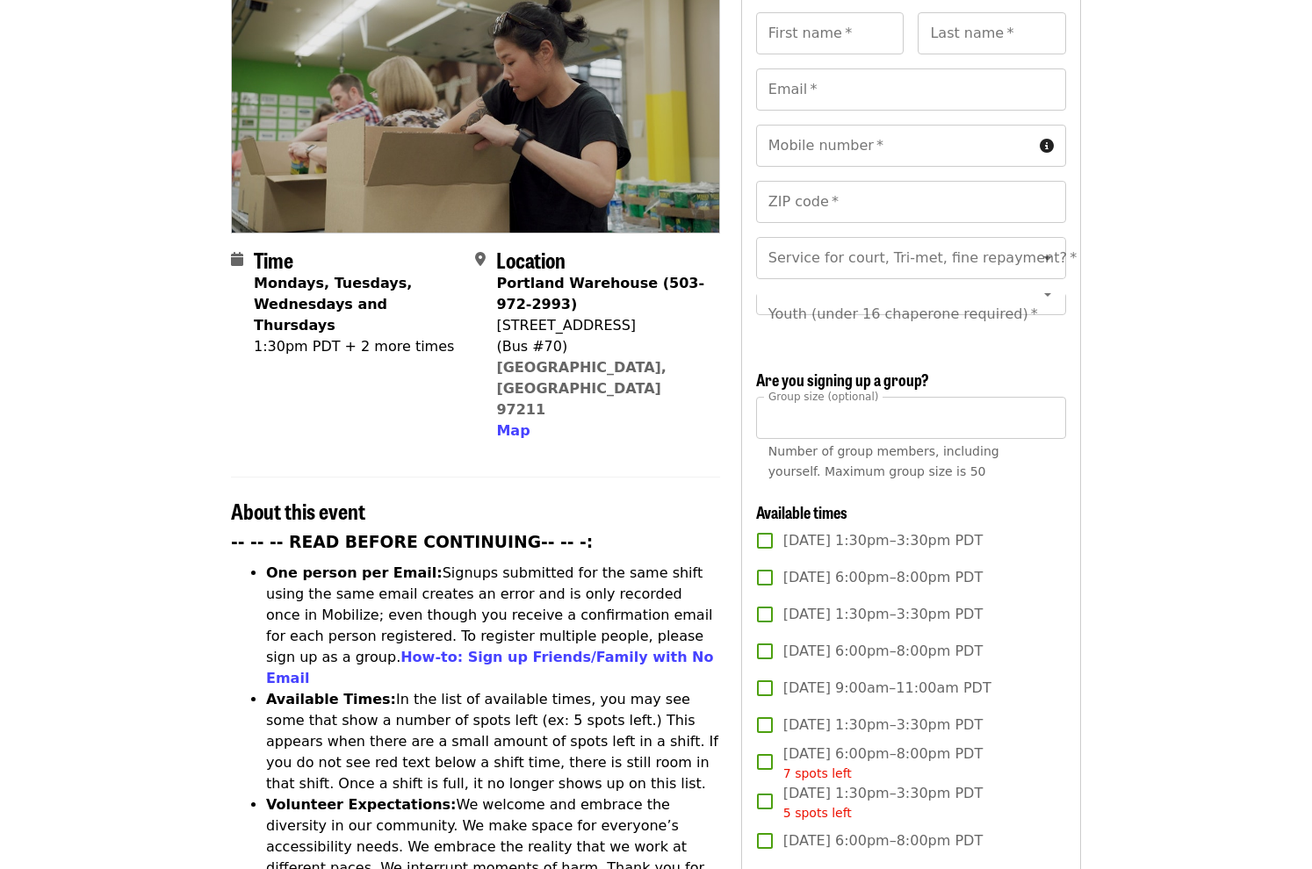
scroll to position [176, 0]
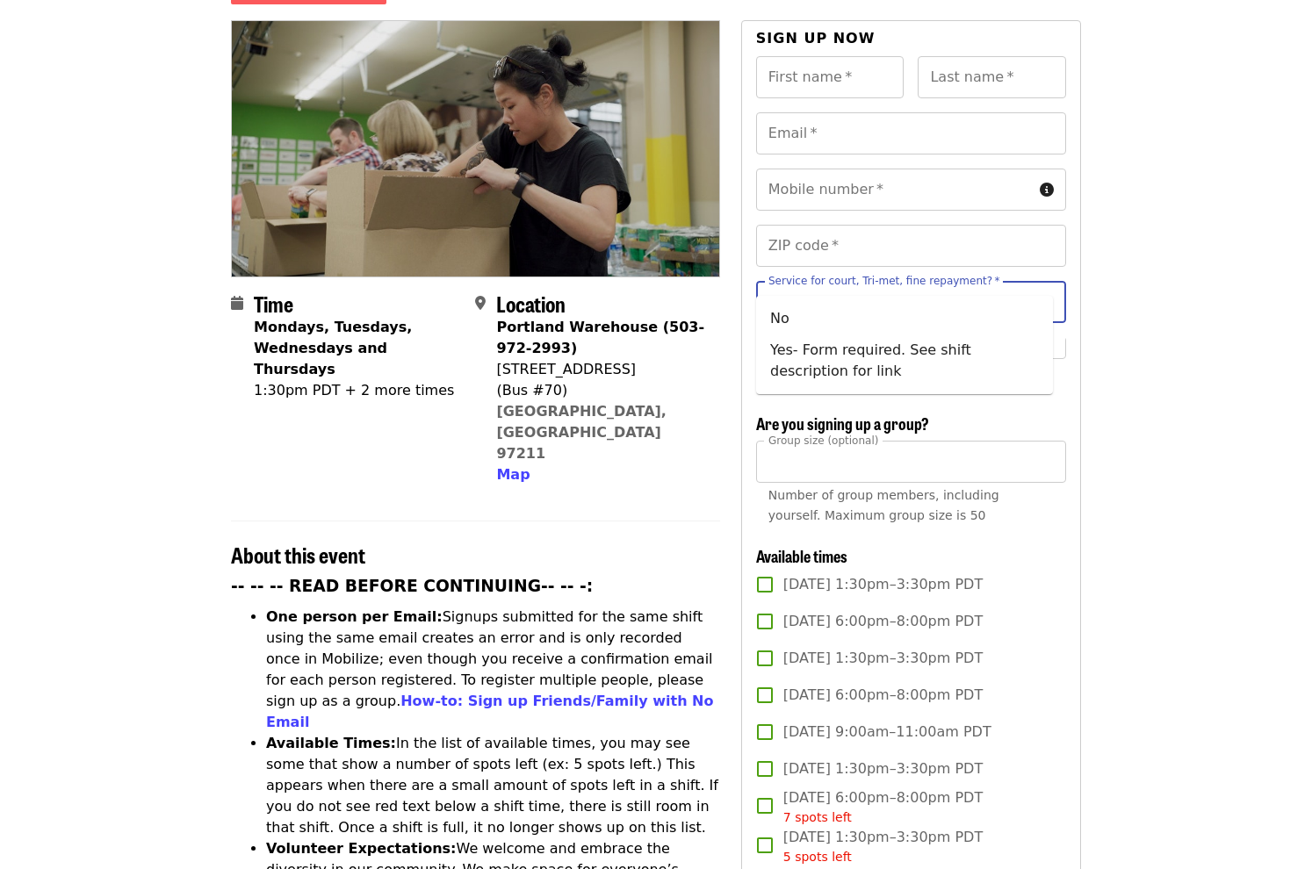
click at [833, 285] on input "Service for court, Tri-met, fine repayment?   *" at bounding box center [889, 301] width 239 height 33
click at [850, 320] on li "No" at bounding box center [904, 319] width 297 height 32
type input "**"
click at [867, 358] on div "Youth (under 16 chaperone required) *" at bounding box center [911, 358] width 310 height 42
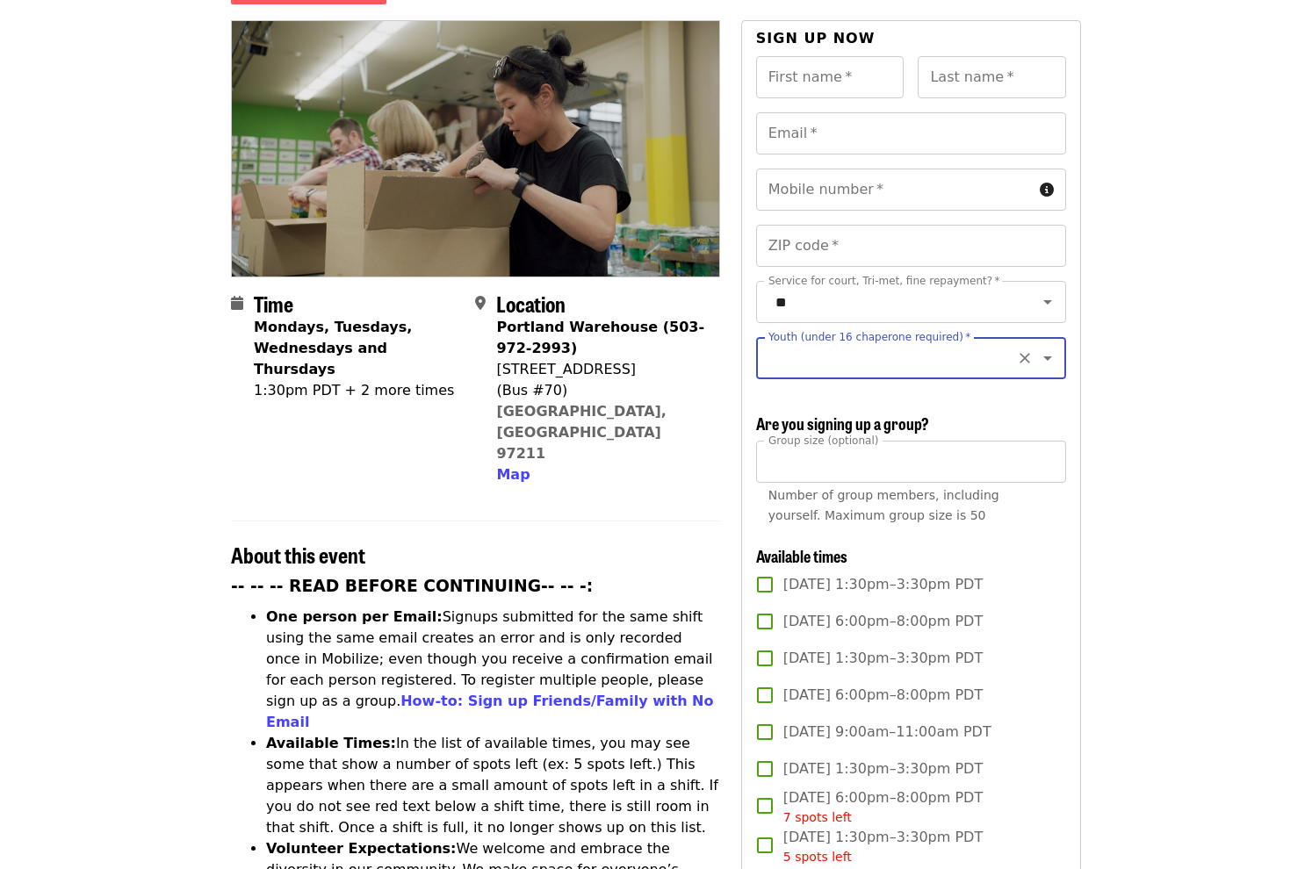
click at [1037, 348] on icon "Open" at bounding box center [1047, 358] width 21 height 21
click at [842, 382] on li "16 and older" at bounding box center [904, 388] width 297 height 32
type input "**********"
click at [823, 56] on input "First name   *" at bounding box center [830, 77] width 148 height 42
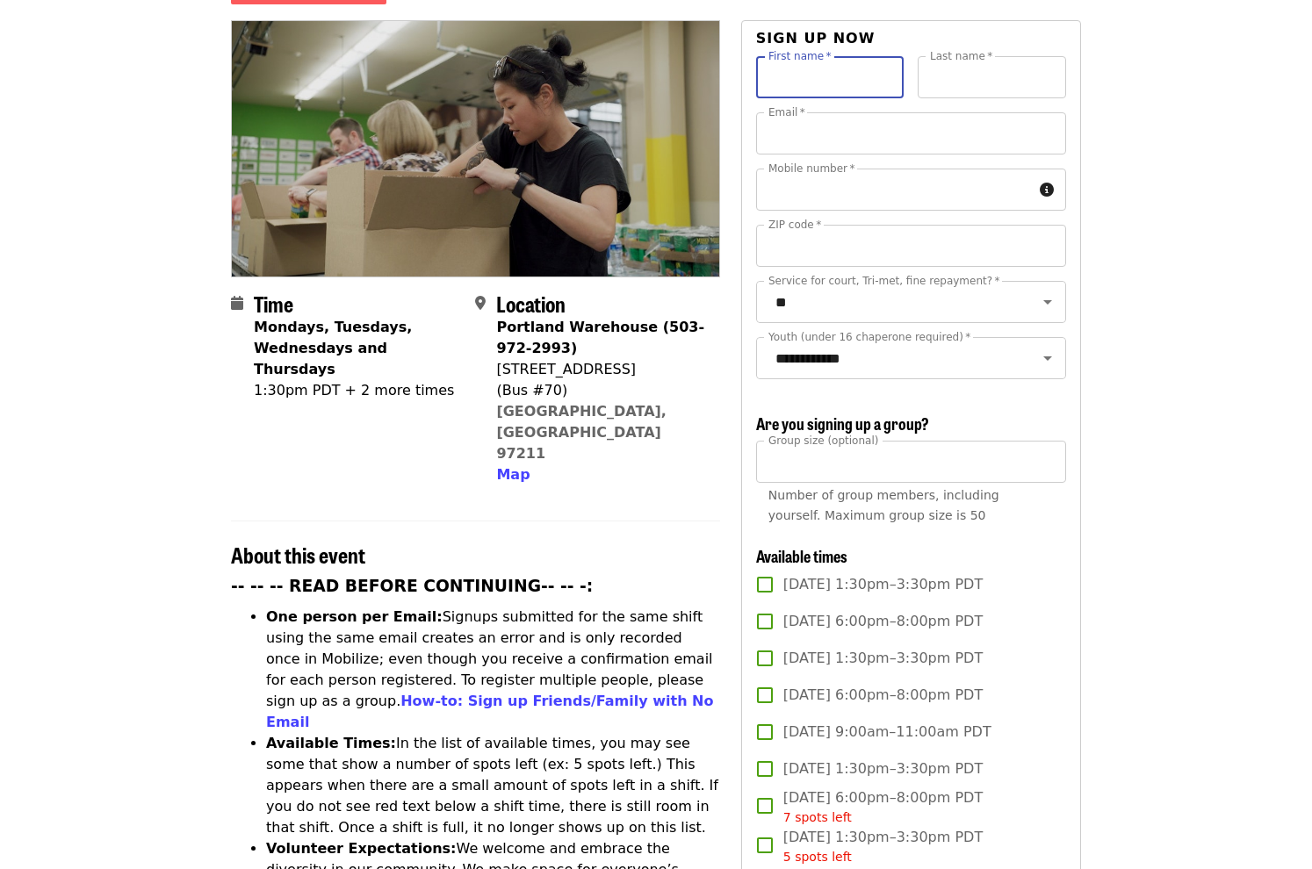
type input "*****"
type input "**********"
type input "*****"
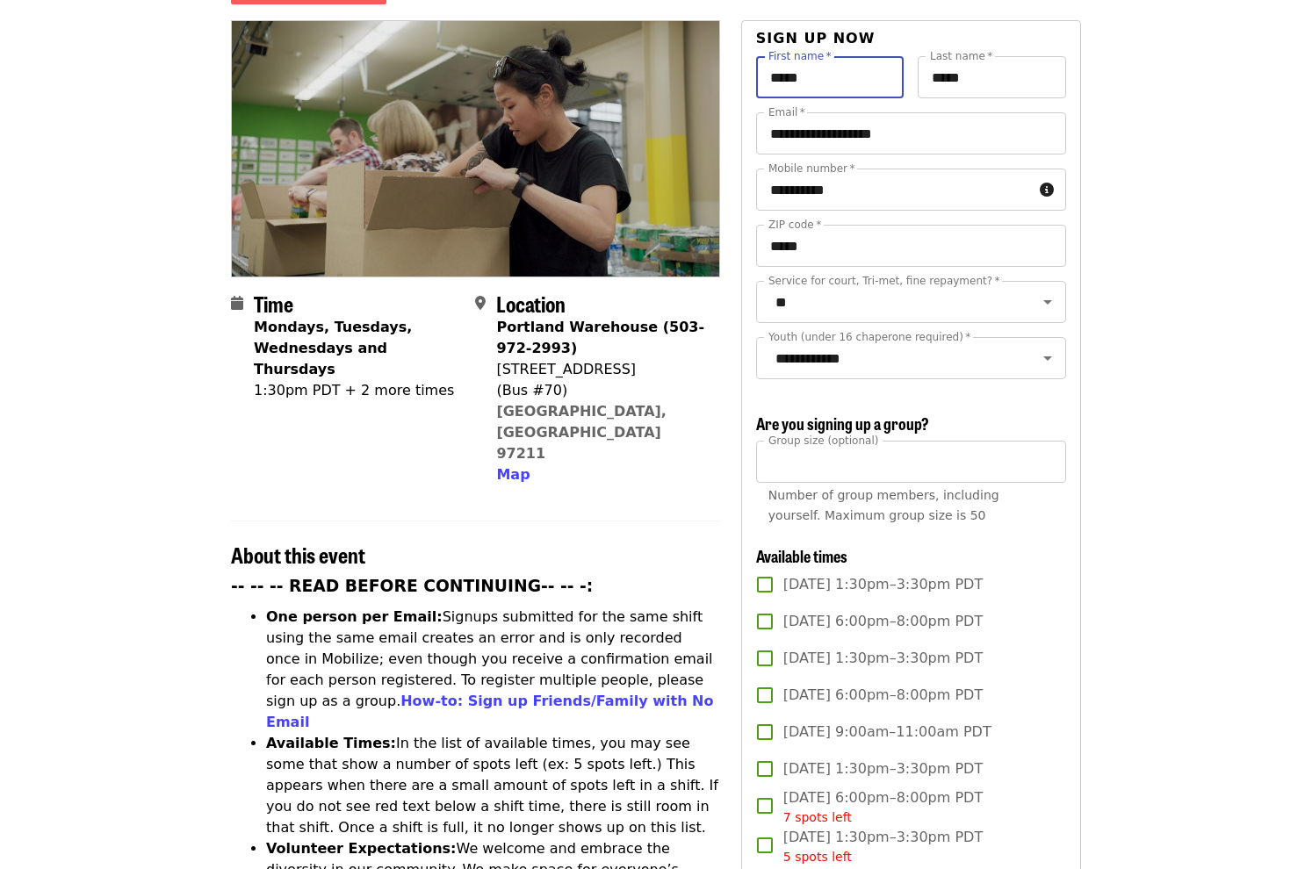
click at [1160, 239] on article "July/Aug/Sept - Portland: Repack/Sort (age 8+) Highest Priority Volunteer Shift…" at bounding box center [656, 833] width 1312 height 1862
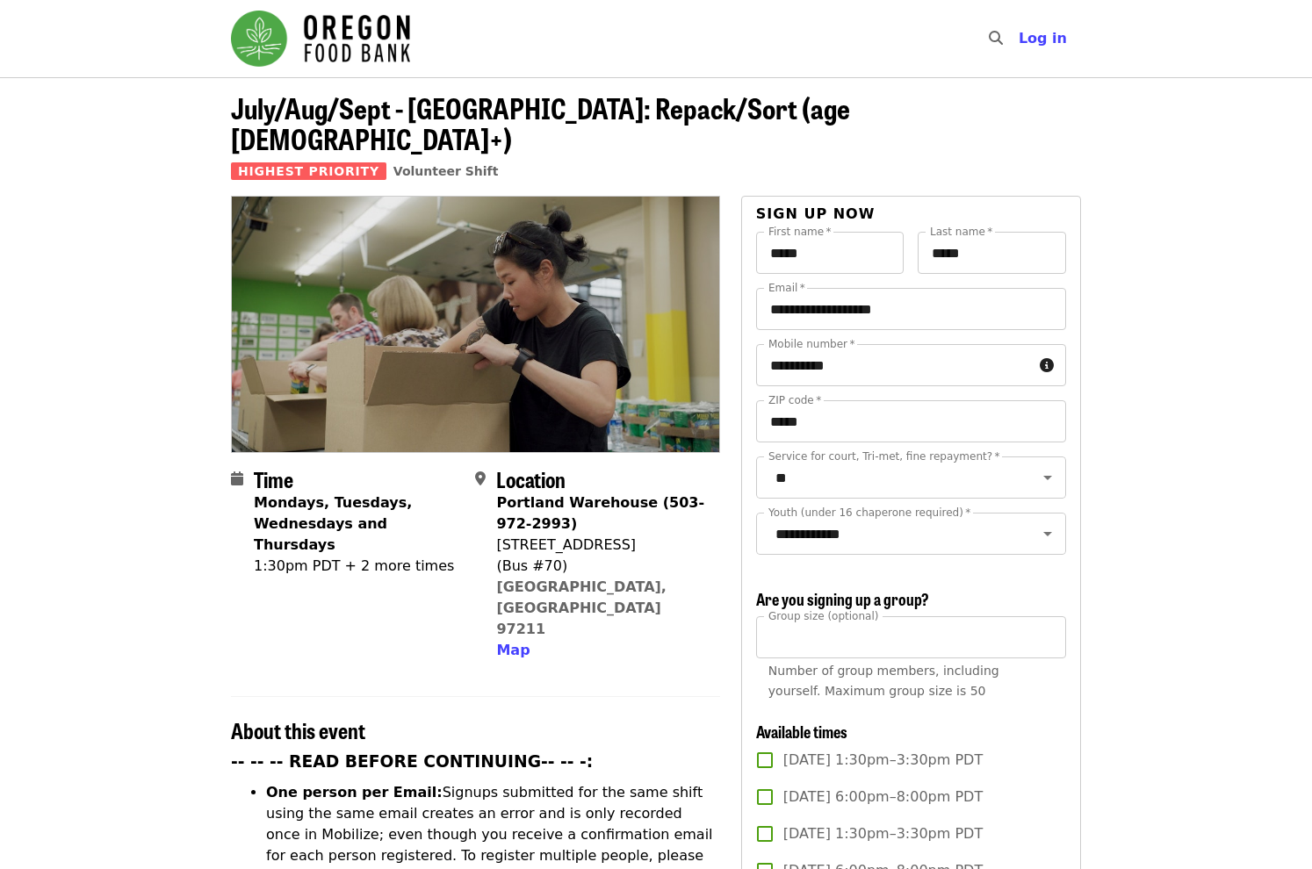
click at [448, 116] on span "July/Aug/Sept - [GEOGRAPHIC_DATA]: Repack/Sort (age [DEMOGRAPHIC_DATA]+)" at bounding box center [540, 123] width 619 height 72
click at [408, 164] on span "Volunteer Shift" at bounding box center [445, 171] width 105 height 14
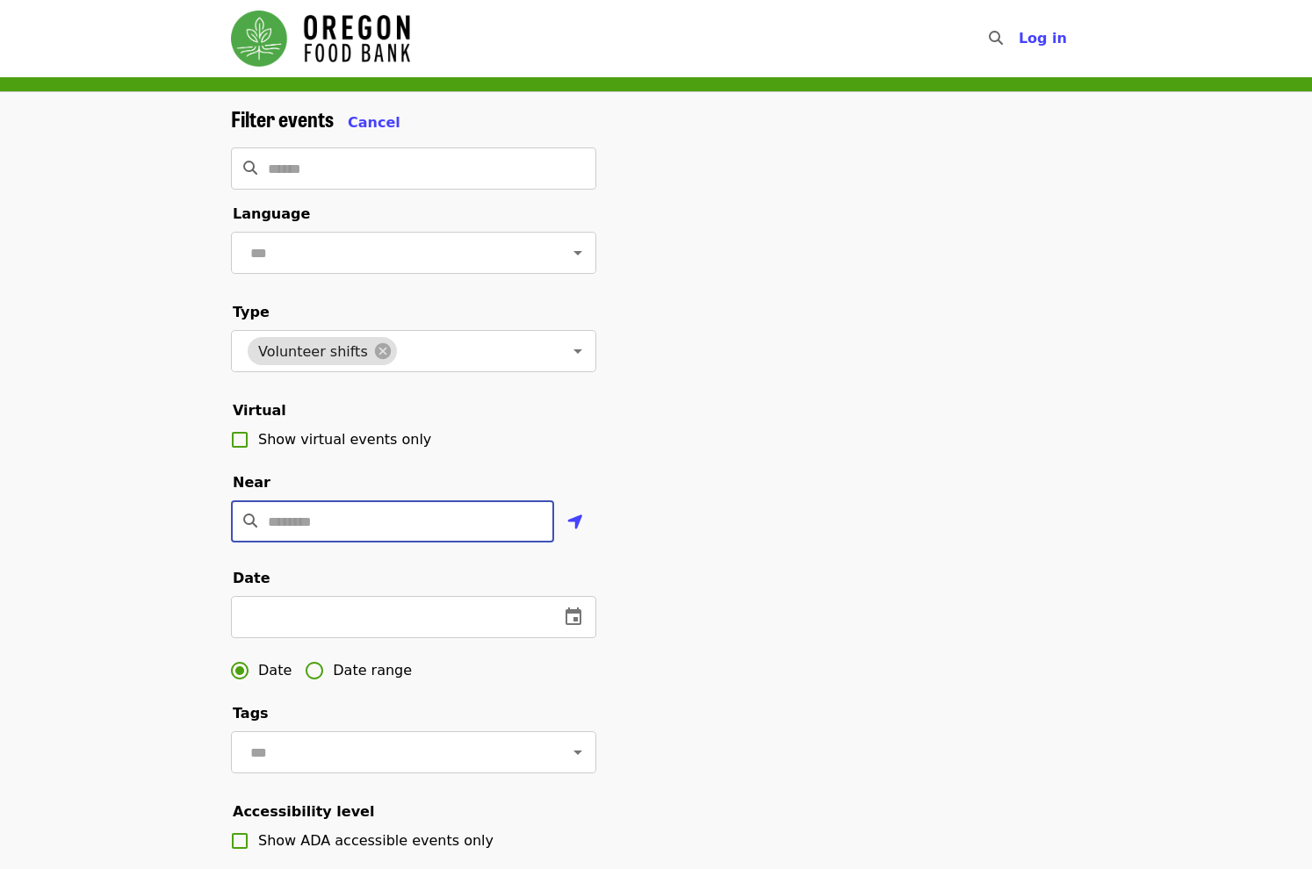
click at [341, 542] on input "Location" at bounding box center [411, 521] width 286 height 42
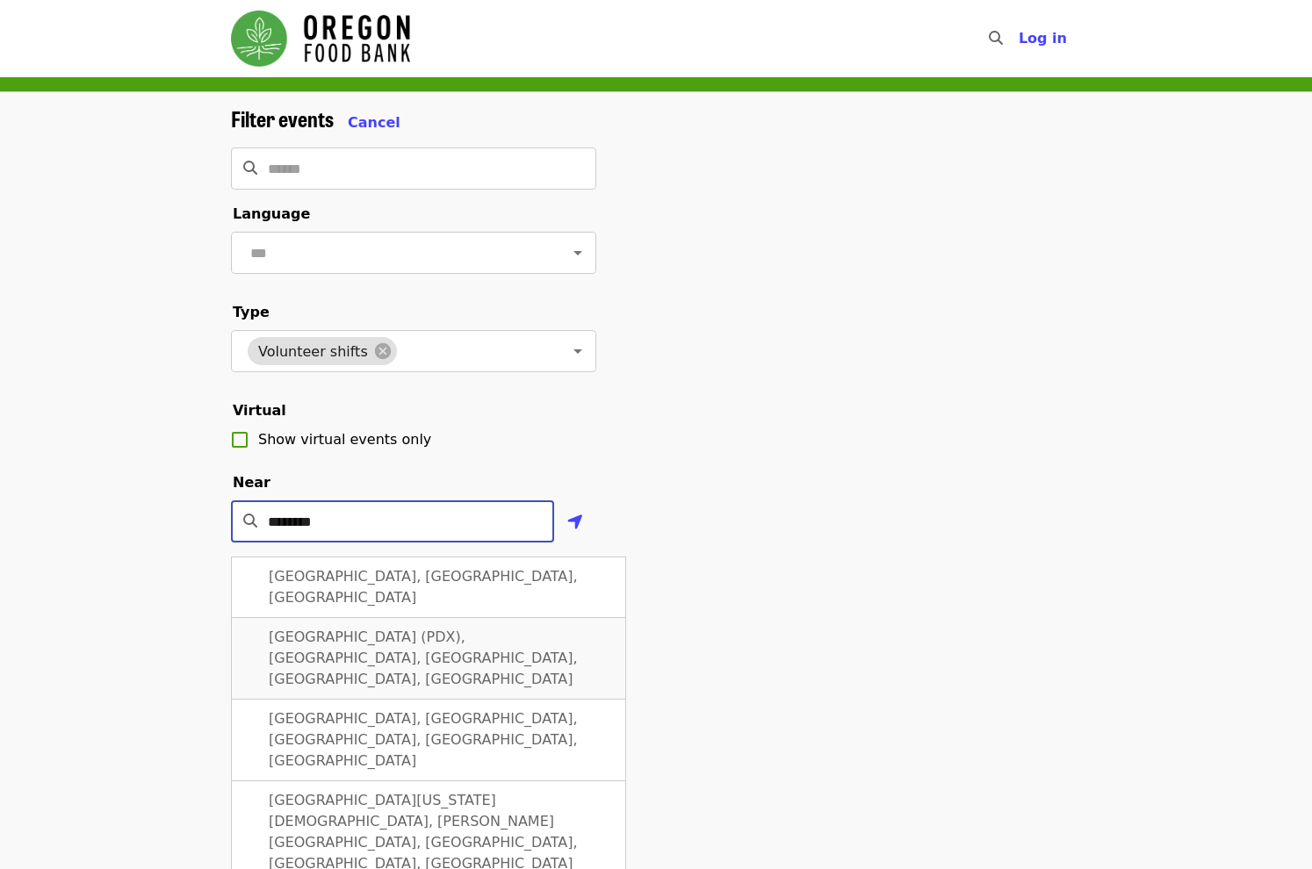
click at [432, 640] on span "Portland International Airport (PDX), Northeast Airport Way, Portland, OR, USA" at bounding box center [423, 658] width 309 height 59
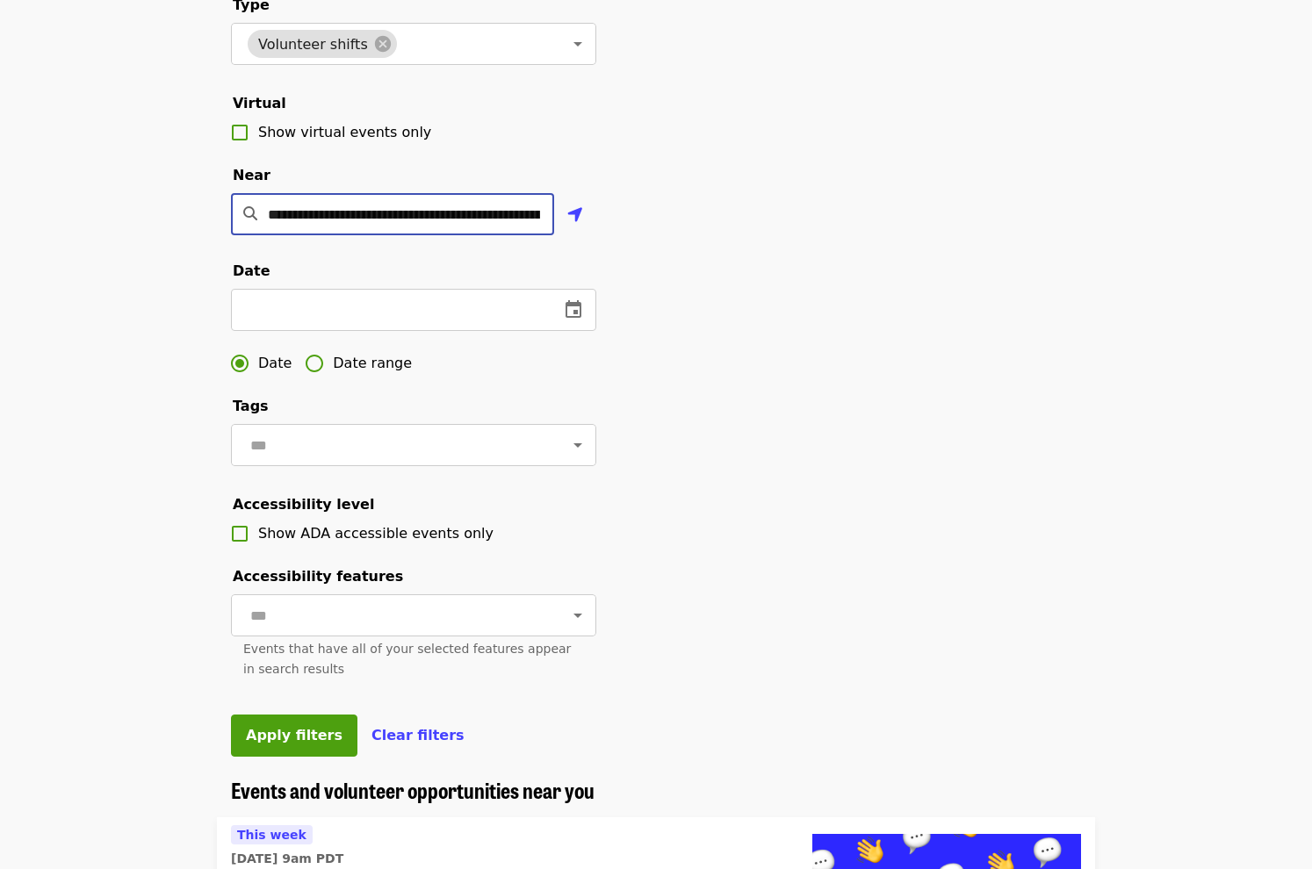
scroll to position [351, 0]
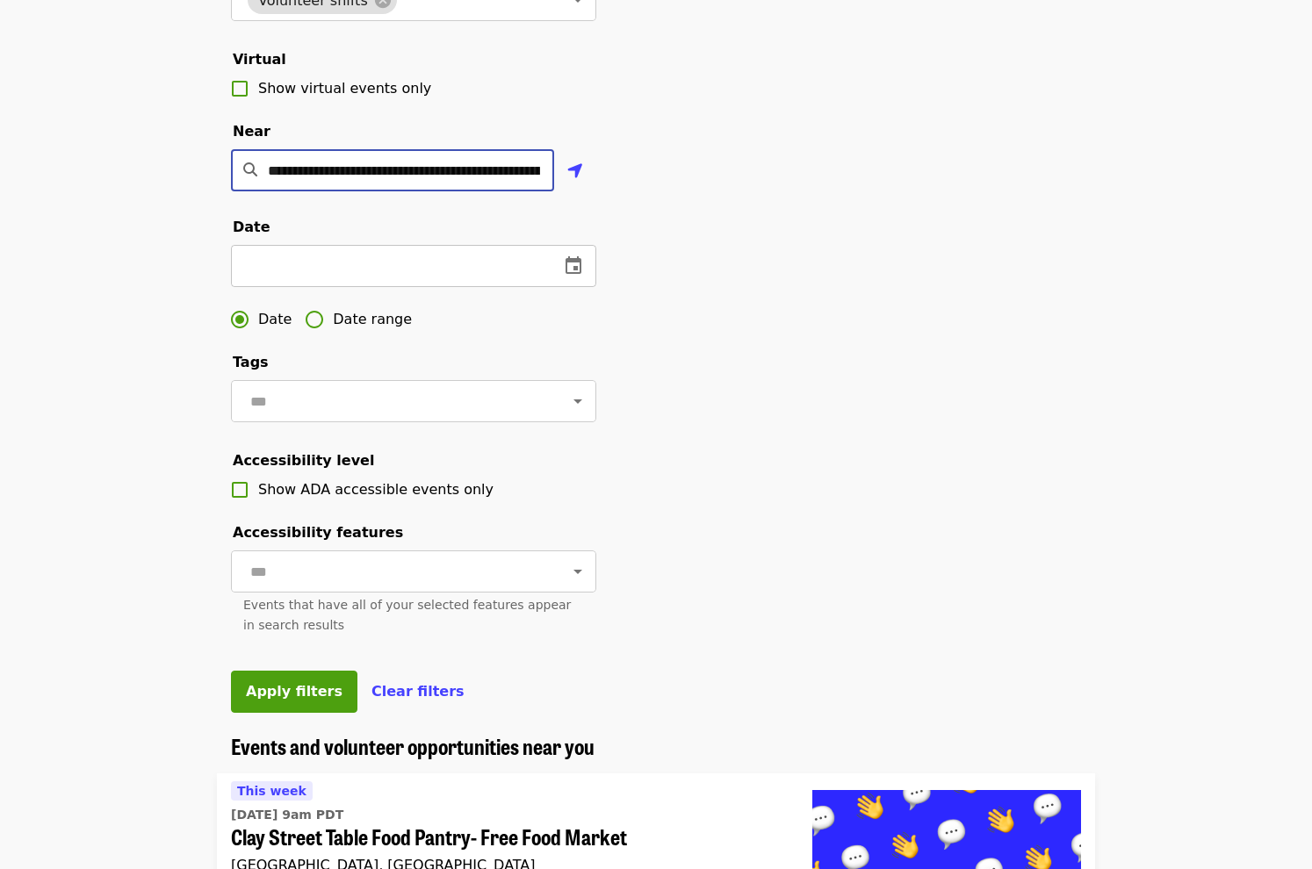
type input "**********"
click at [567, 277] on icon "change date" at bounding box center [573, 265] width 21 height 21
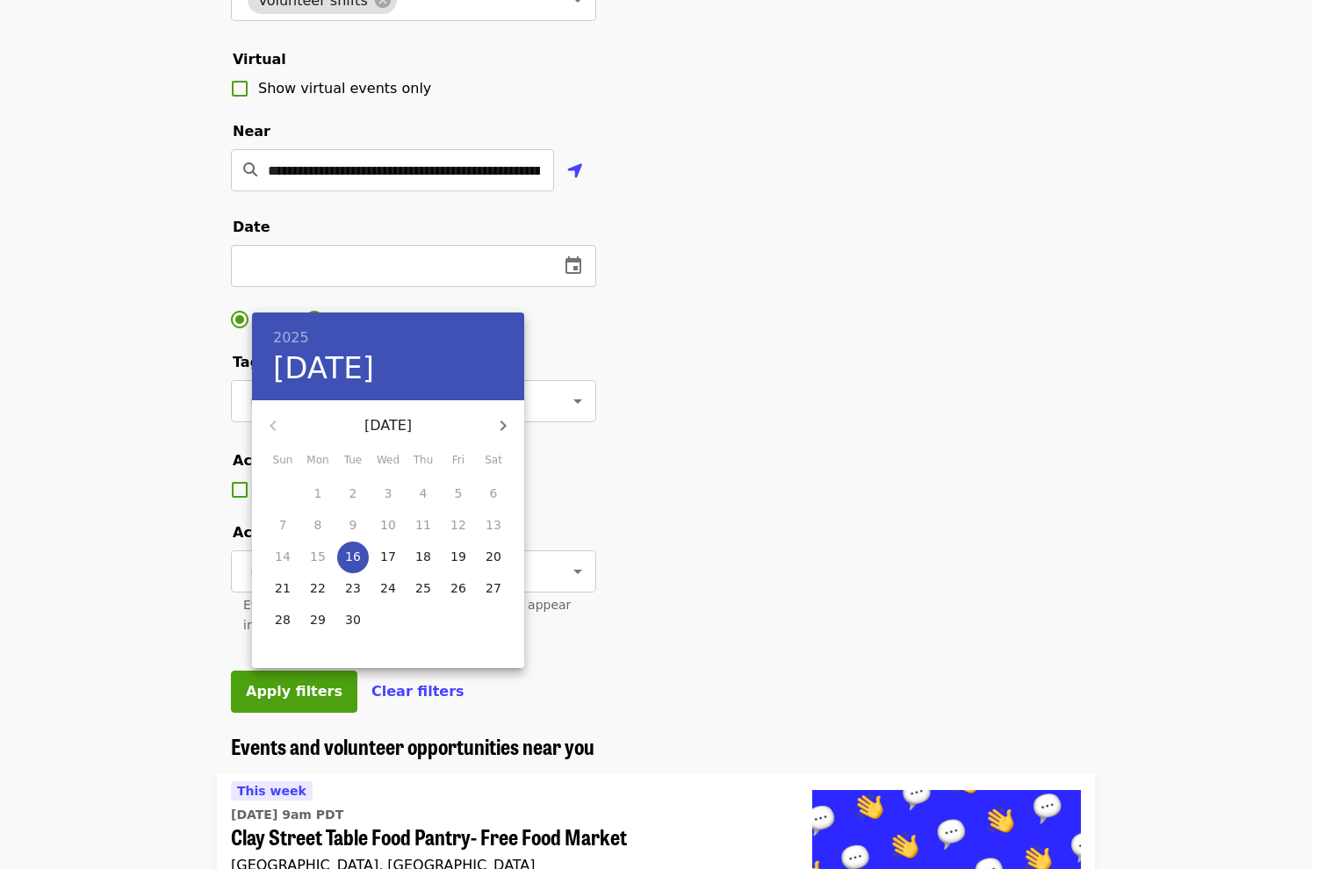
click at [500, 429] on icon "button" at bounding box center [503, 425] width 21 height 21
click at [391, 488] on p "1" at bounding box center [389, 494] width 8 height 18
type input "**********"
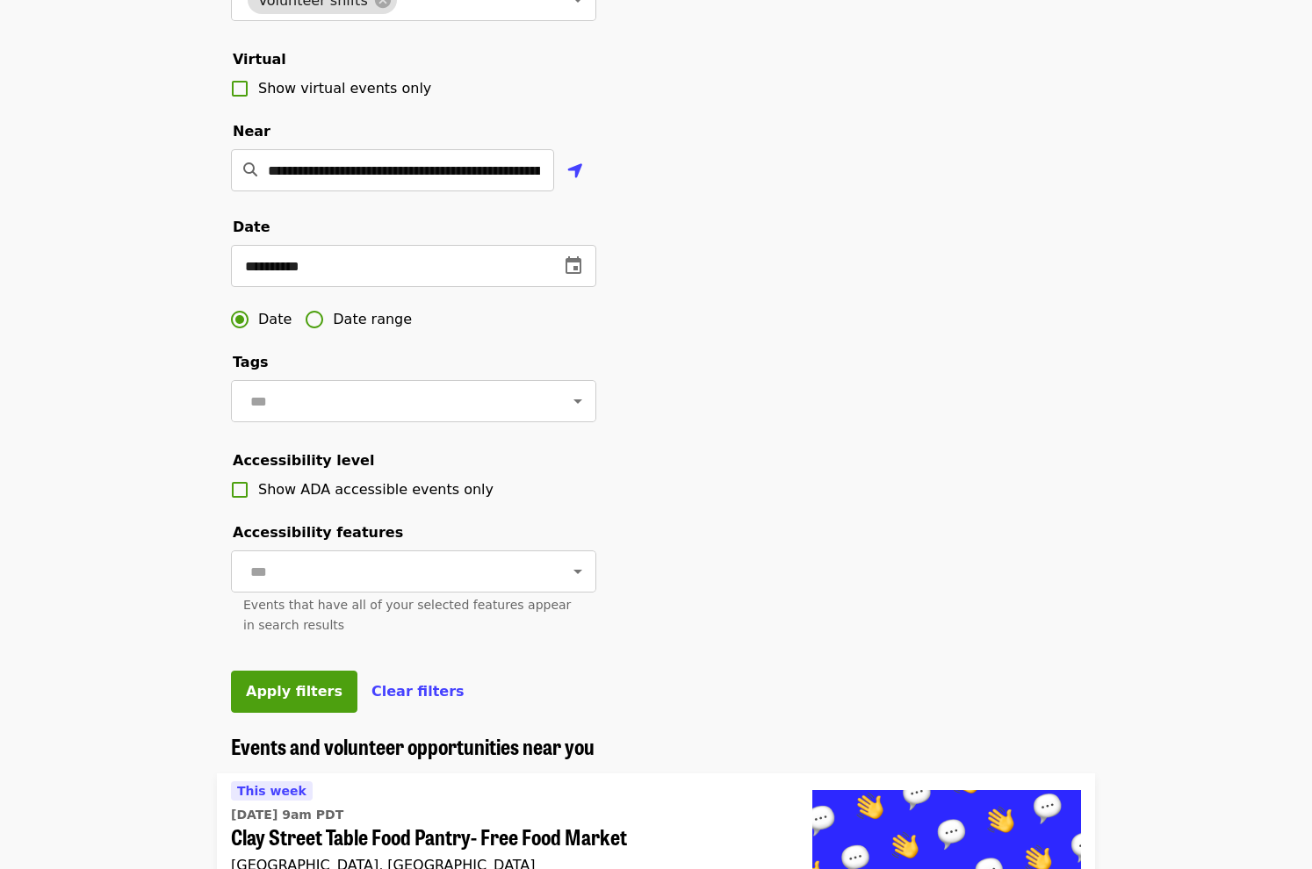
click at [355, 330] on span "Date range" at bounding box center [372, 319] width 79 height 21
click at [381, 277] on icon "change date" at bounding box center [383, 265] width 21 height 21
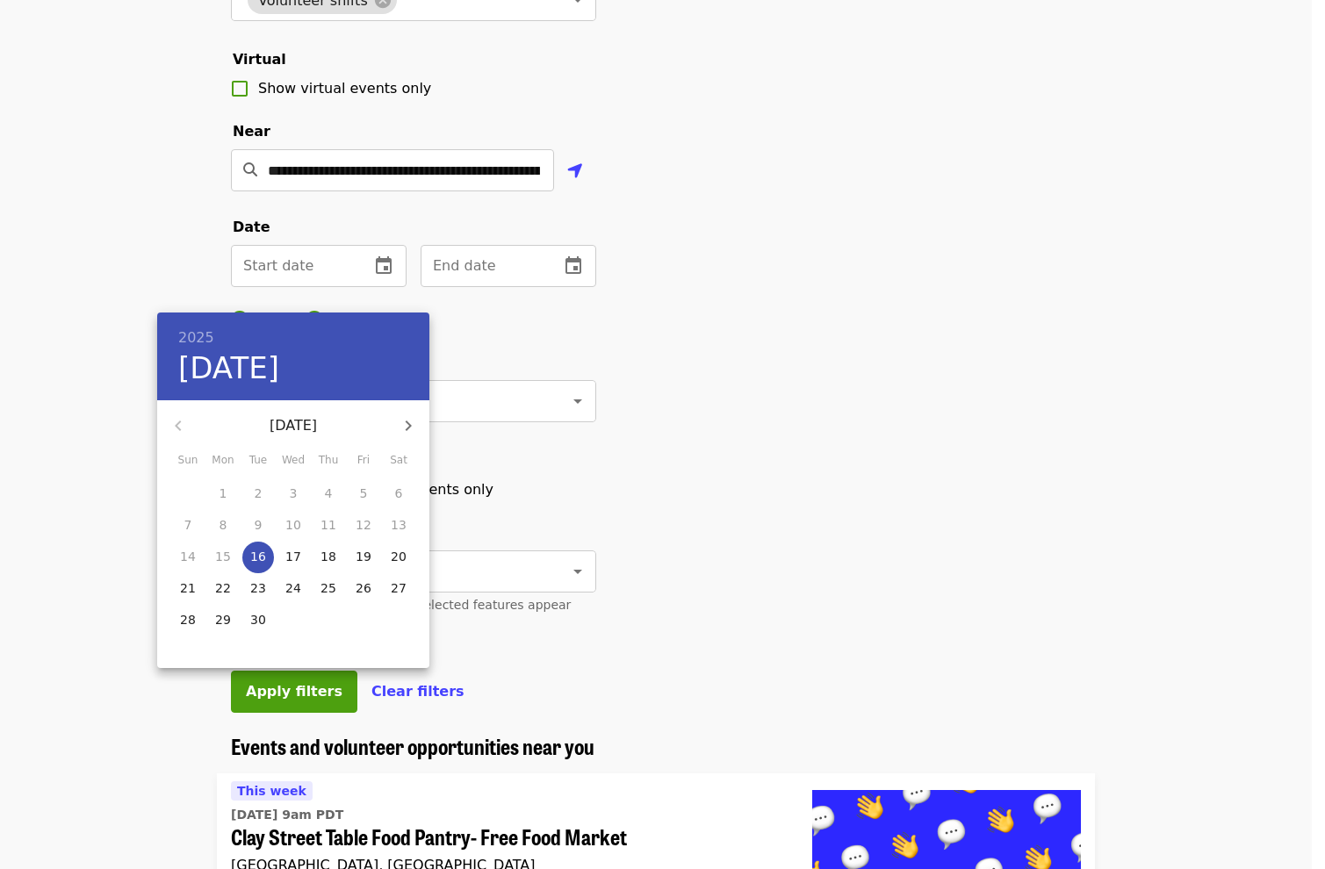
click at [401, 428] on icon "button" at bounding box center [408, 425] width 21 height 21
click at [295, 499] on p "1" at bounding box center [294, 494] width 8 height 18
type input "**********"
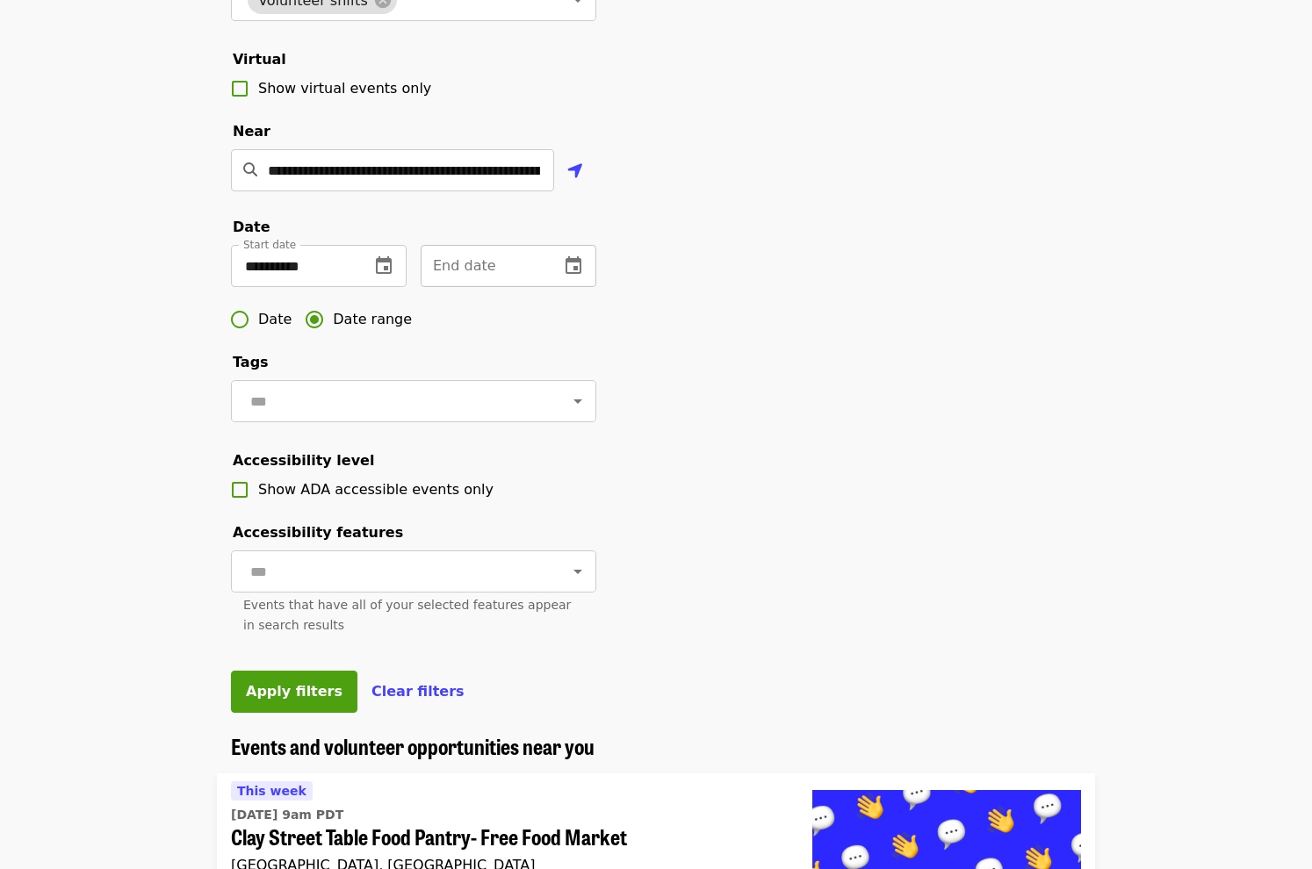
click at [566, 274] on icon "change date" at bounding box center [573, 265] width 16 height 18
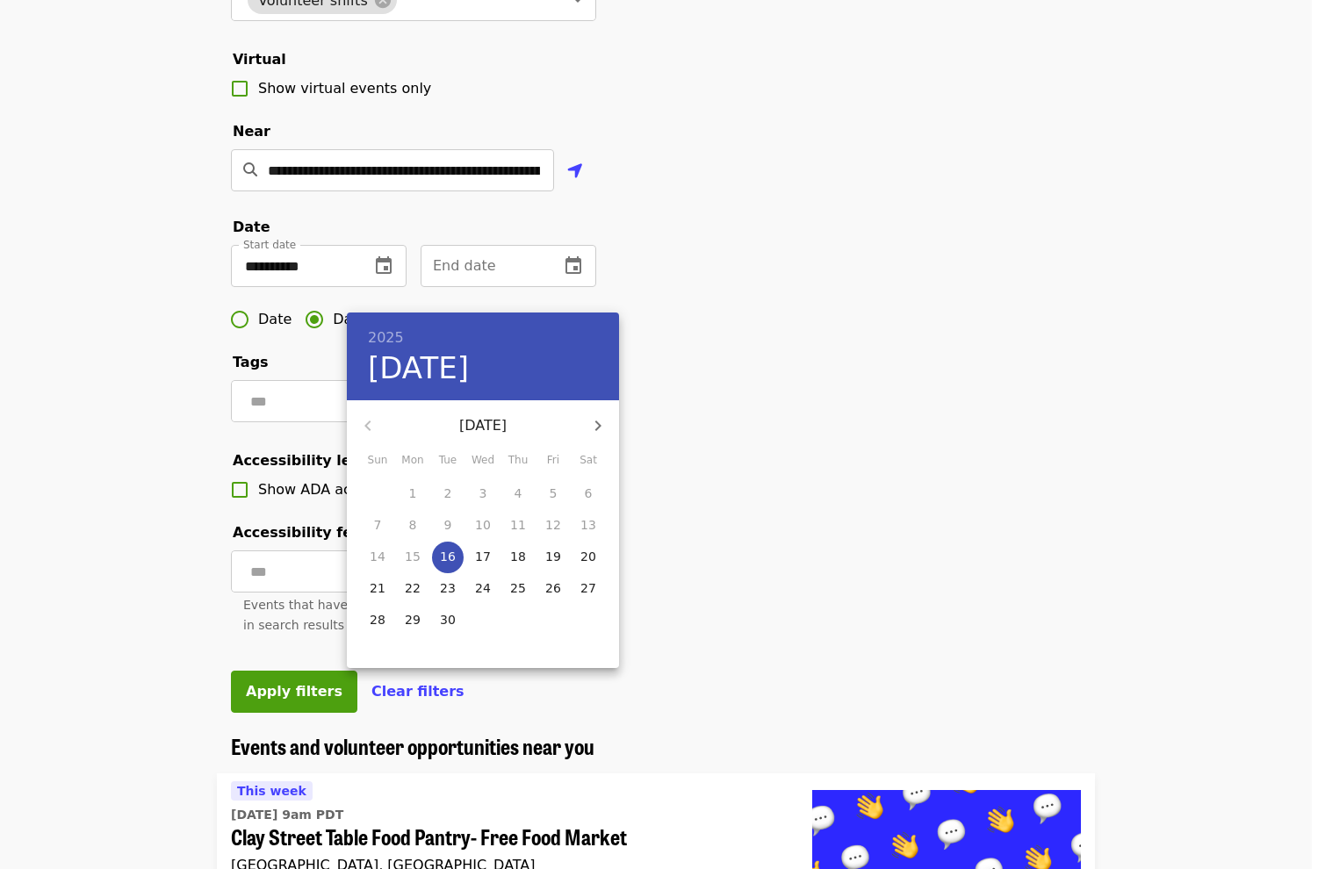
click at [596, 425] on icon "button" at bounding box center [597, 425] width 21 height 21
click at [554, 626] on p "31" at bounding box center [553, 620] width 16 height 18
type input "**********"
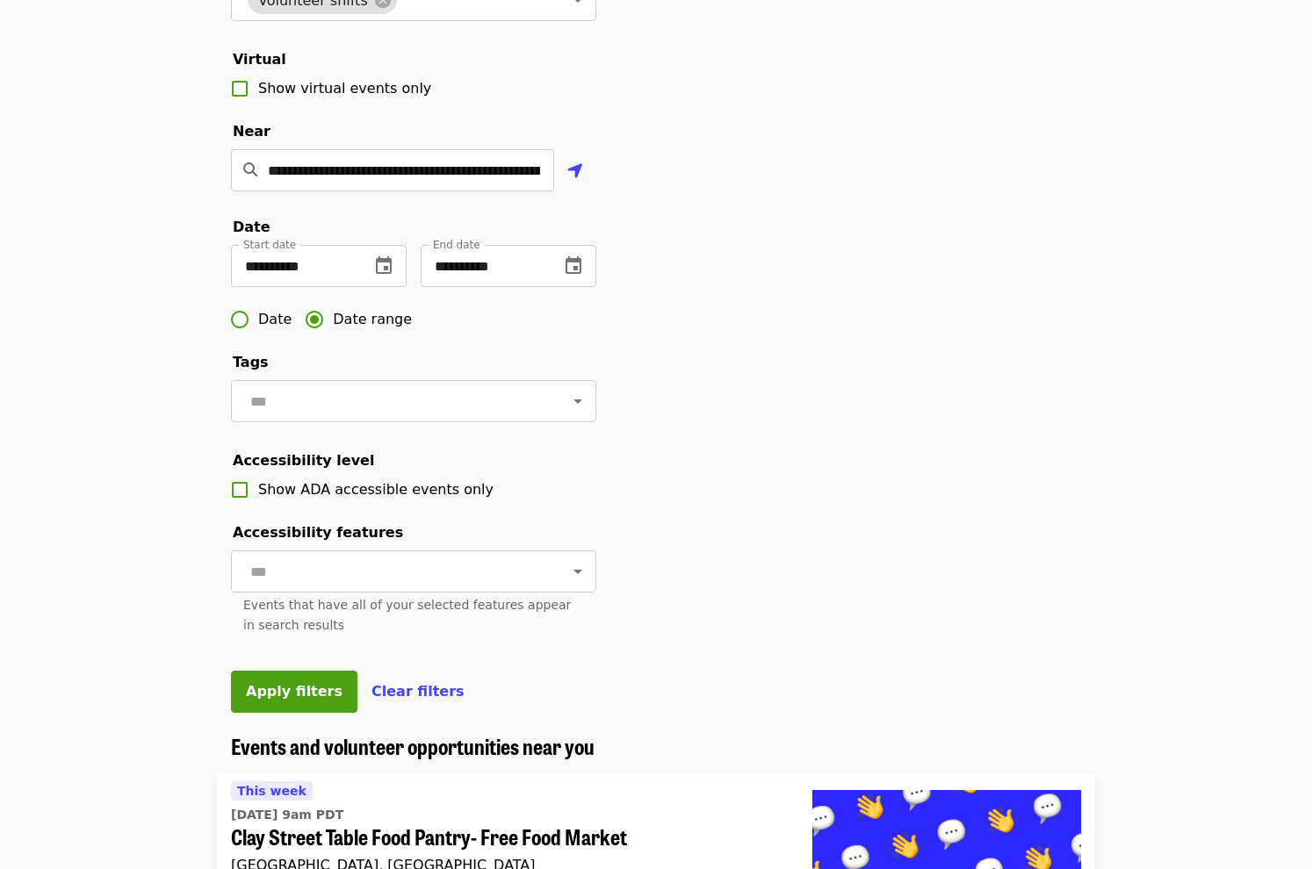
click at [702, 592] on div "**********" at bounding box center [656, 244] width 878 height 979
click at [393, 418] on input "text" at bounding box center [392, 401] width 294 height 33
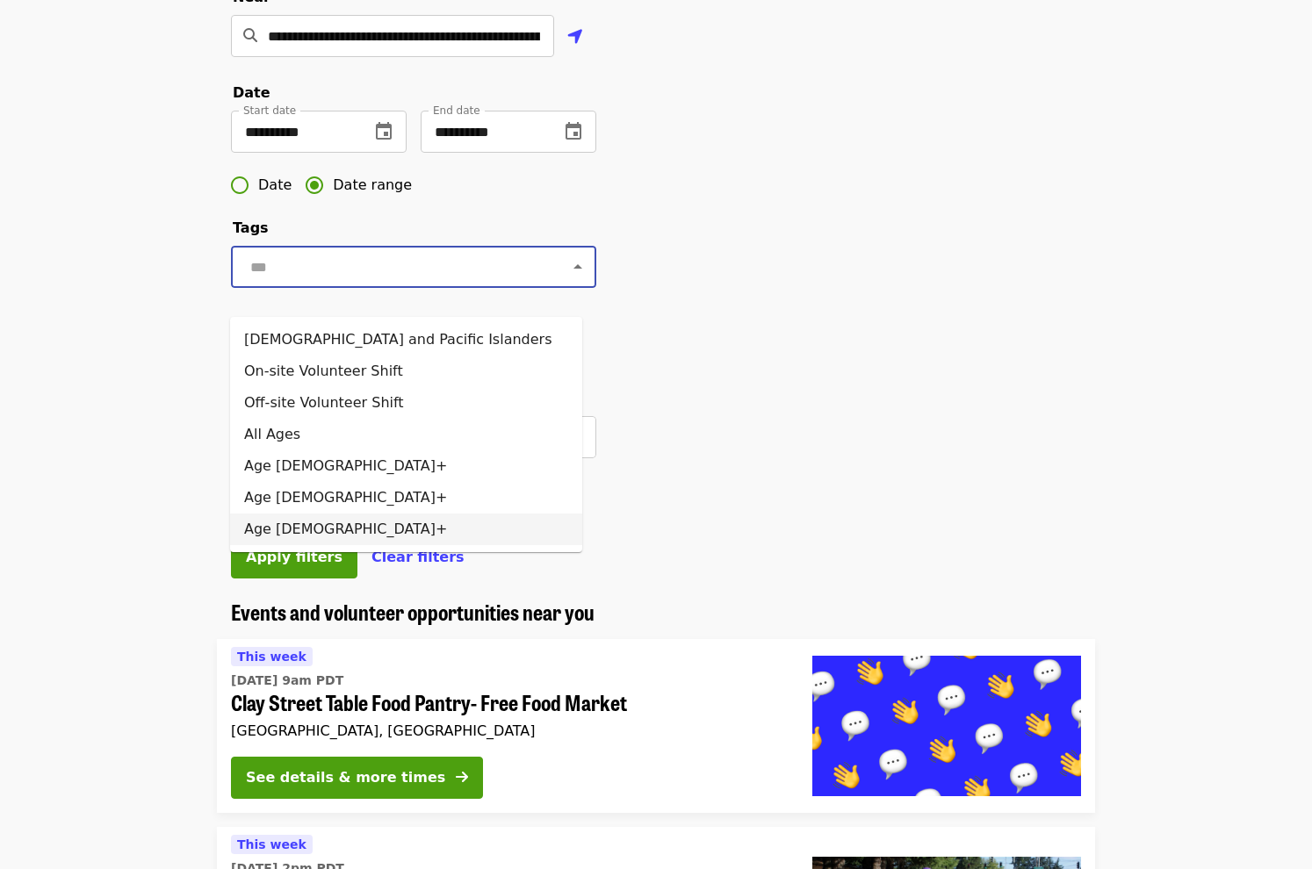
scroll to position [527, 0]
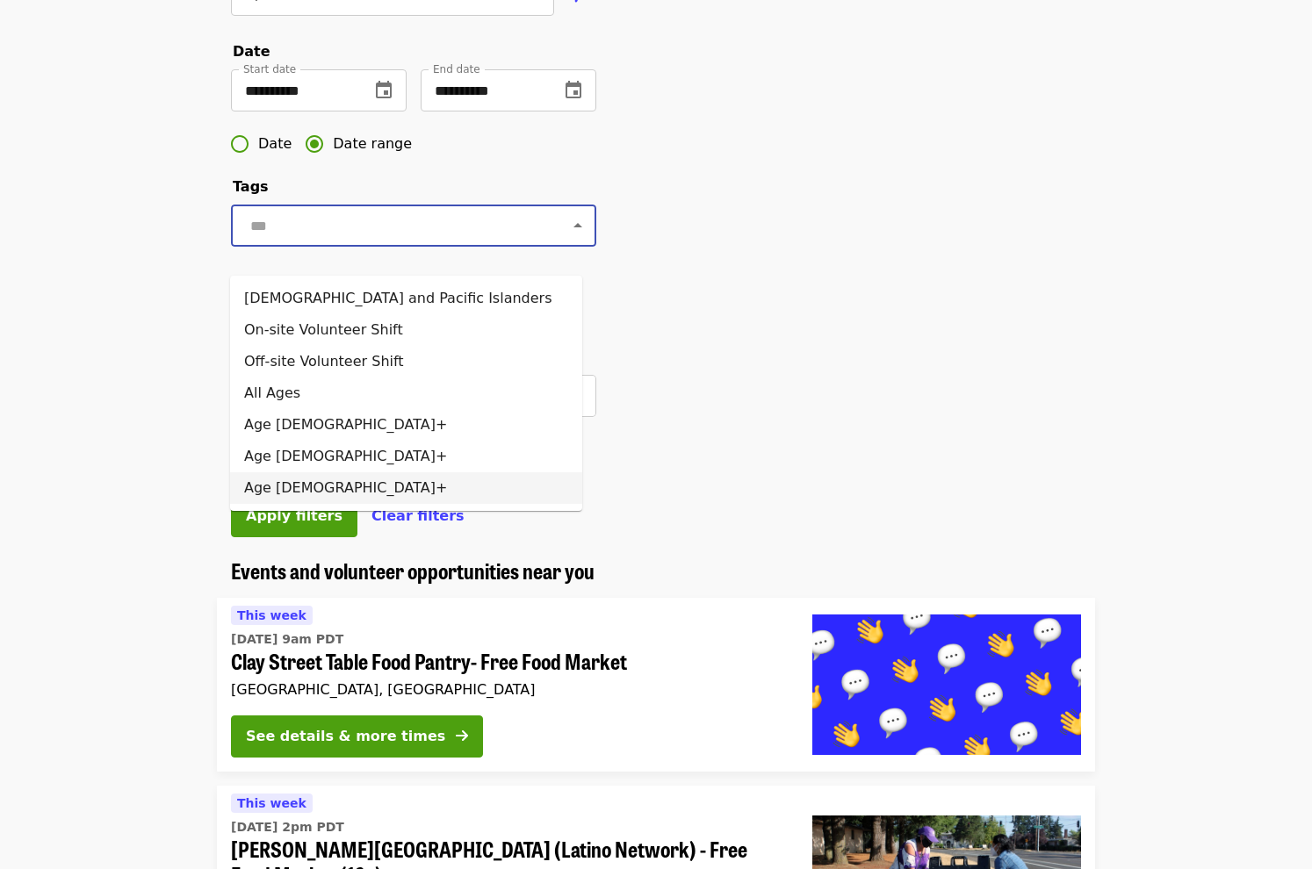
click at [608, 487] on div "**********" at bounding box center [656, 68] width 878 height 979
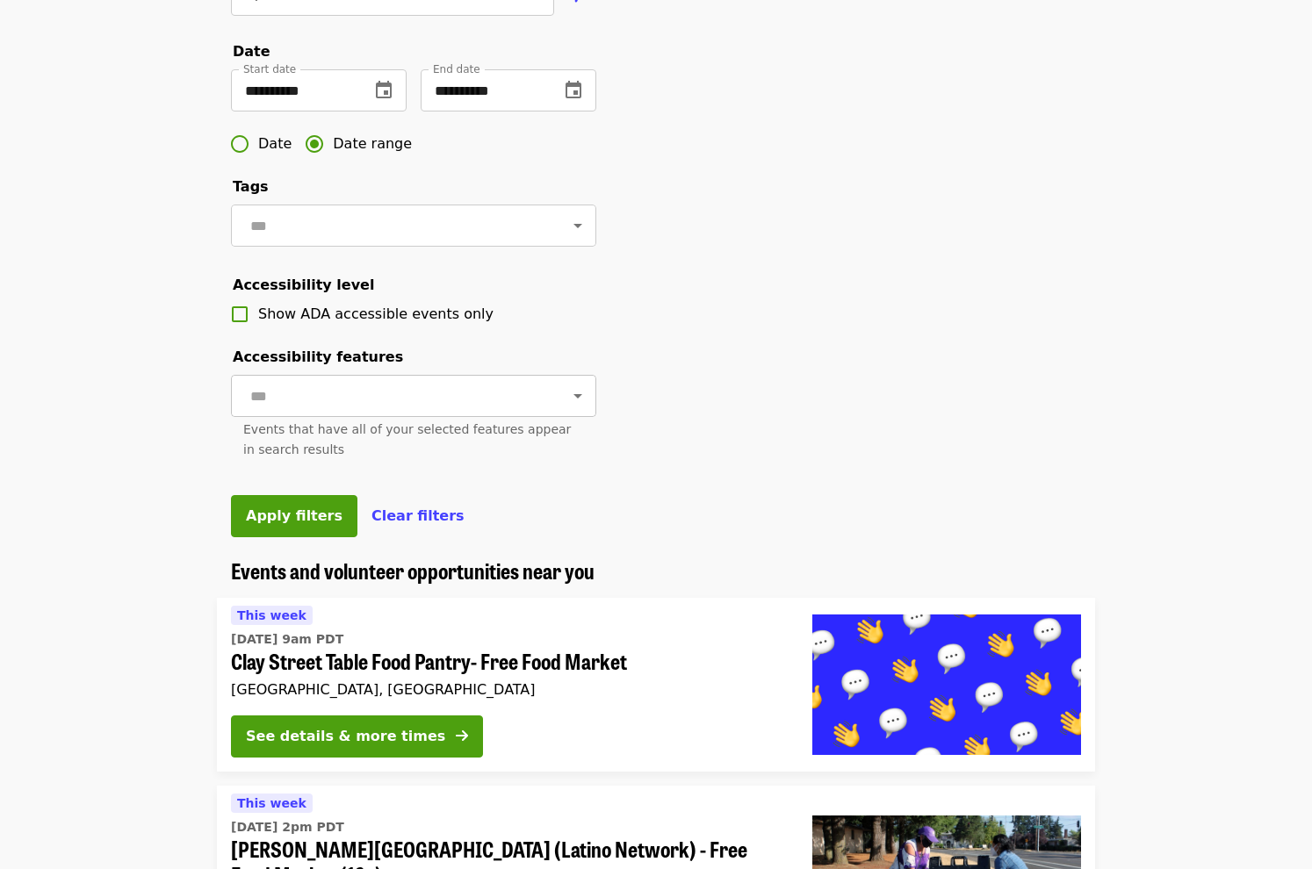
click at [414, 413] on input "text" at bounding box center [392, 395] width 294 height 33
click at [730, 470] on div "**********" at bounding box center [656, 68] width 878 height 979
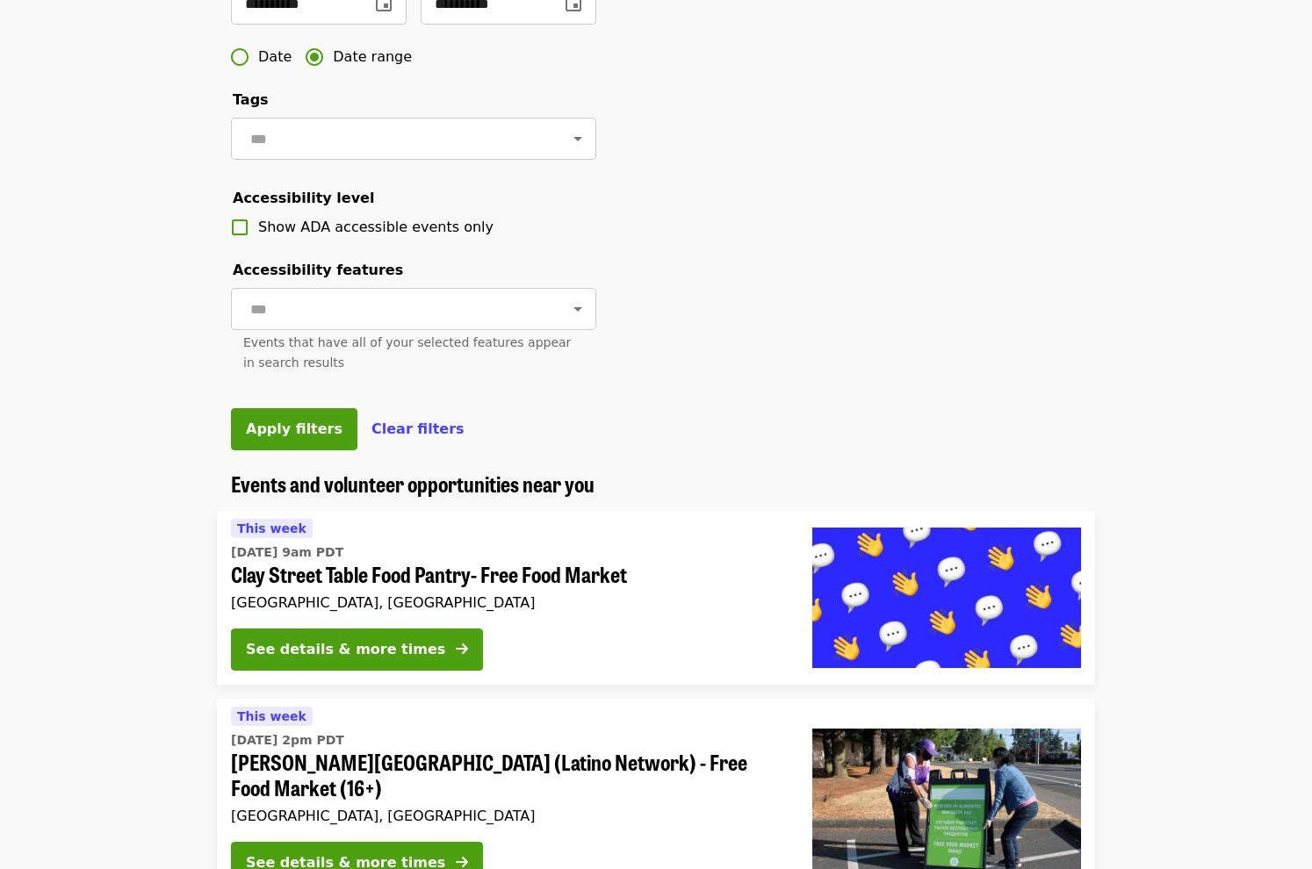
scroll to position [615, 0]
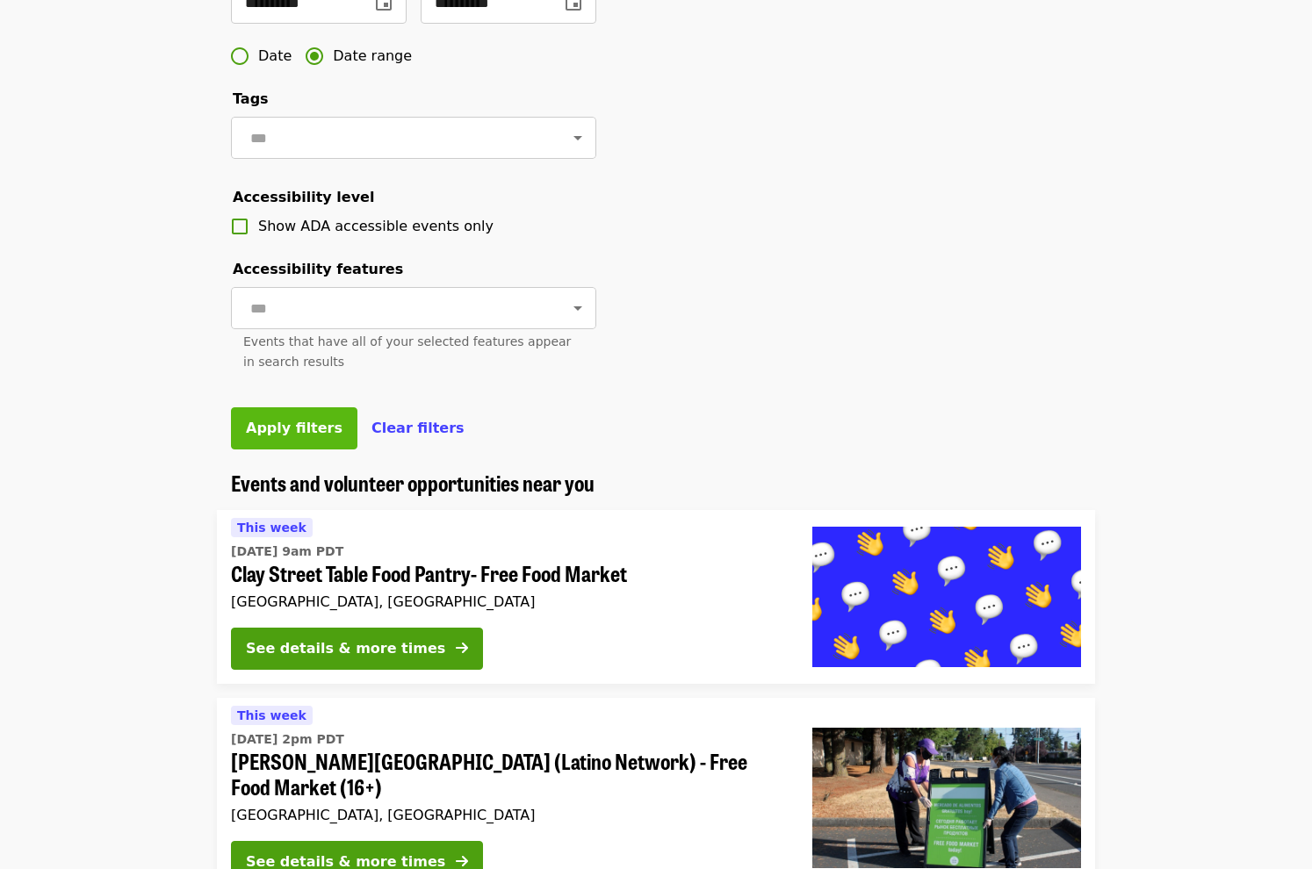
click at [277, 450] on button "Apply filters" at bounding box center [294, 428] width 126 height 42
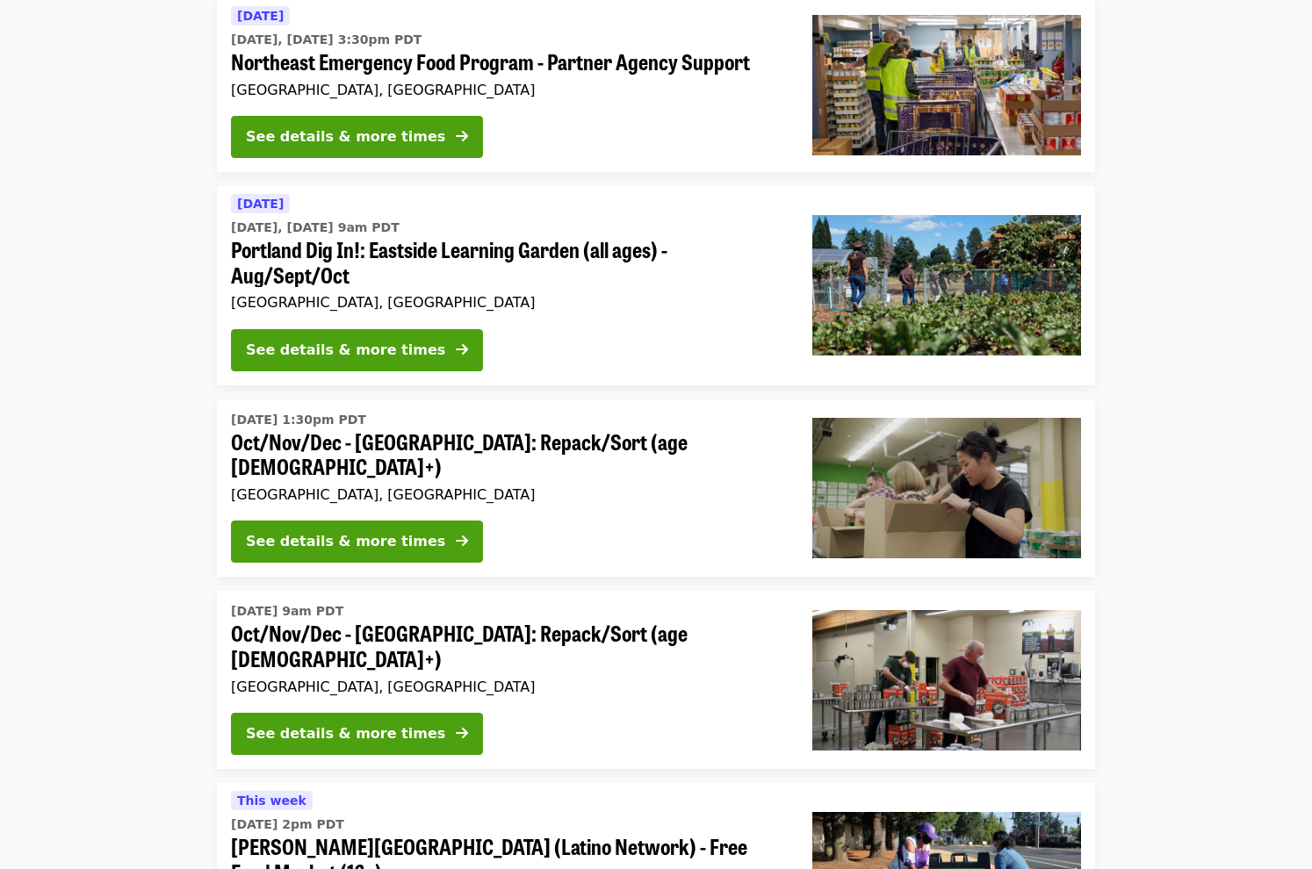
scroll to position [439, 0]
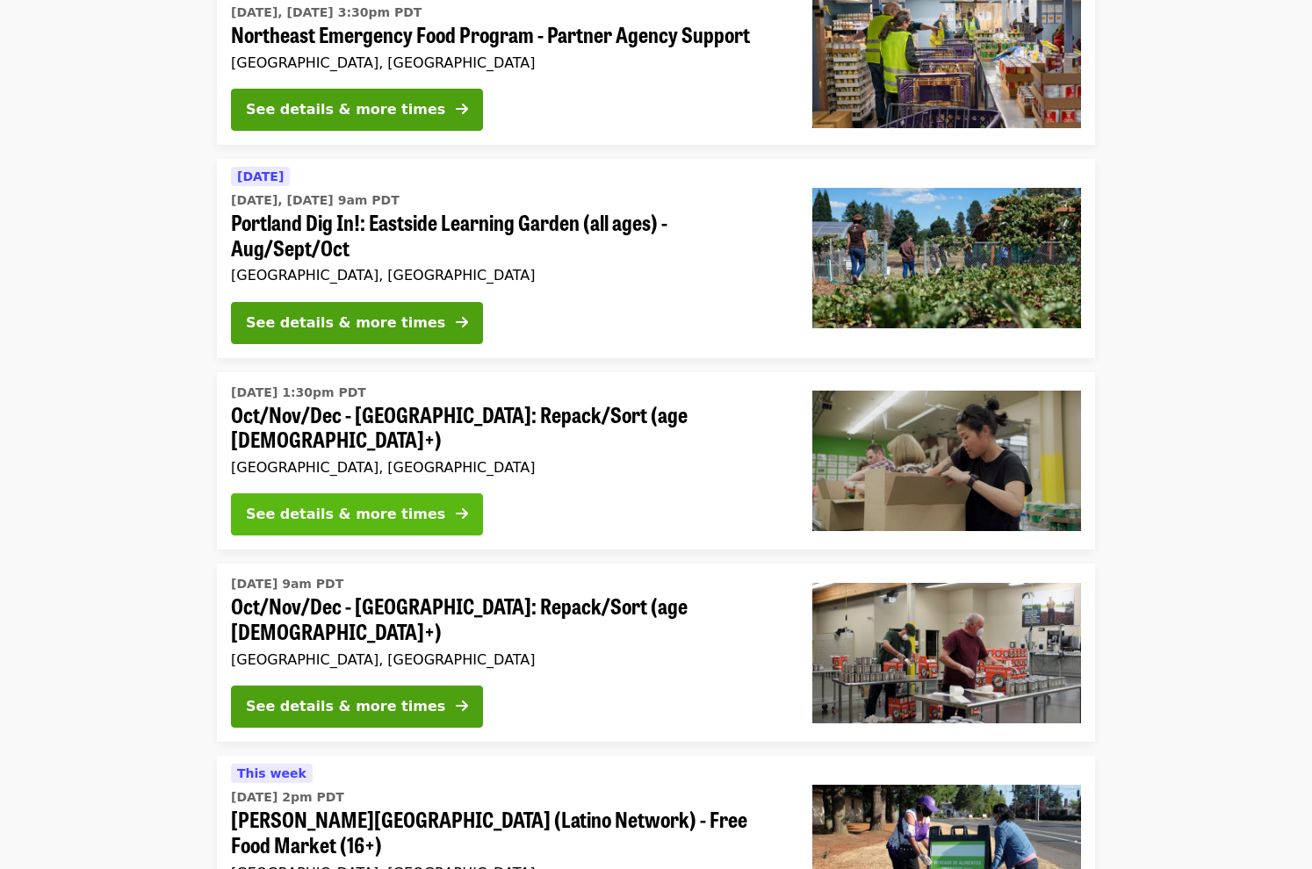
click at [367, 504] on div "See details & more times" at bounding box center [345, 514] width 199 height 21
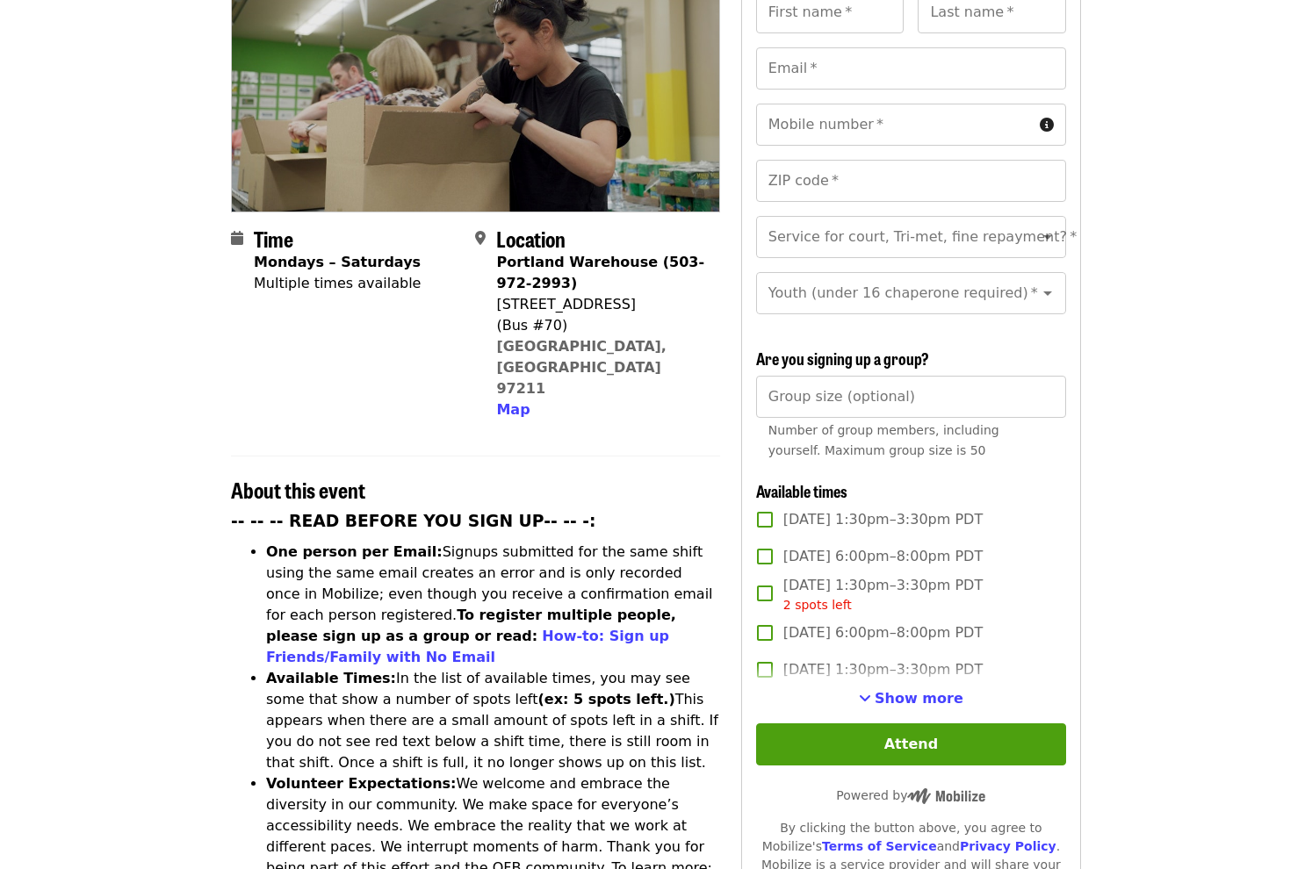
scroll to position [263, 0]
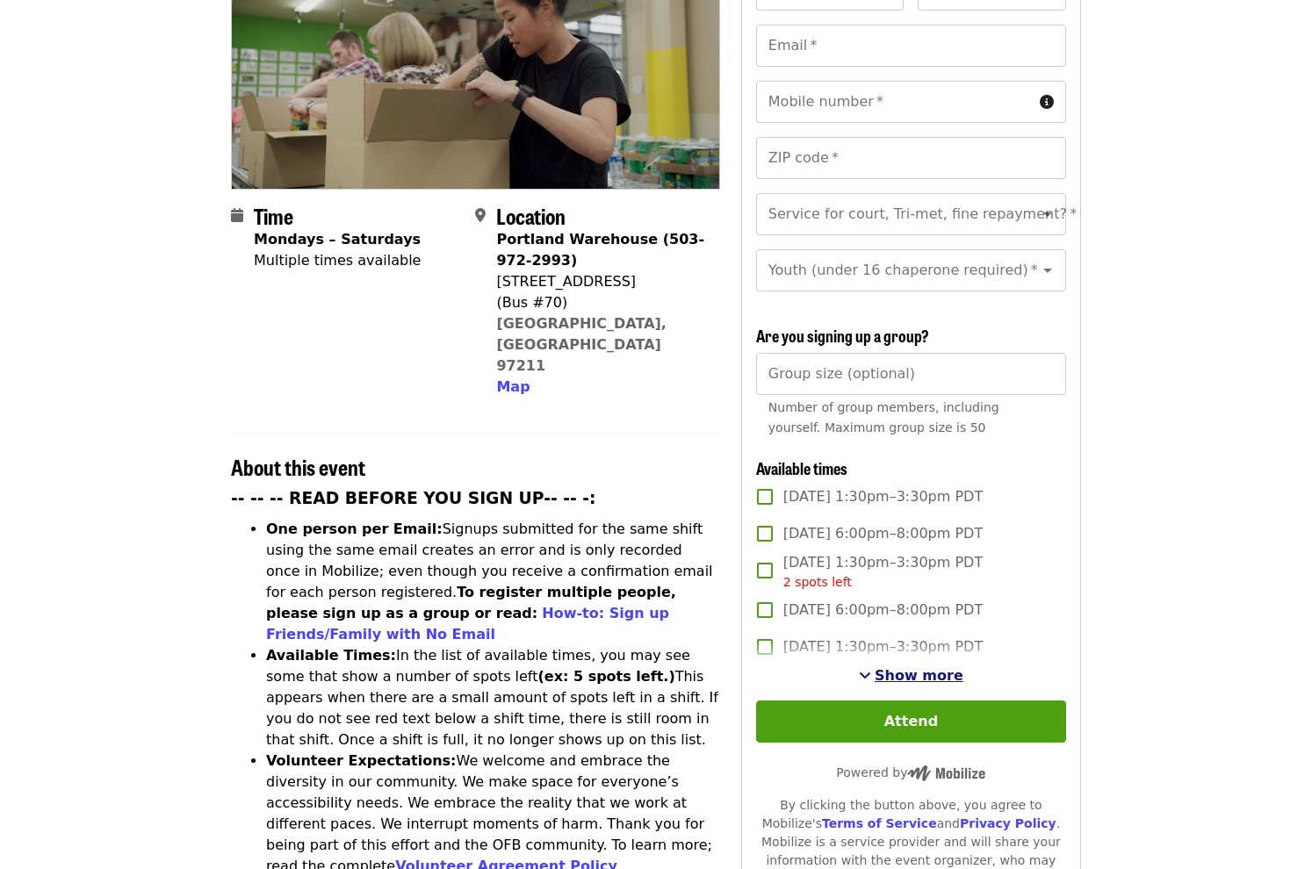
click at [896, 667] on span "Show more" at bounding box center [918, 675] width 89 height 17
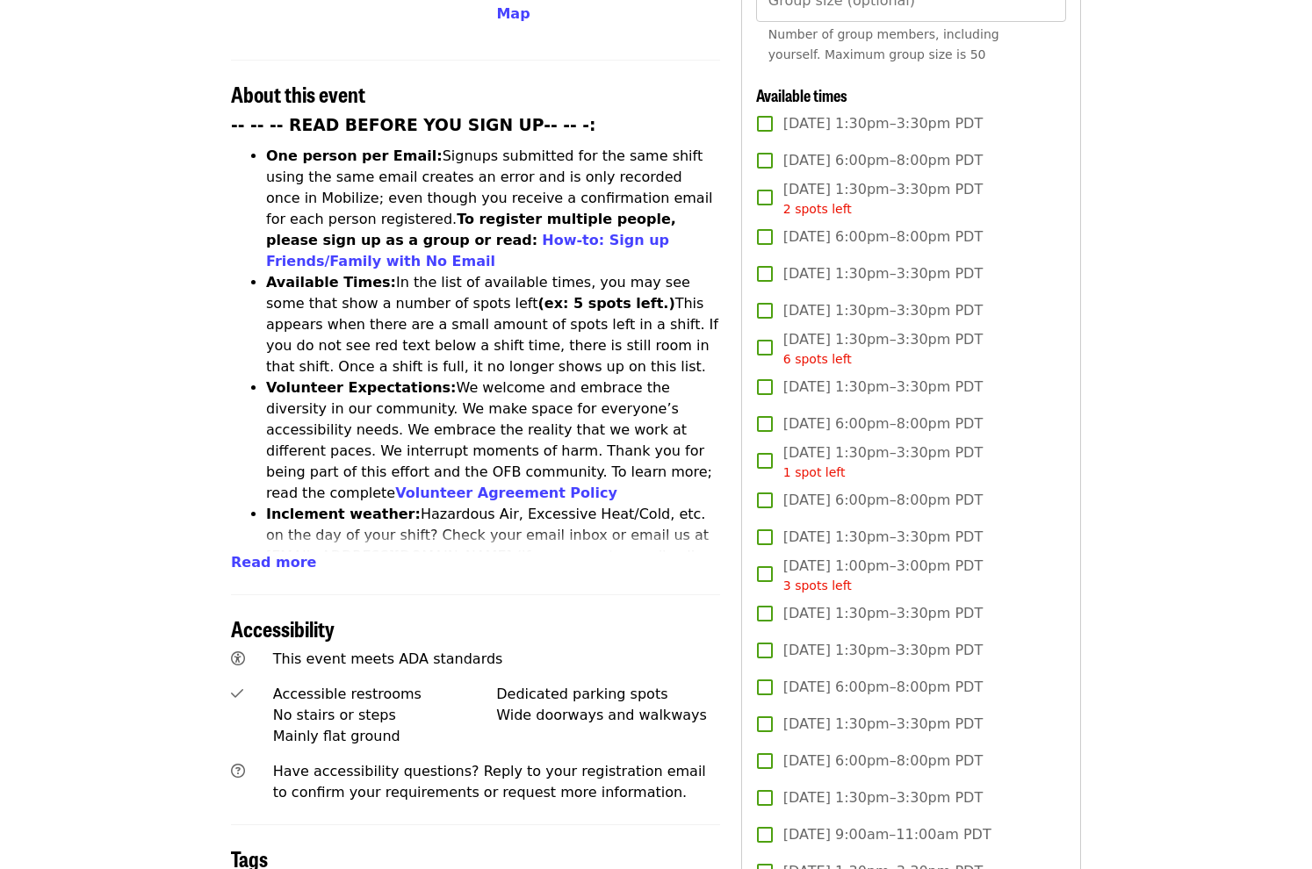
scroll to position [615, 0]
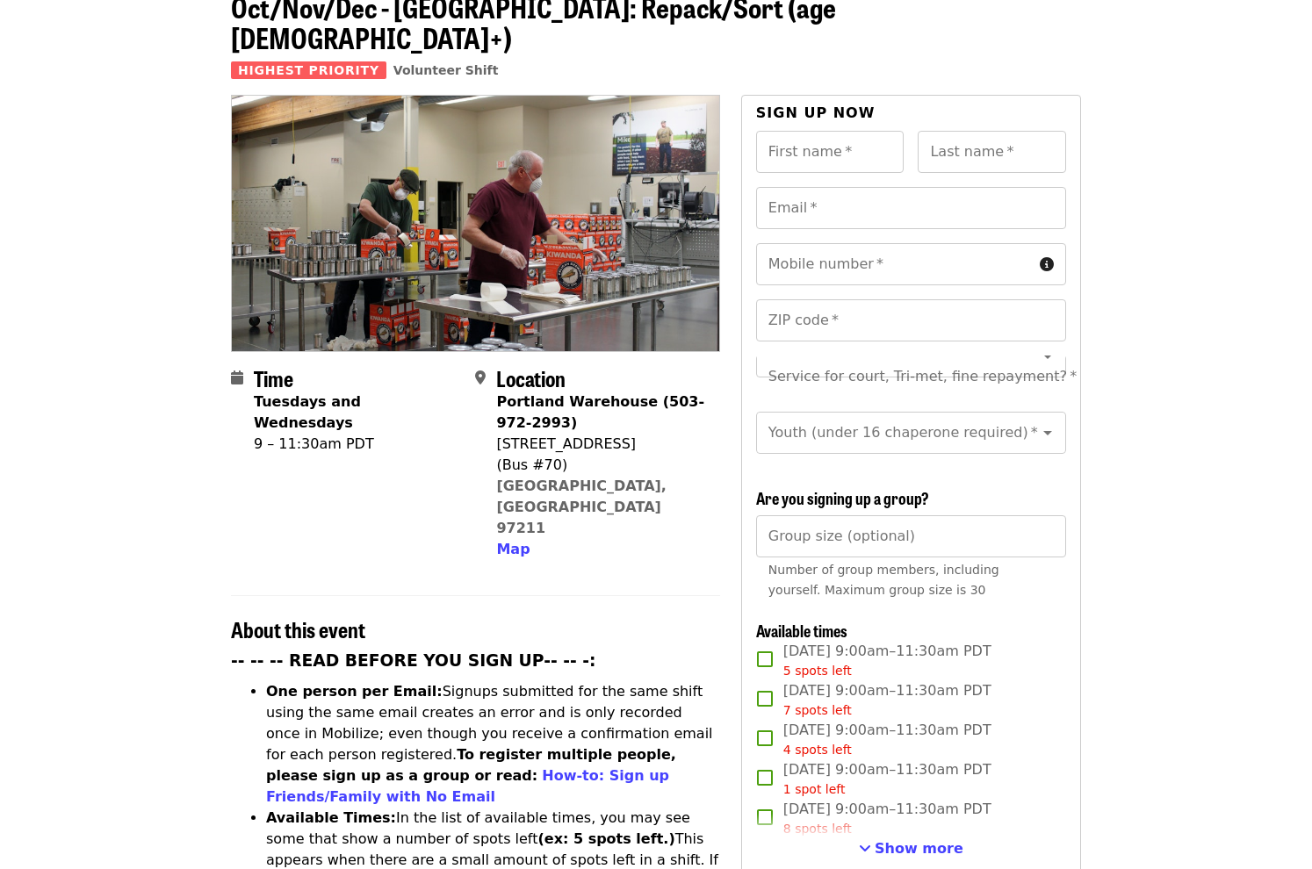
scroll to position [351, 0]
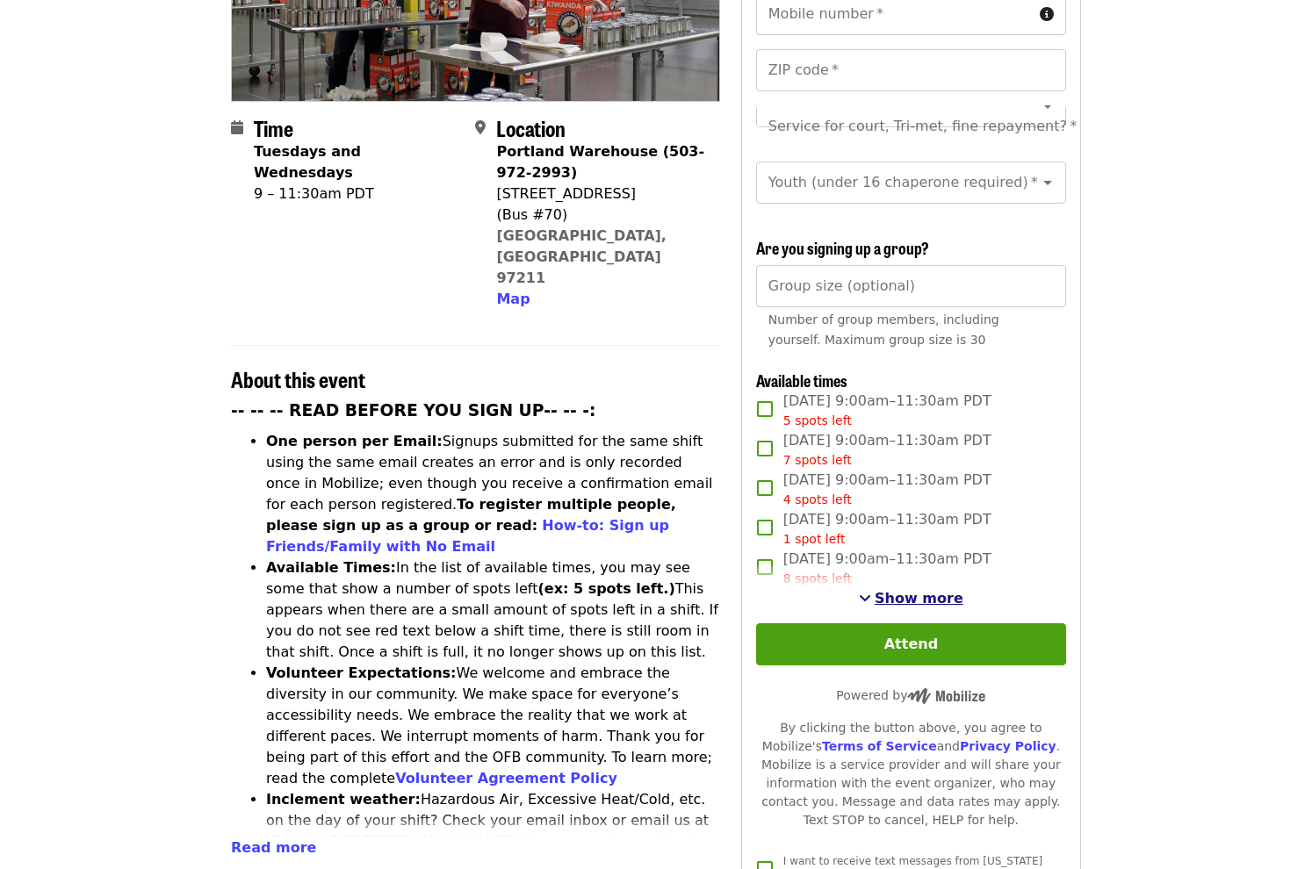
click at [916, 600] on span "Show more" at bounding box center [918, 598] width 89 height 17
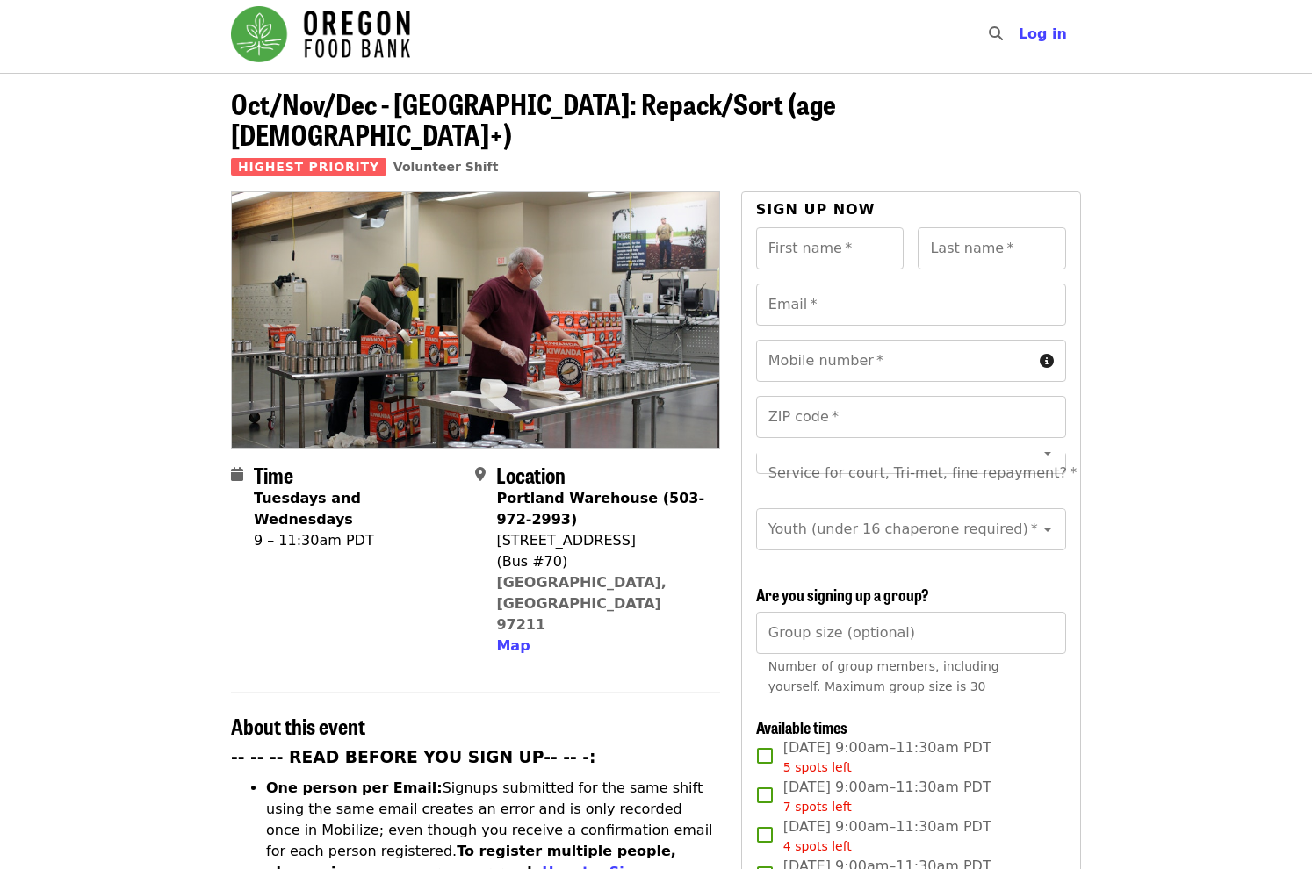
scroll to position [0, 0]
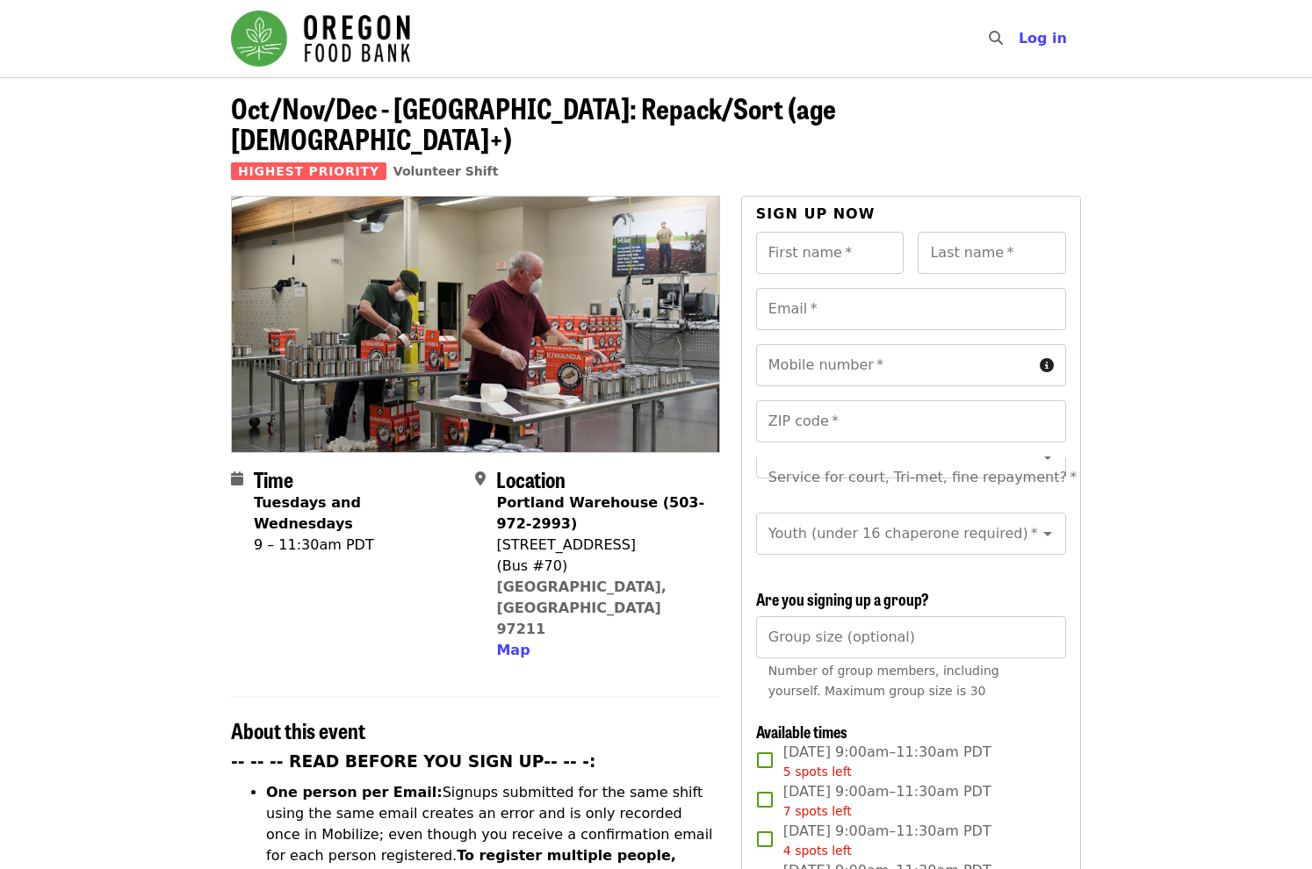
click at [381, 110] on span "Oct/Nov/Dec - [GEOGRAPHIC_DATA]: Repack/Sort (age [DEMOGRAPHIC_DATA]+)" at bounding box center [533, 123] width 605 height 72
click at [393, 164] on span "Volunteer Shift" at bounding box center [445, 171] width 105 height 14
drag, startPoint x: 557, startPoint y: 473, endPoint x: 631, endPoint y: 472, distance: 73.8
click at [631, 494] on strong "Portland Warehouse (503-972-2993)" at bounding box center [600, 513] width 208 height 38
drag, startPoint x: 631, startPoint y: 472, endPoint x: 574, endPoint y: 507, distance: 67.0
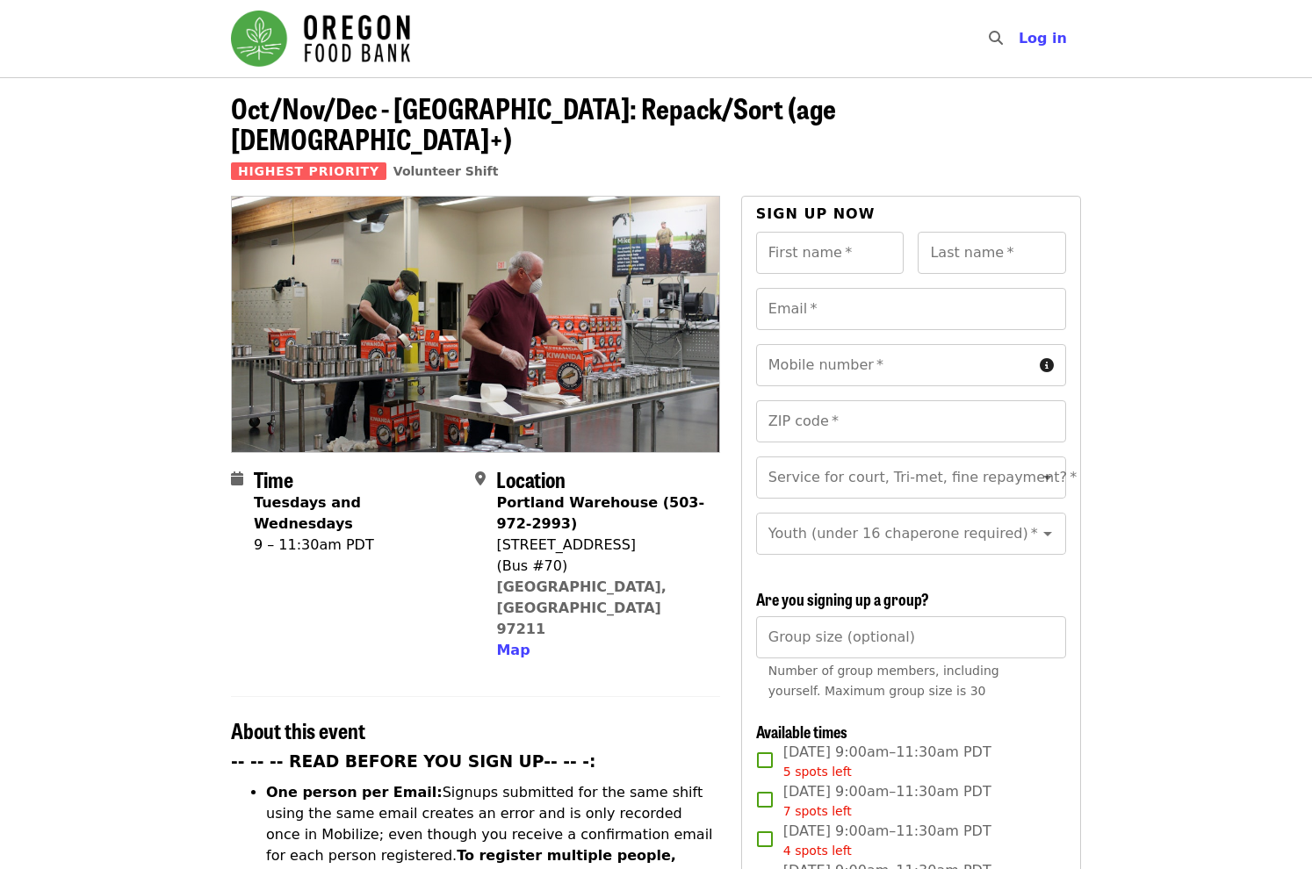
click at [574, 535] on div "[STREET_ADDRESS]" at bounding box center [600, 545] width 209 height 21
drag, startPoint x: 614, startPoint y: 514, endPoint x: 499, endPoint y: 519, distance: 115.1
click at [499, 535] on div "[STREET_ADDRESS]" at bounding box center [600, 545] width 209 height 21
copy div "[STREET_ADDRESS]"
click at [347, 41] on img "Main navigation" at bounding box center [320, 39] width 179 height 56
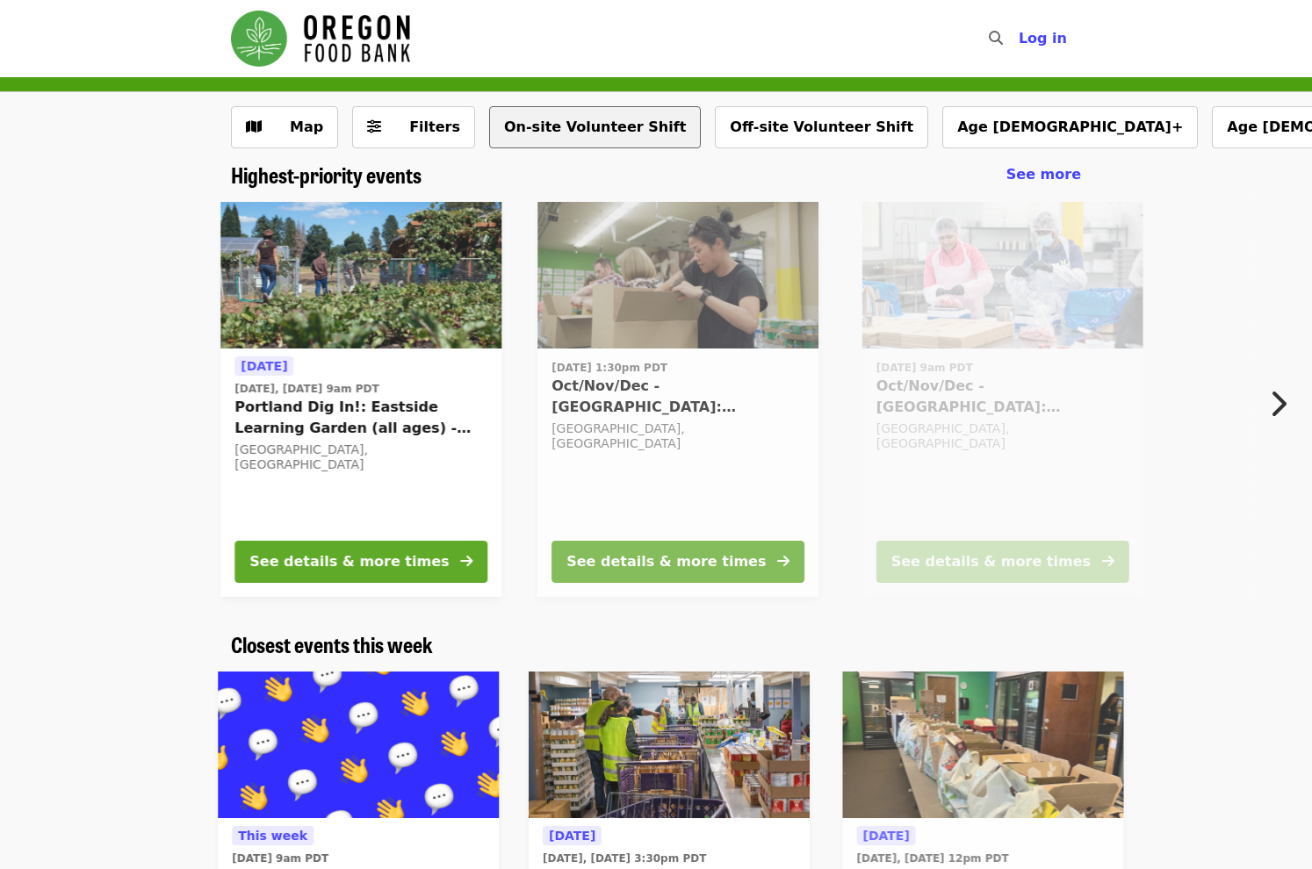
click at [546, 131] on button "On-site Volunteer Shift" at bounding box center [595, 127] width 212 height 42
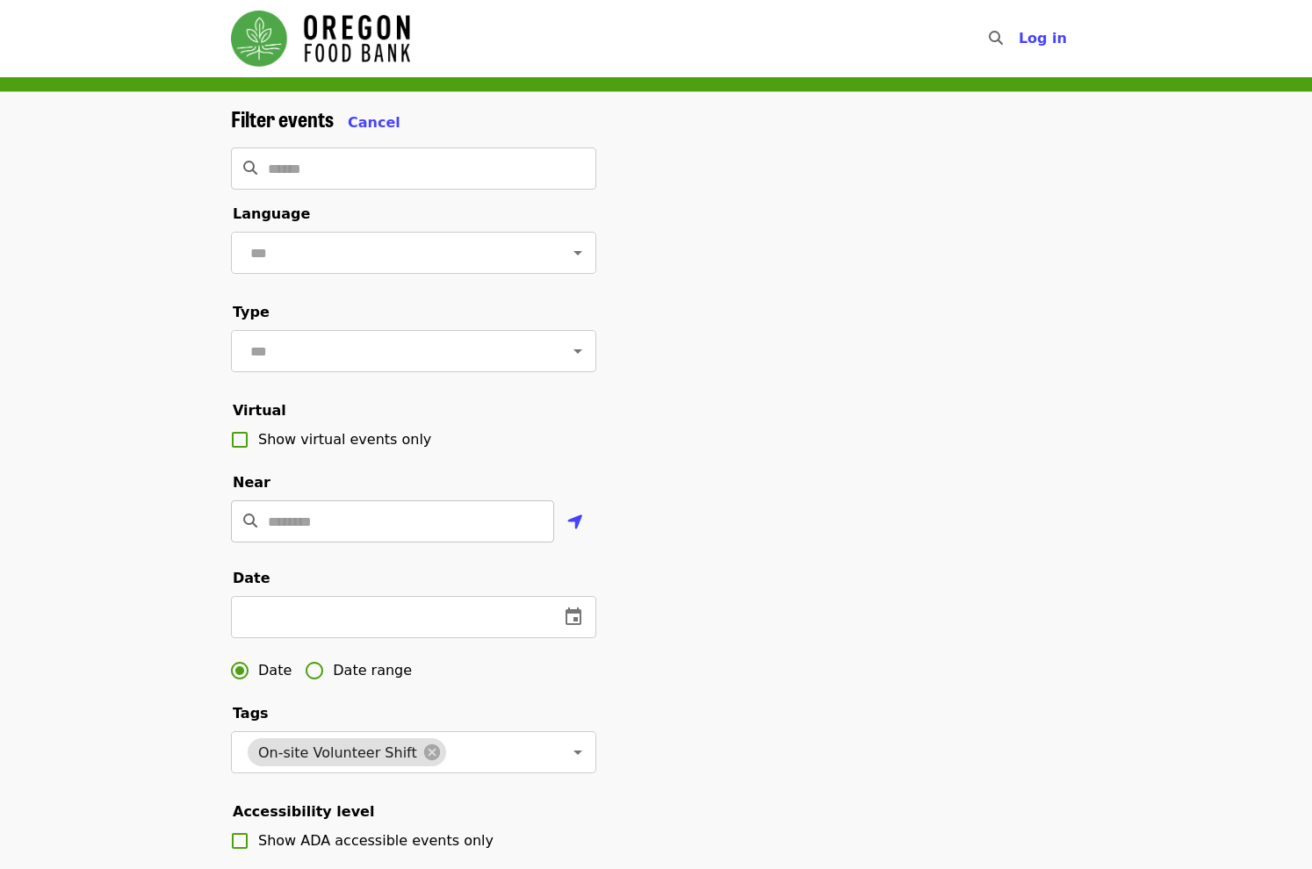
click at [351, 543] on input "Location" at bounding box center [411, 521] width 286 height 42
paste input "**********"
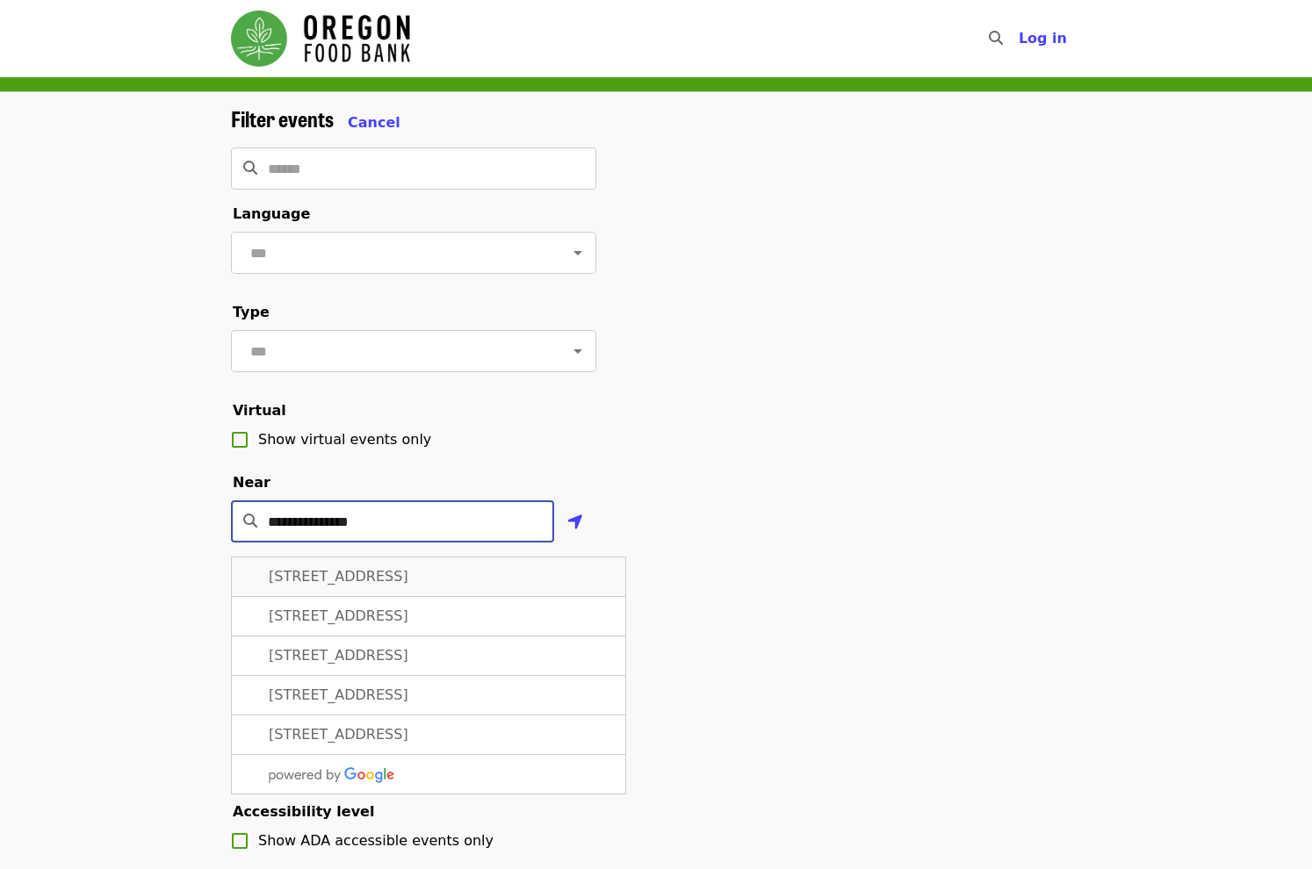
click at [408, 585] on span "7900 Northeast 33rd Drive, Portland, OR, USA" at bounding box center [339, 576] width 140 height 17
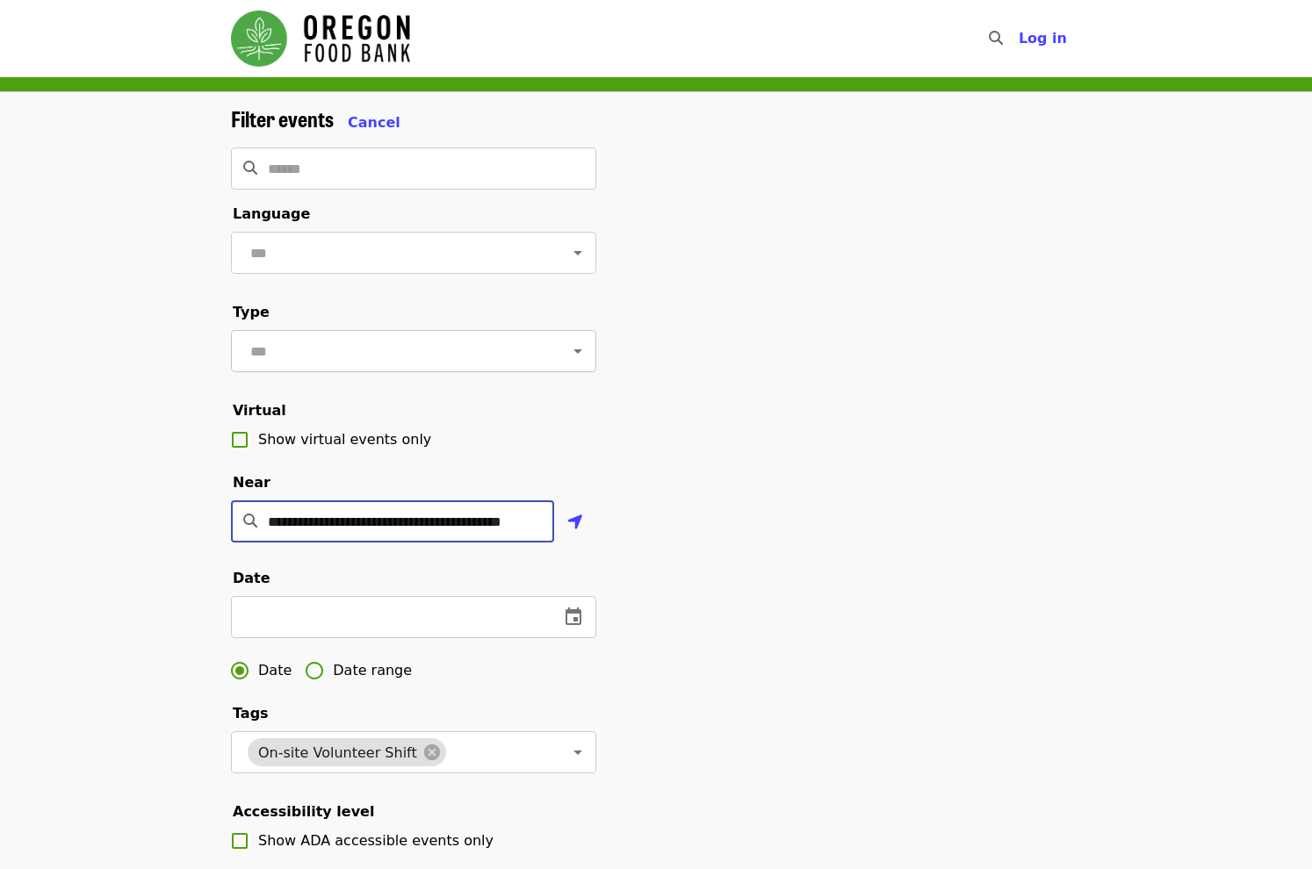
type input "**********"
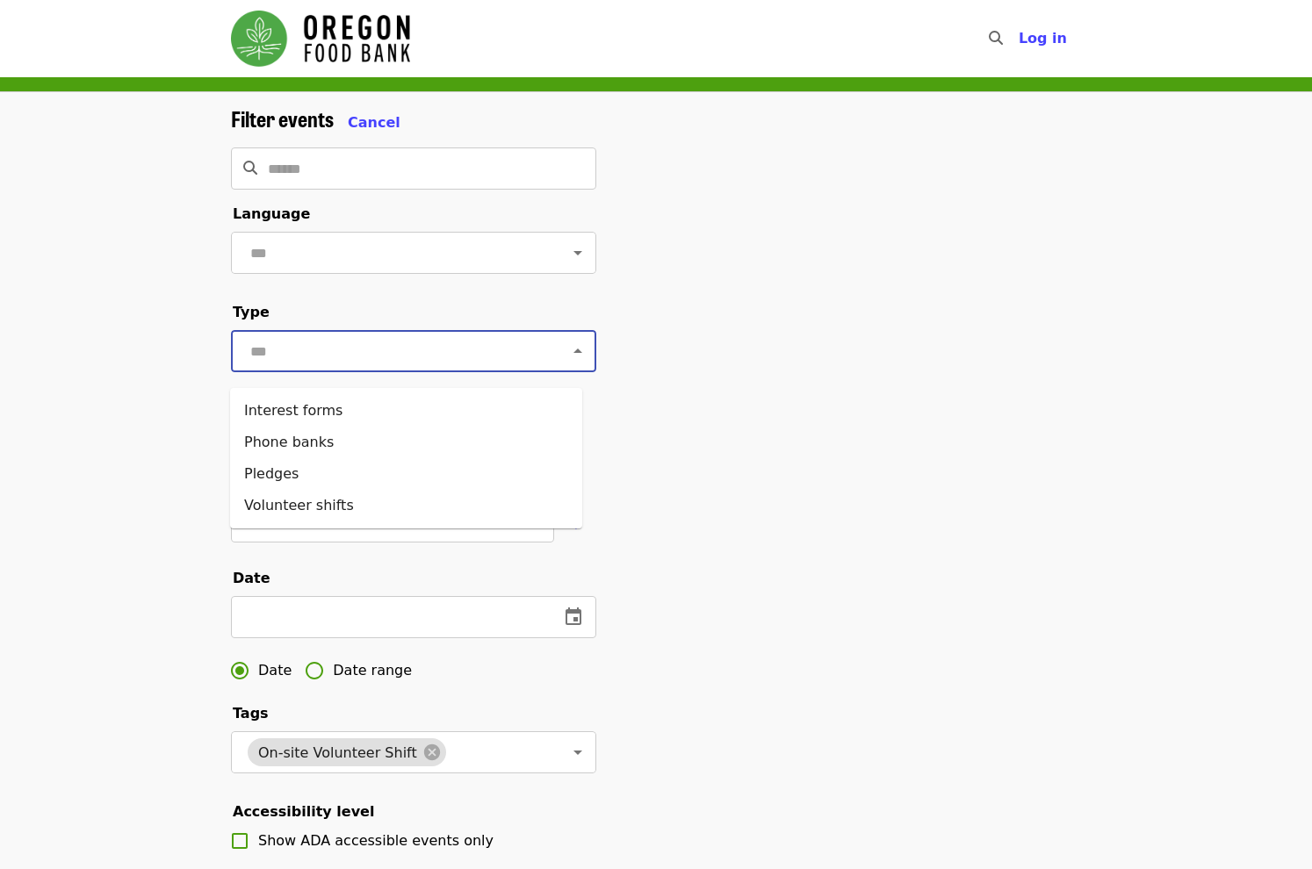
click at [342, 357] on input "text" at bounding box center [392, 350] width 294 height 33
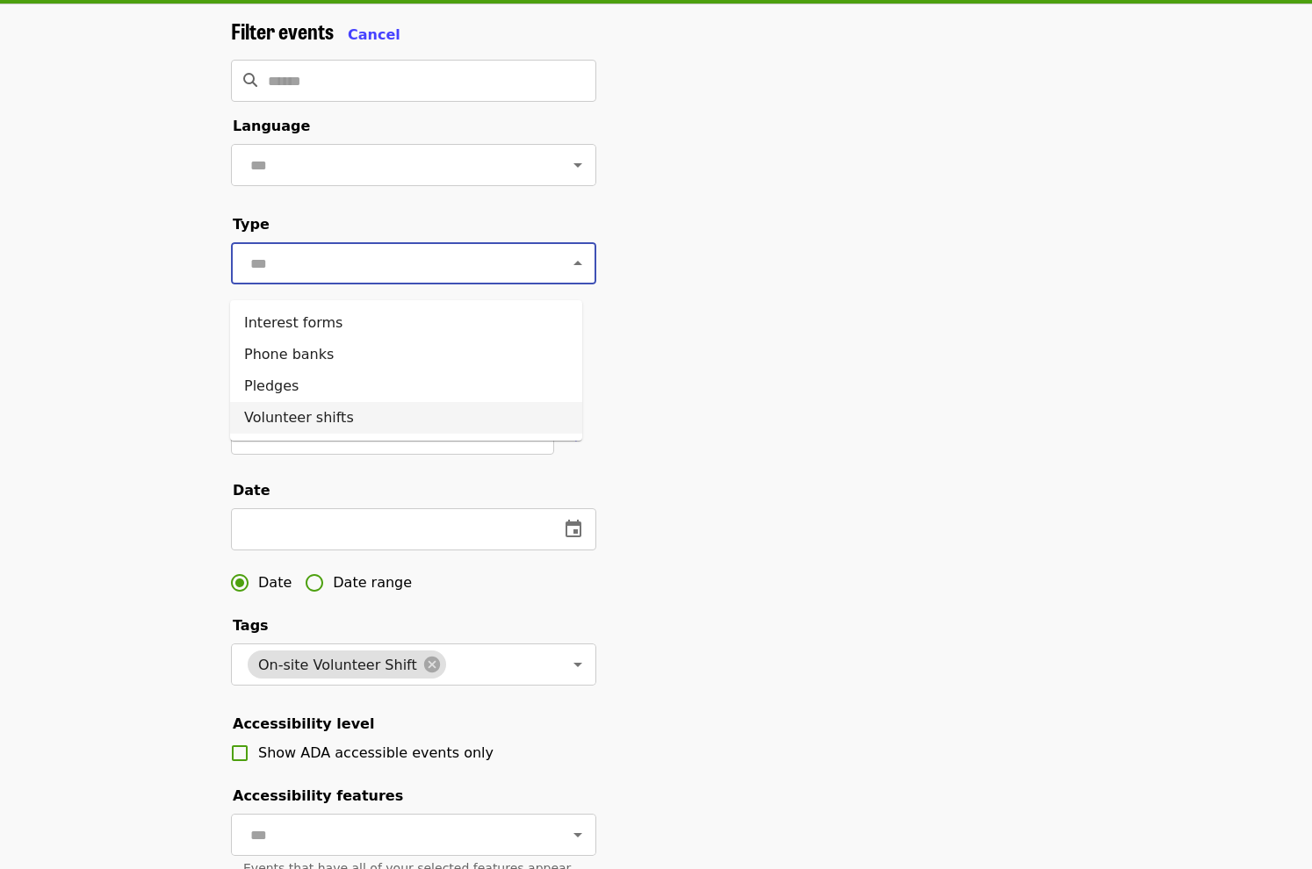
click at [348, 415] on li "Volunteer shifts" at bounding box center [406, 418] width 352 height 32
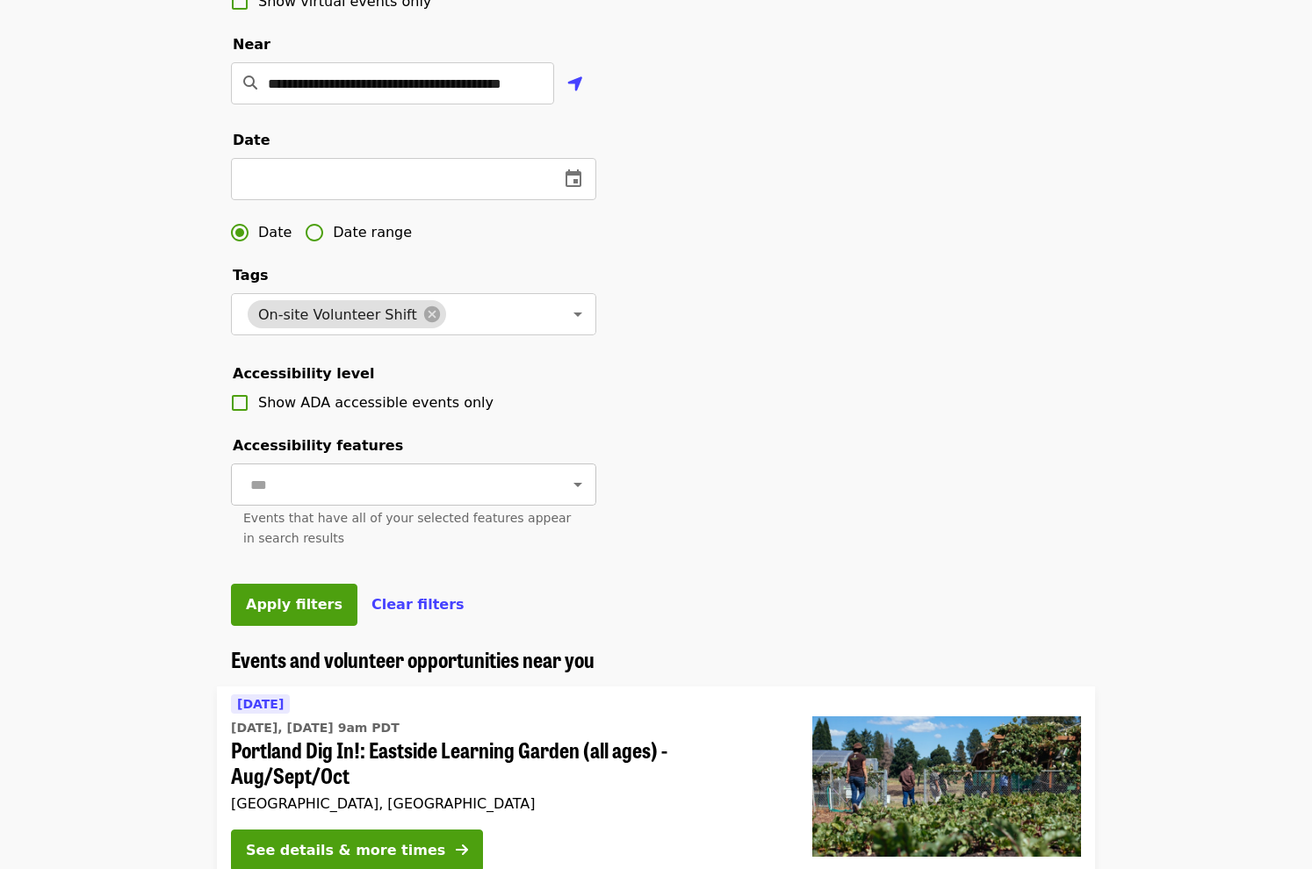
scroll to position [439, 0]
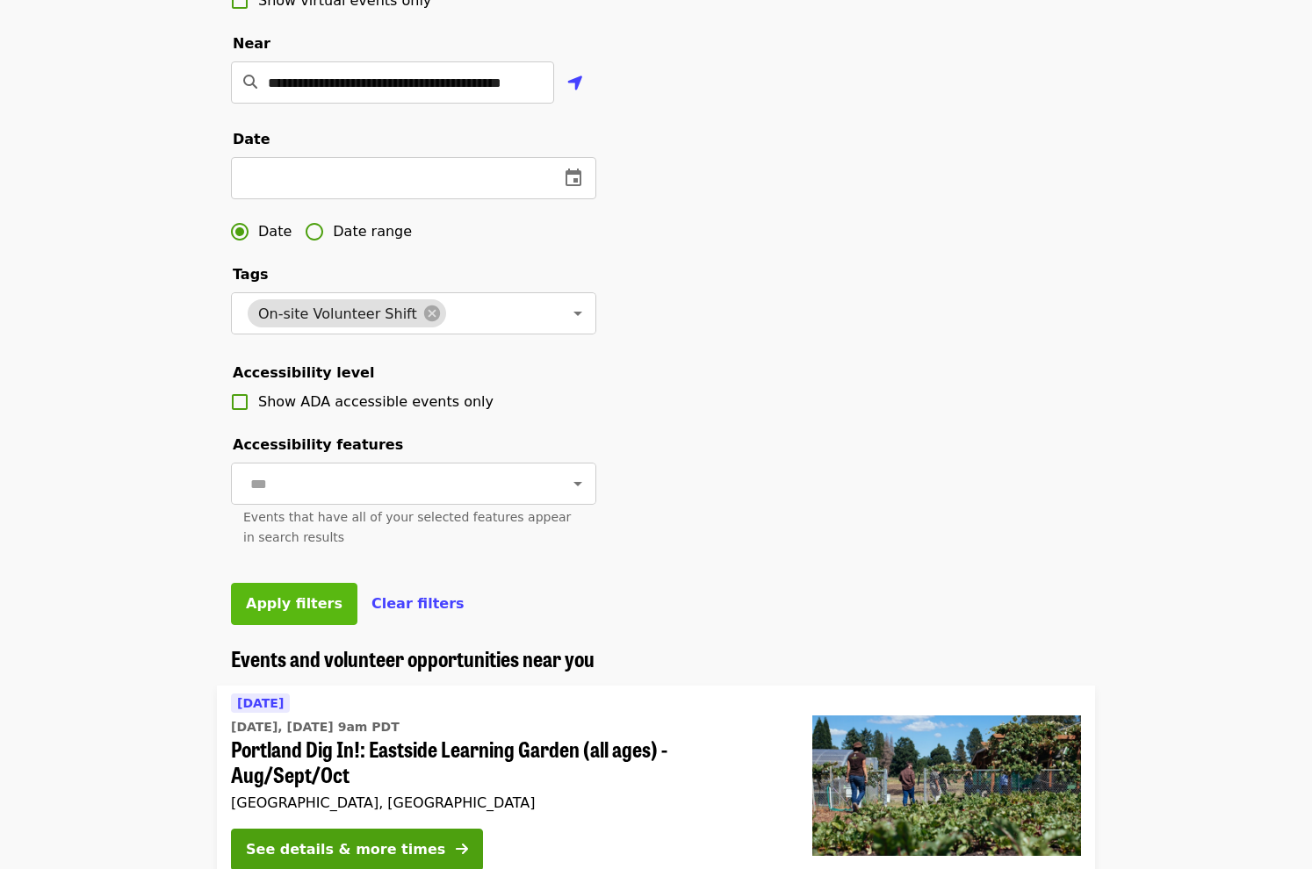
click at [281, 625] on button "Apply filters" at bounding box center [294, 604] width 126 height 42
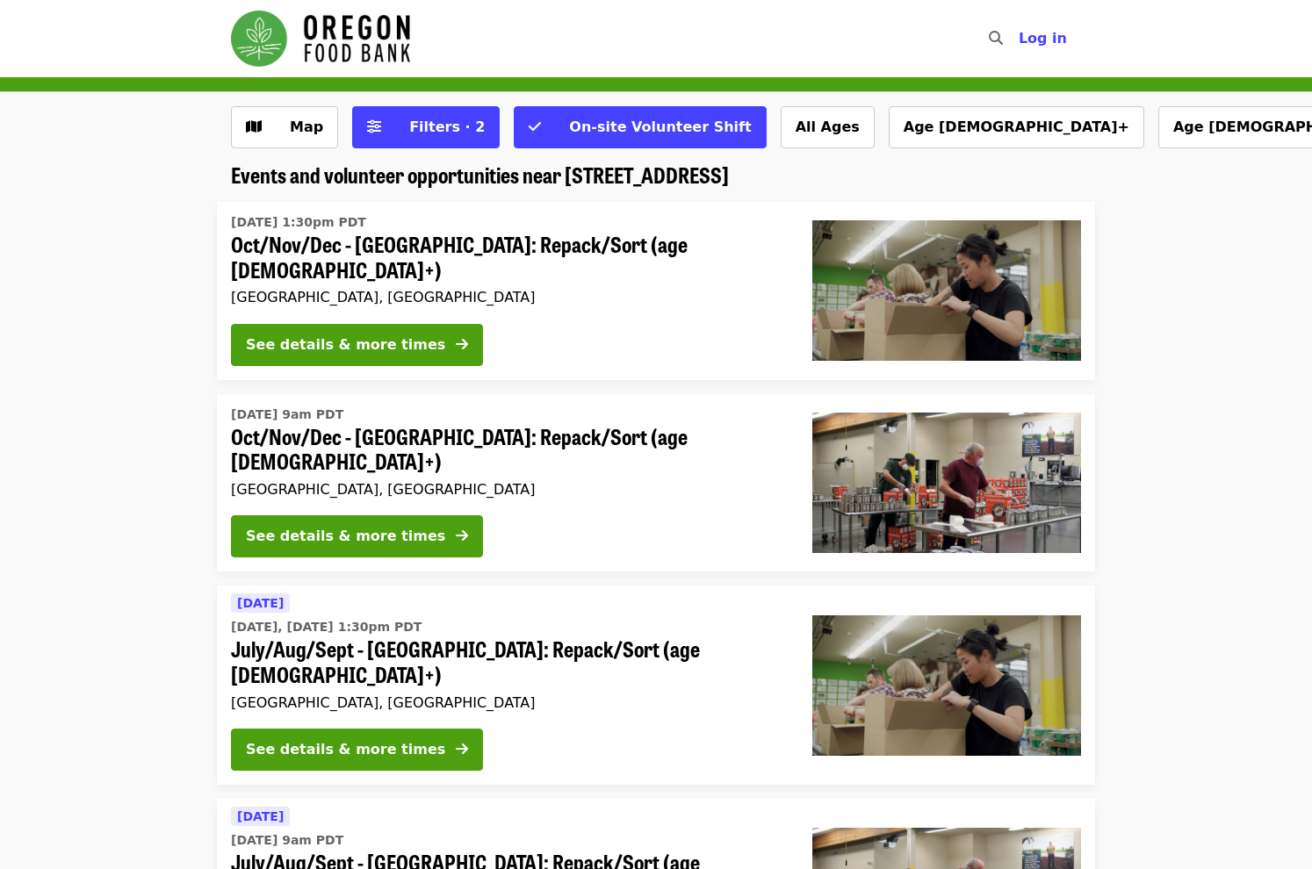
click at [458, 637] on span "July/Aug/Sept - [GEOGRAPHIC_DATA]: Repack/Sort (age [DEMOGRAPHIC_DATA]+)" at bounding box center [507, 662] width 553 height 51
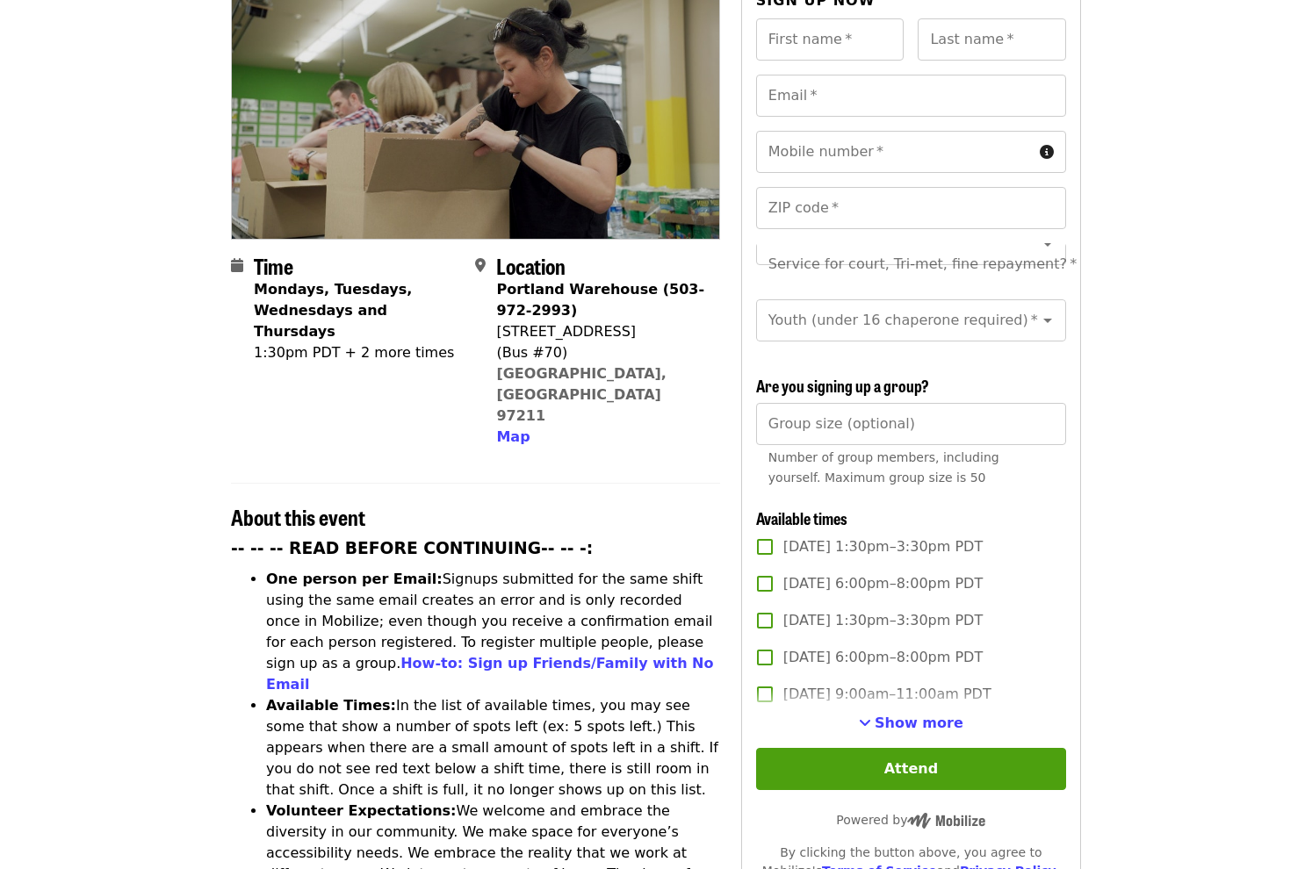
scroll to position [263, 0]
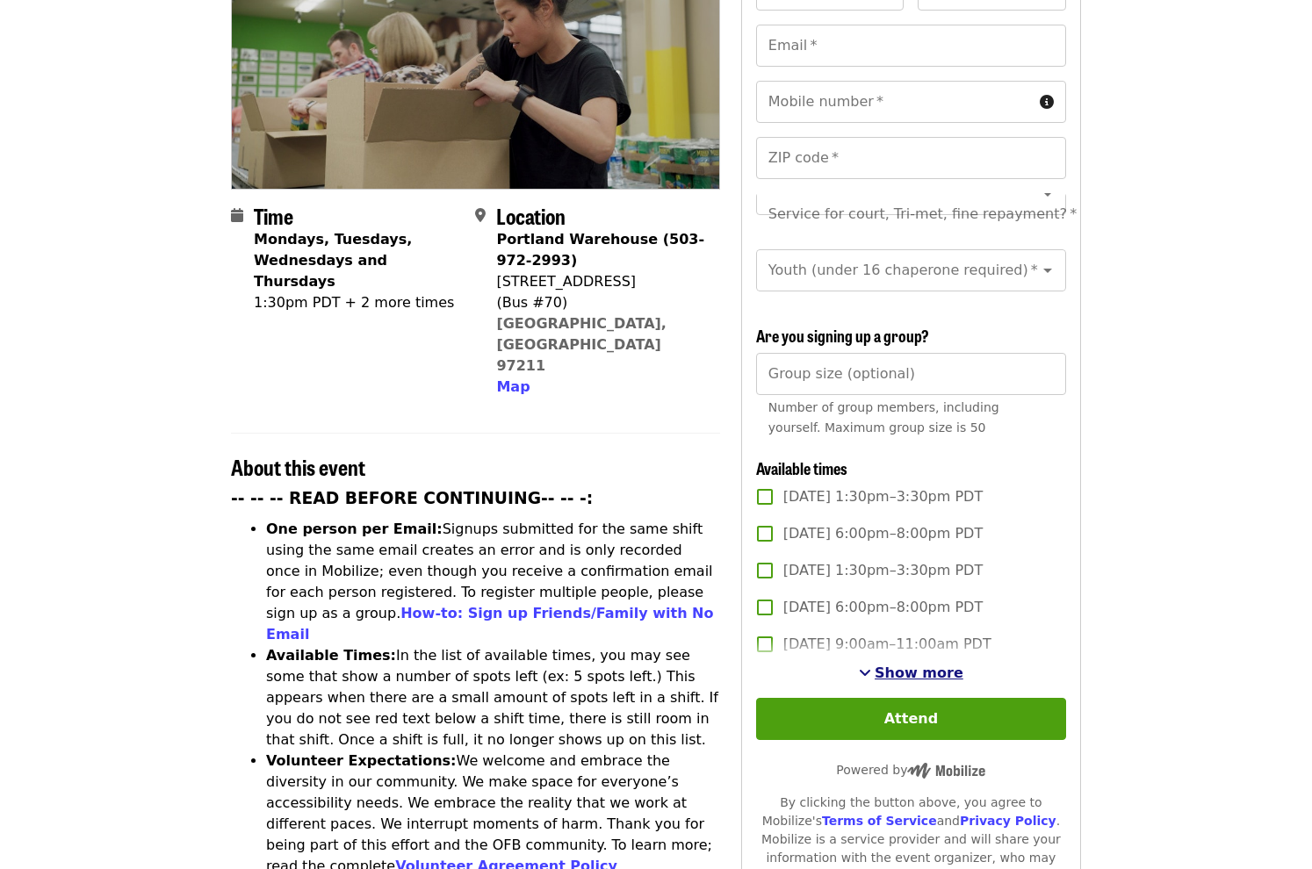
click at [935, 665] on span "Show more" at bounding box center [918, 673] width 89 height 17
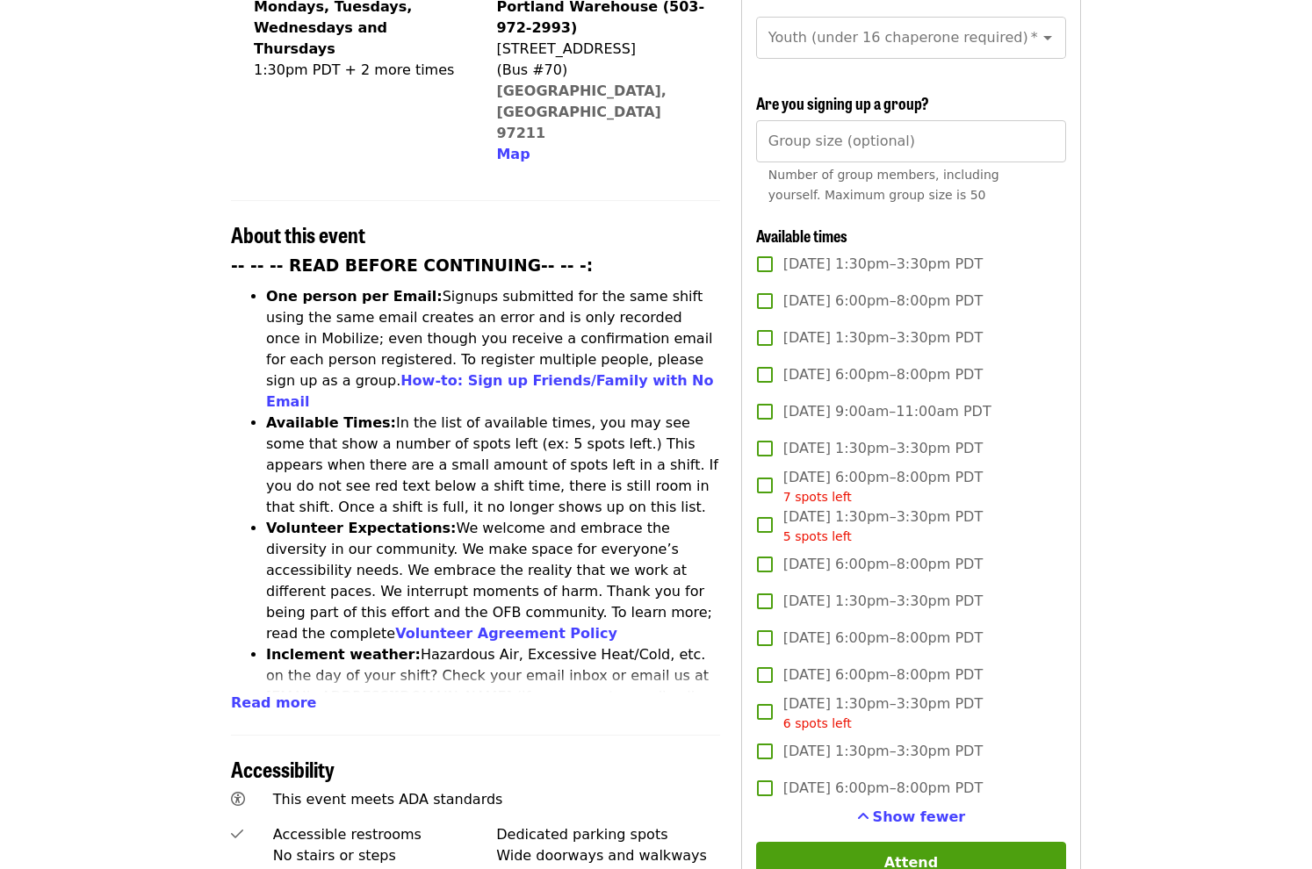
scroll to position [527, 0]
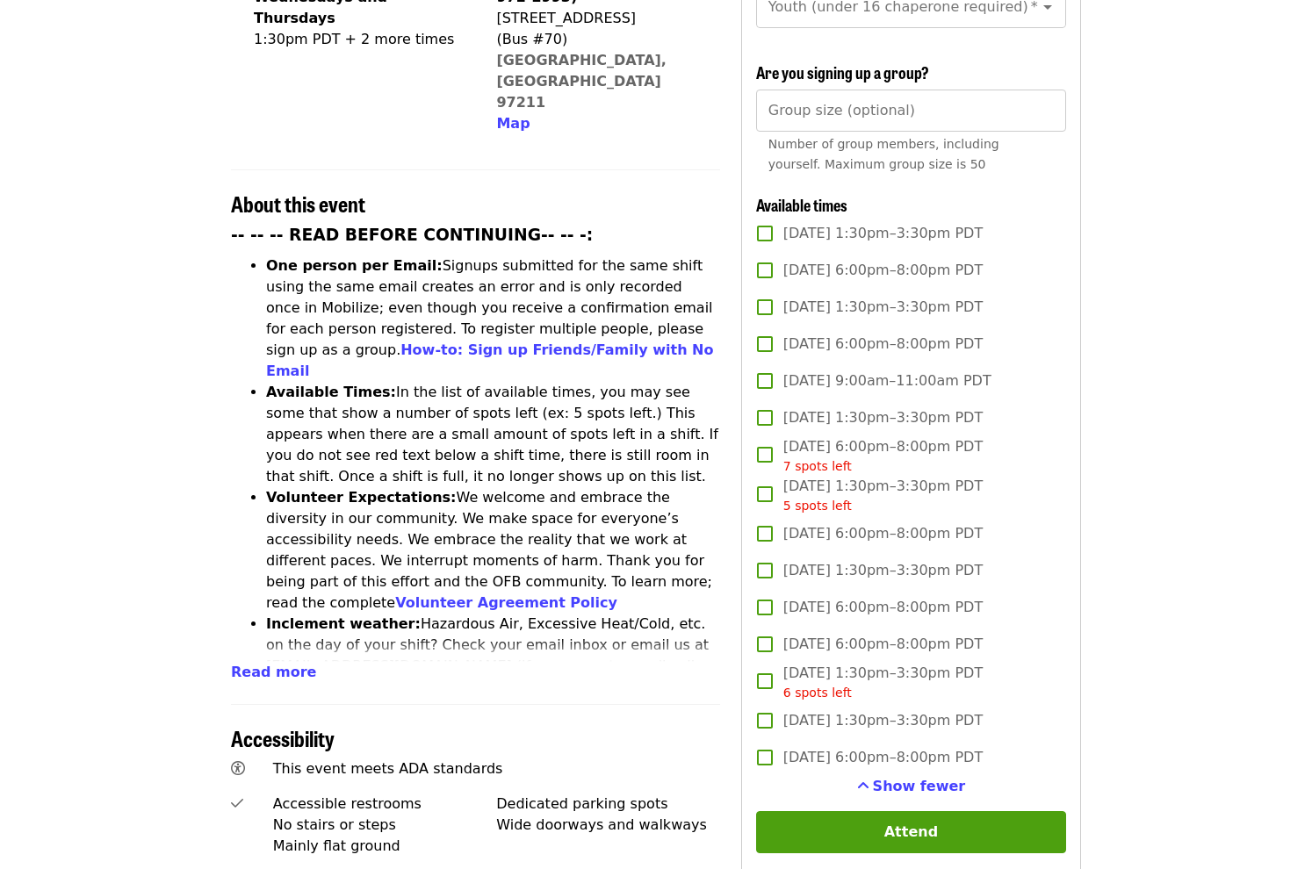
click at [1184, 561] on article "July/Aug/Sept - [GEOGRAPHIC_DATA]: Repack/Sort (age [DEMOGRAPHIC_DATA]+) Highes…" at bounding box center [656, 481] width 1312 height 1862
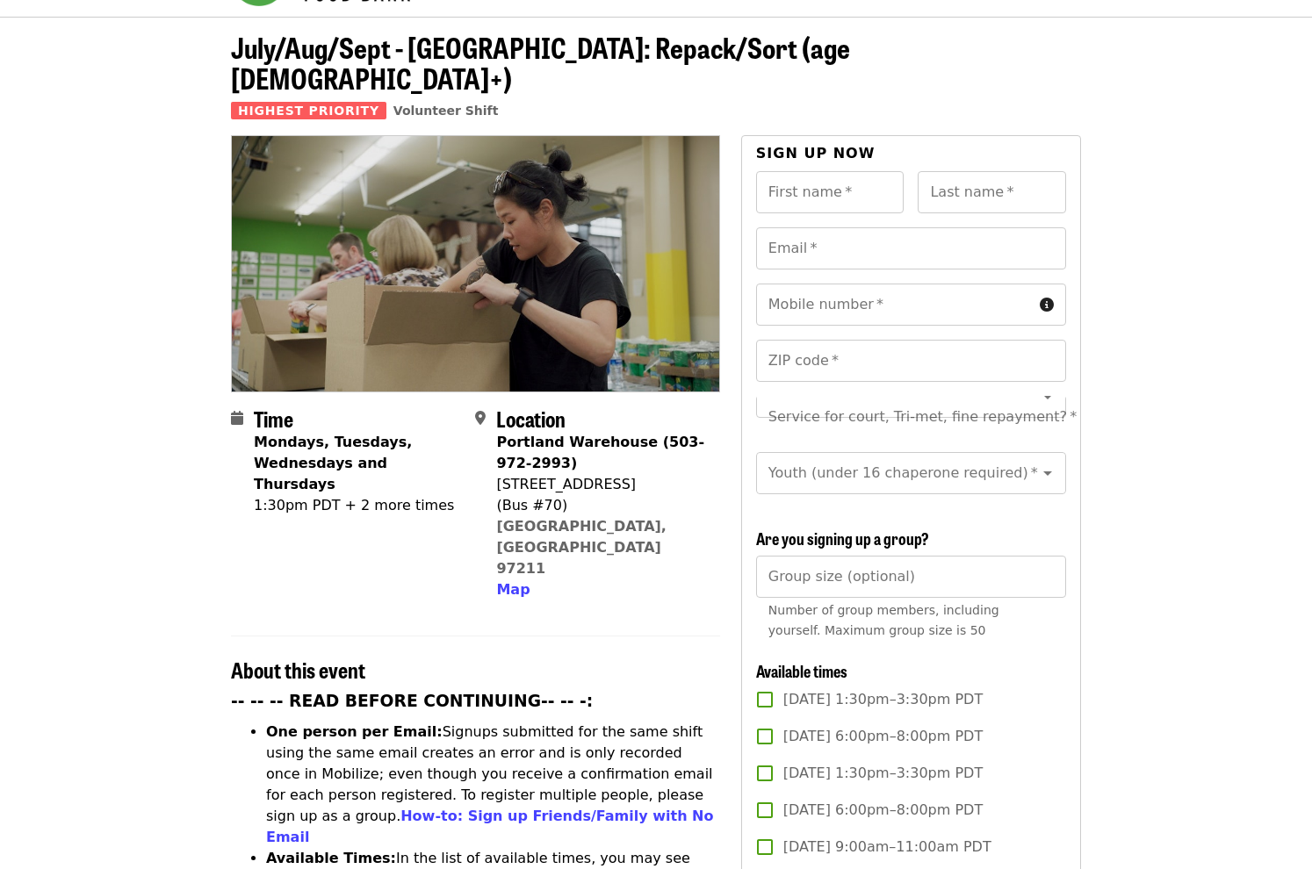
scroll to position [0, 0]
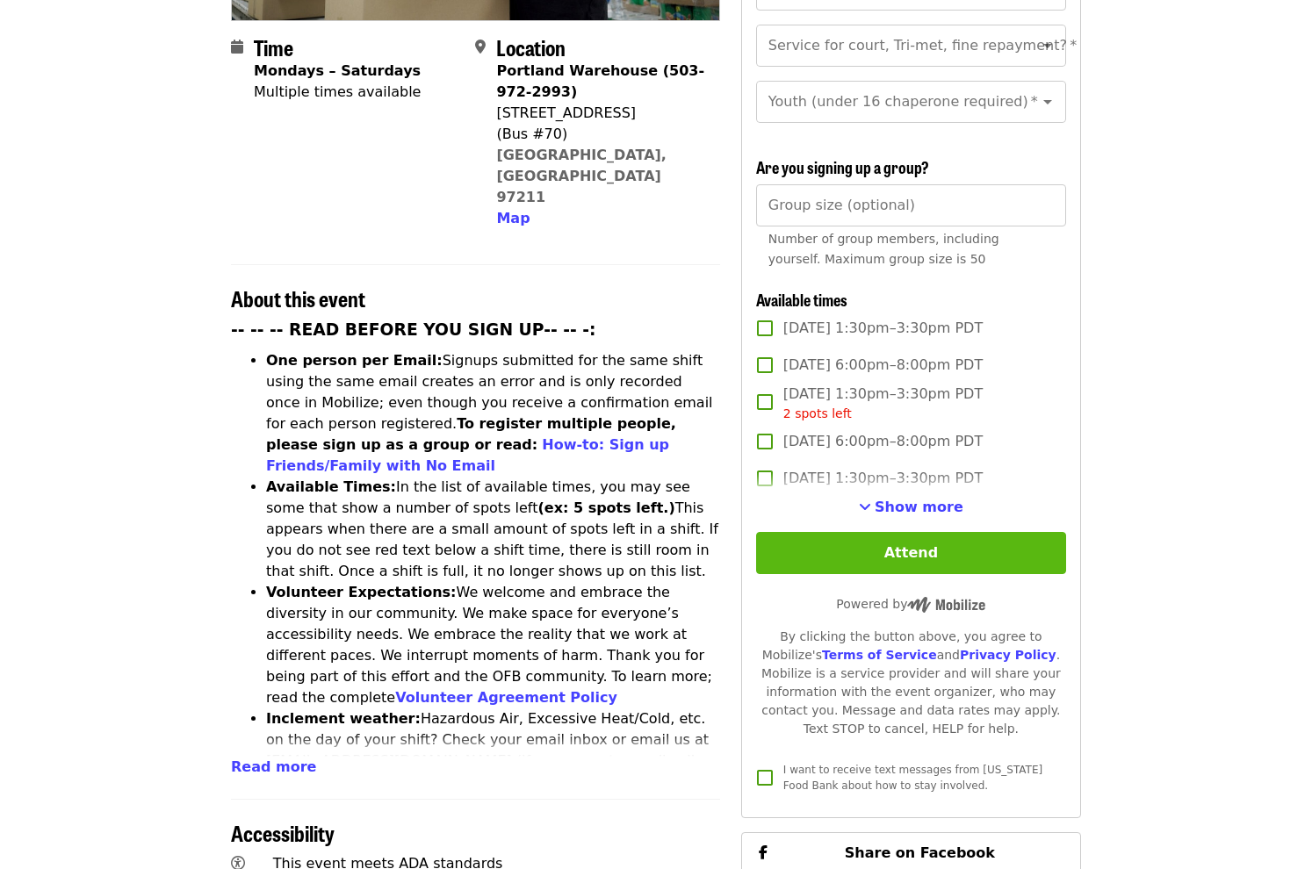
scroll to position [439, 0]
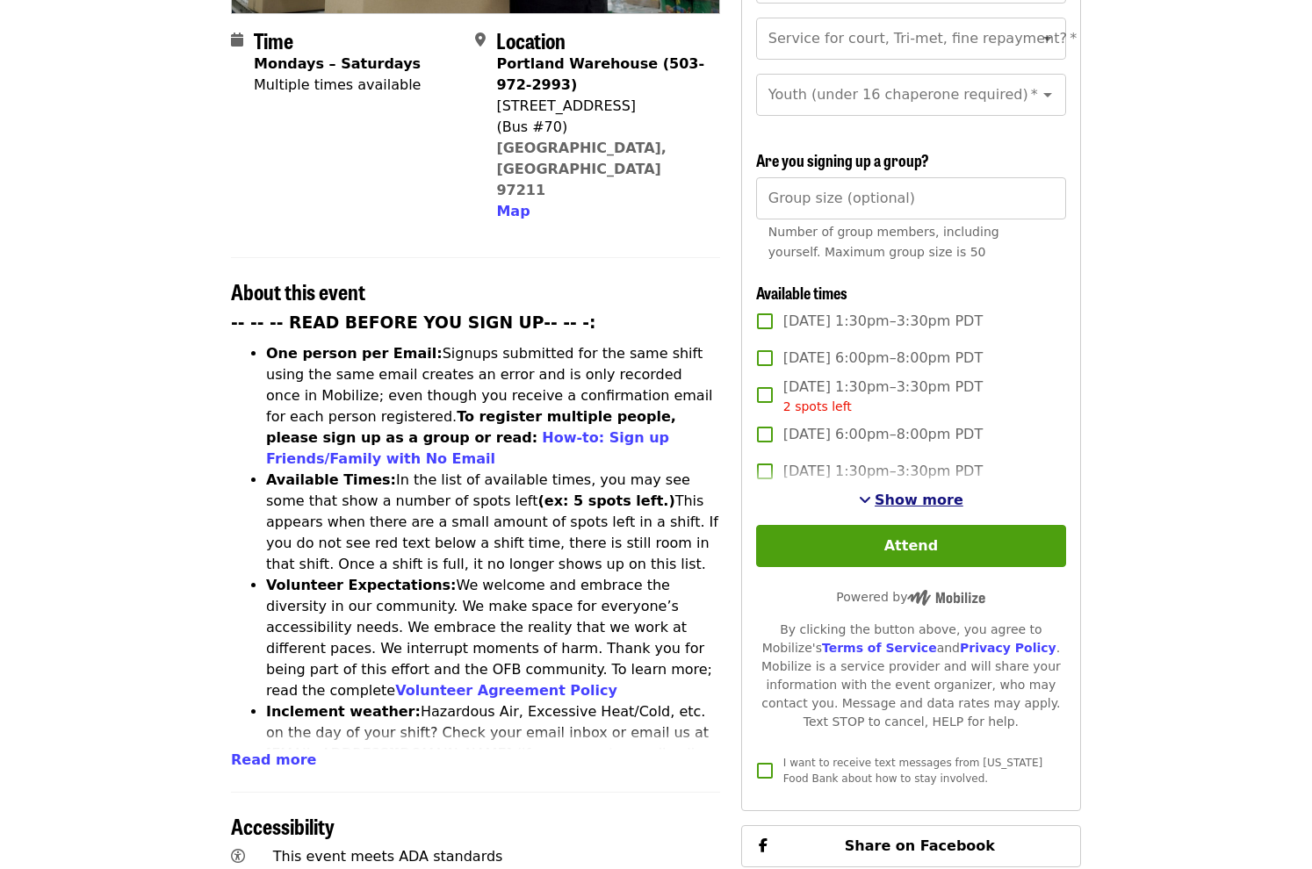
click at [913, 492] on span "Show more" at bounding box center [918, 500] width 89 height 17
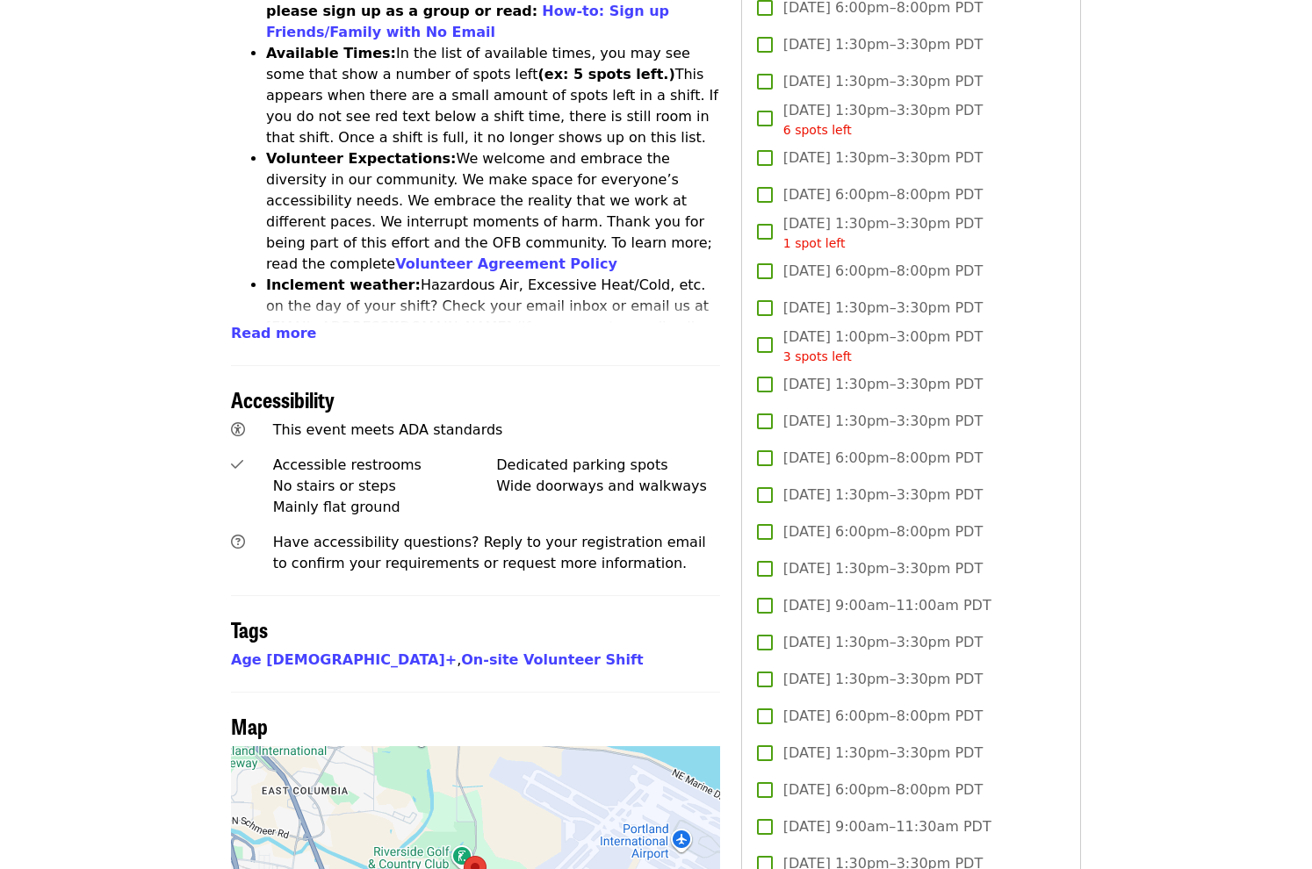
scroll to position [878, 0]
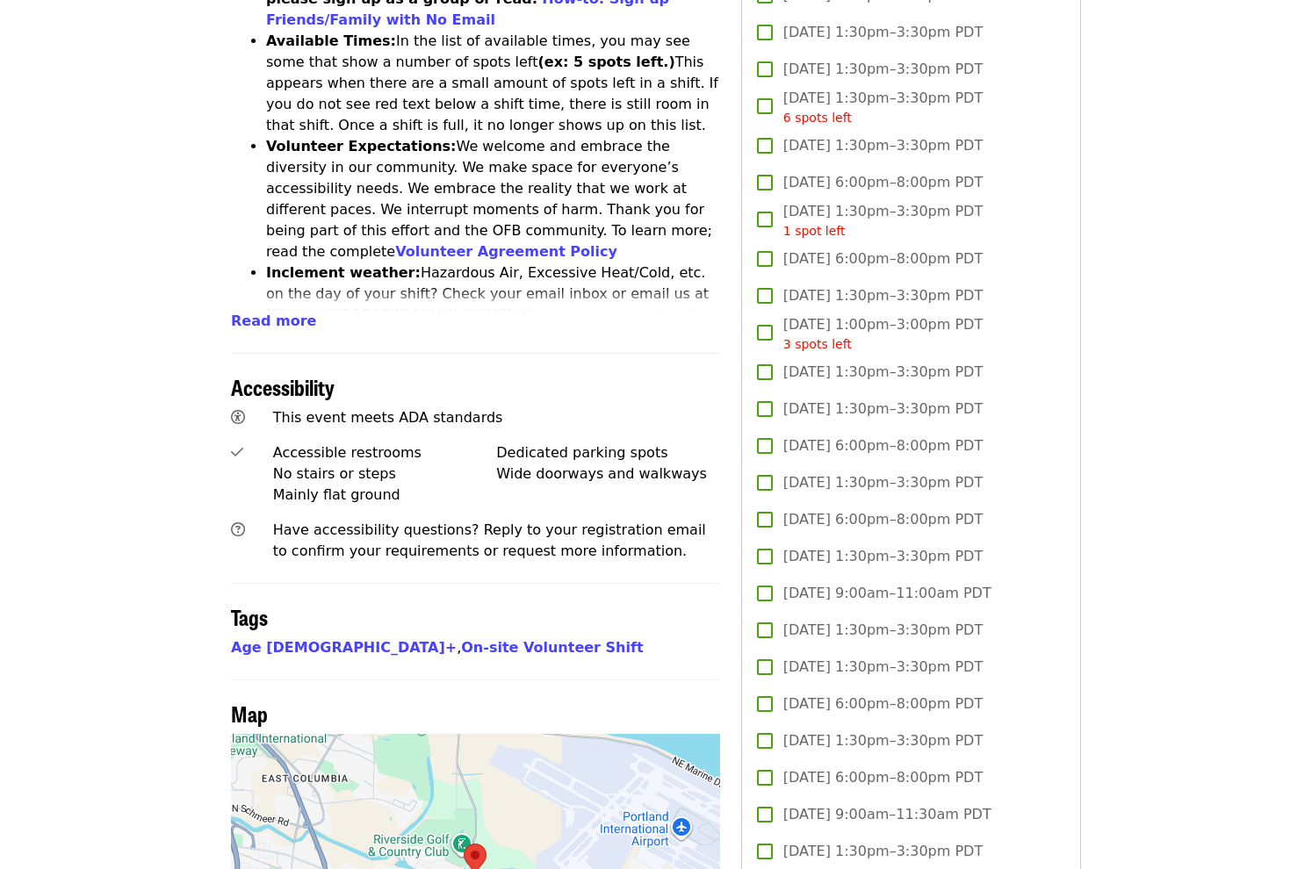
click at [776, 590] on label "[DATE] 9:00am–11:00am PDT" at bounding box center [899, 593] width 306 height 37
drag, startPoint x: 1245, startPoint y: 570, endPoint x: 1213, endPoint y: 574, distance: 31.9
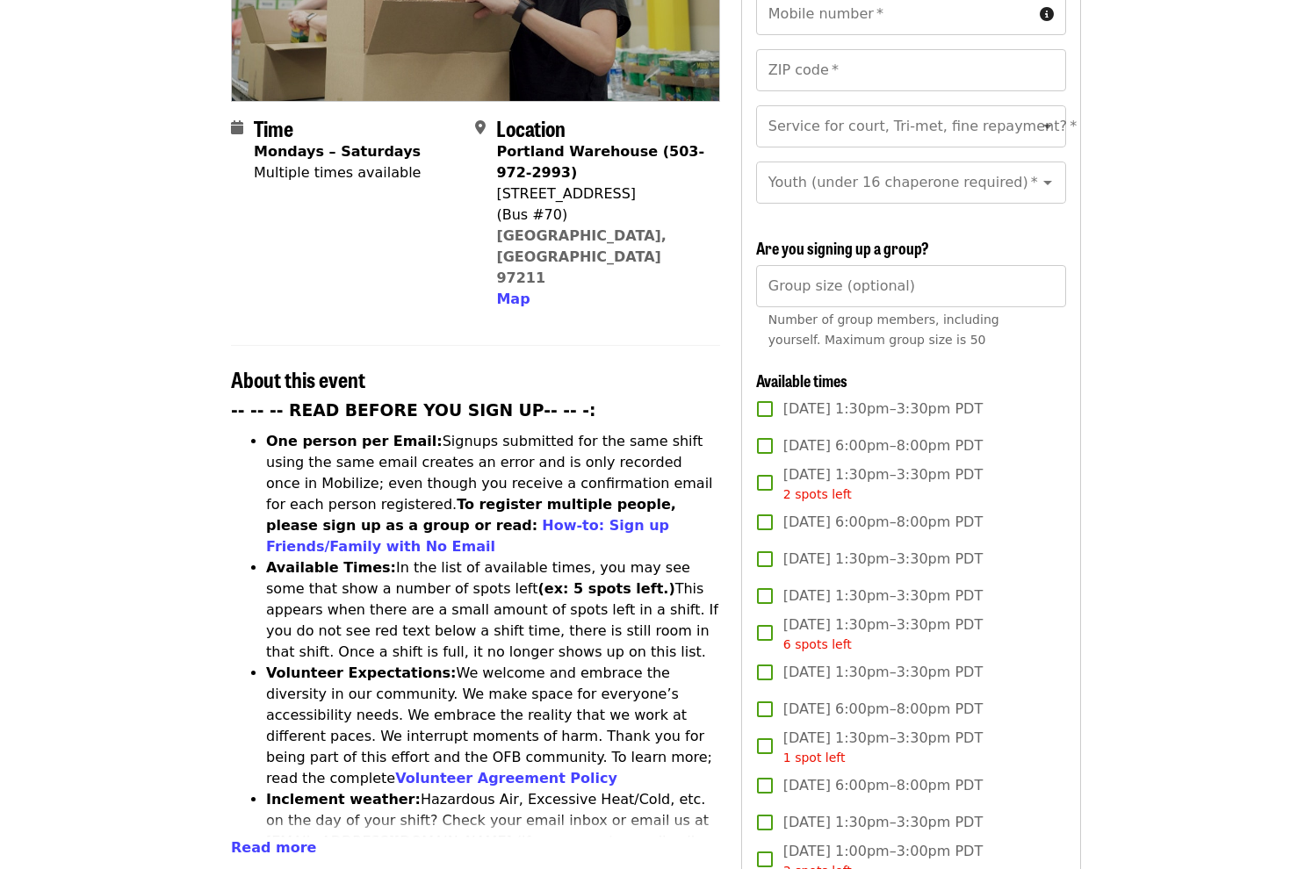
scroll to position [0, 0]
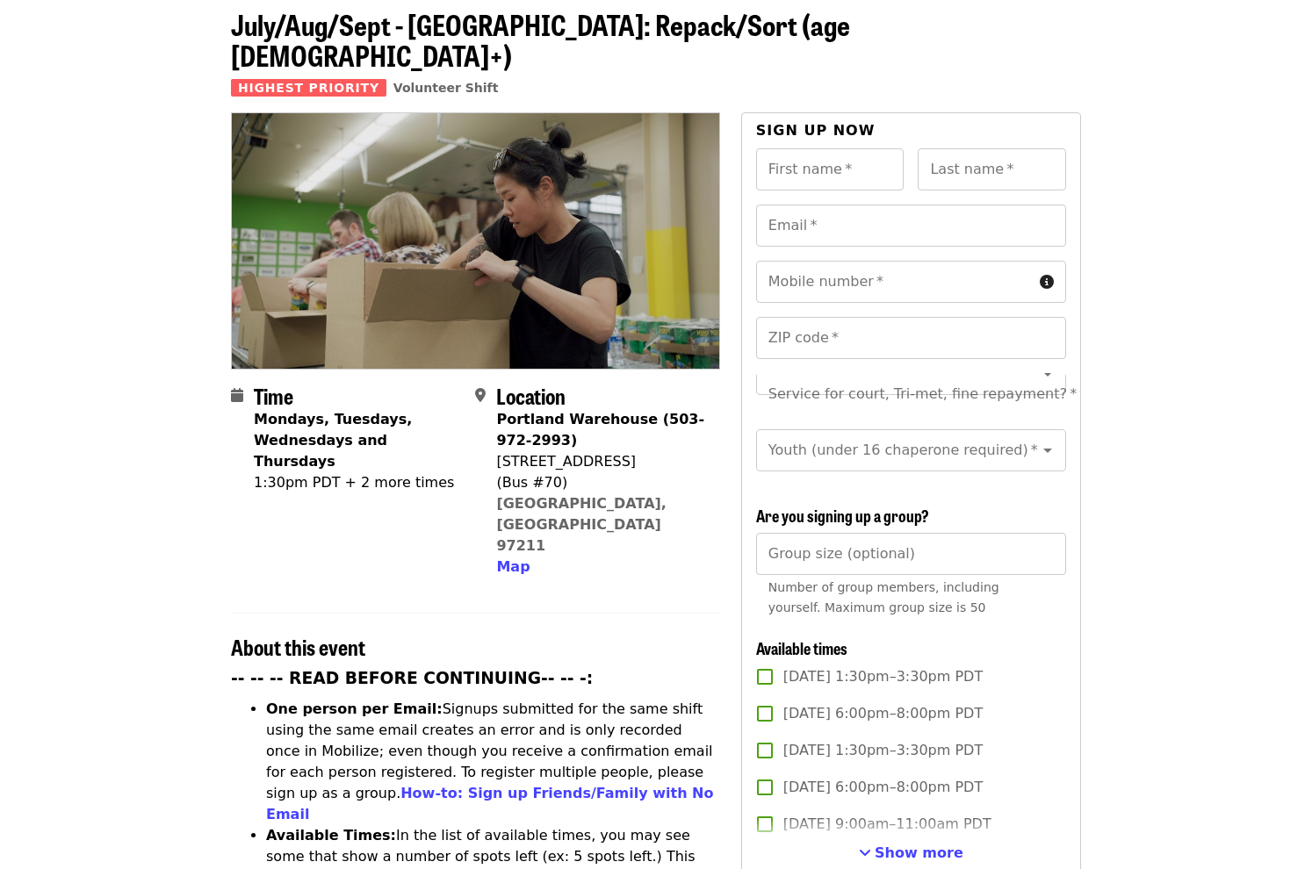
scroll to position [351, 0]
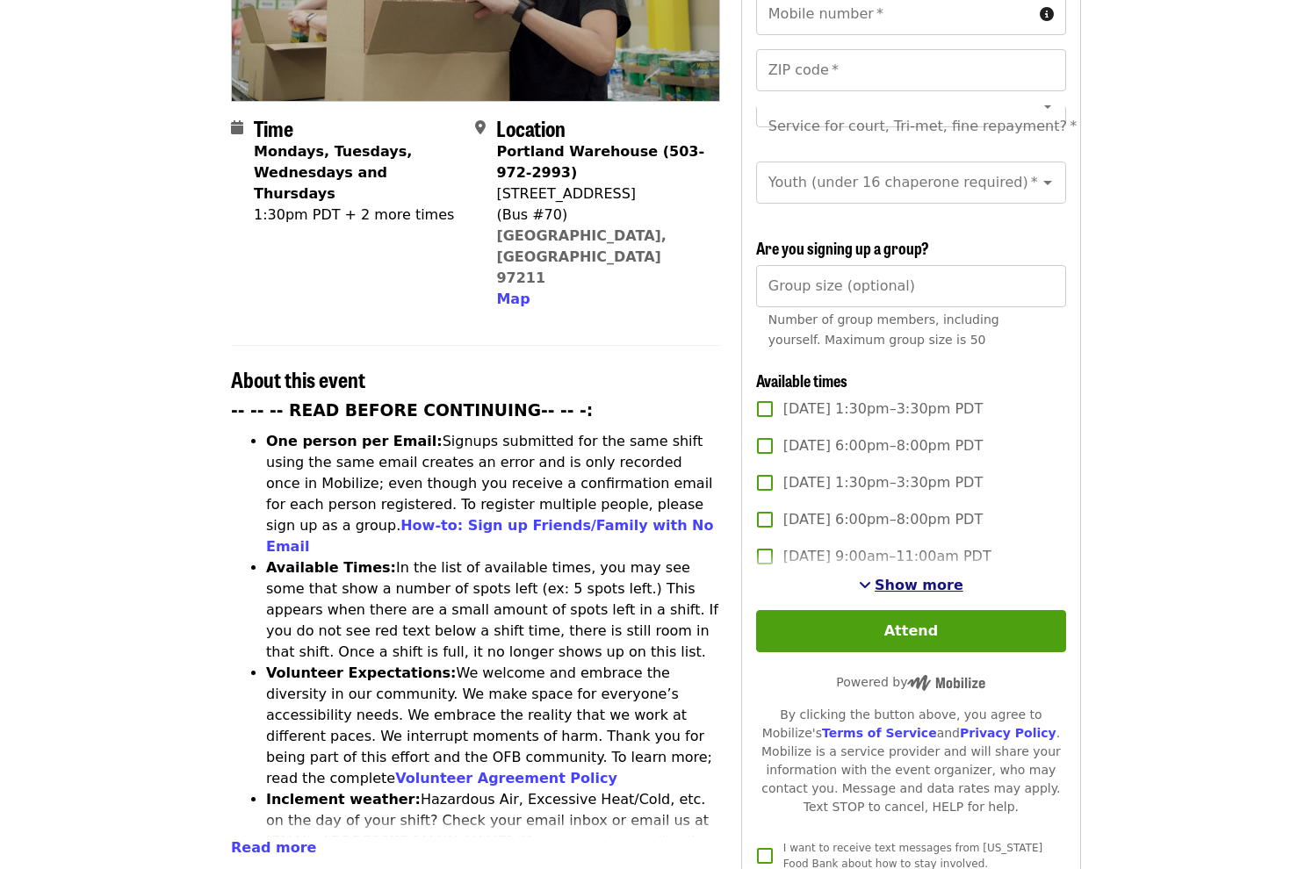
click at [895, 582] on span "Show more" at bounding box center [918, 585] width 89 height 17
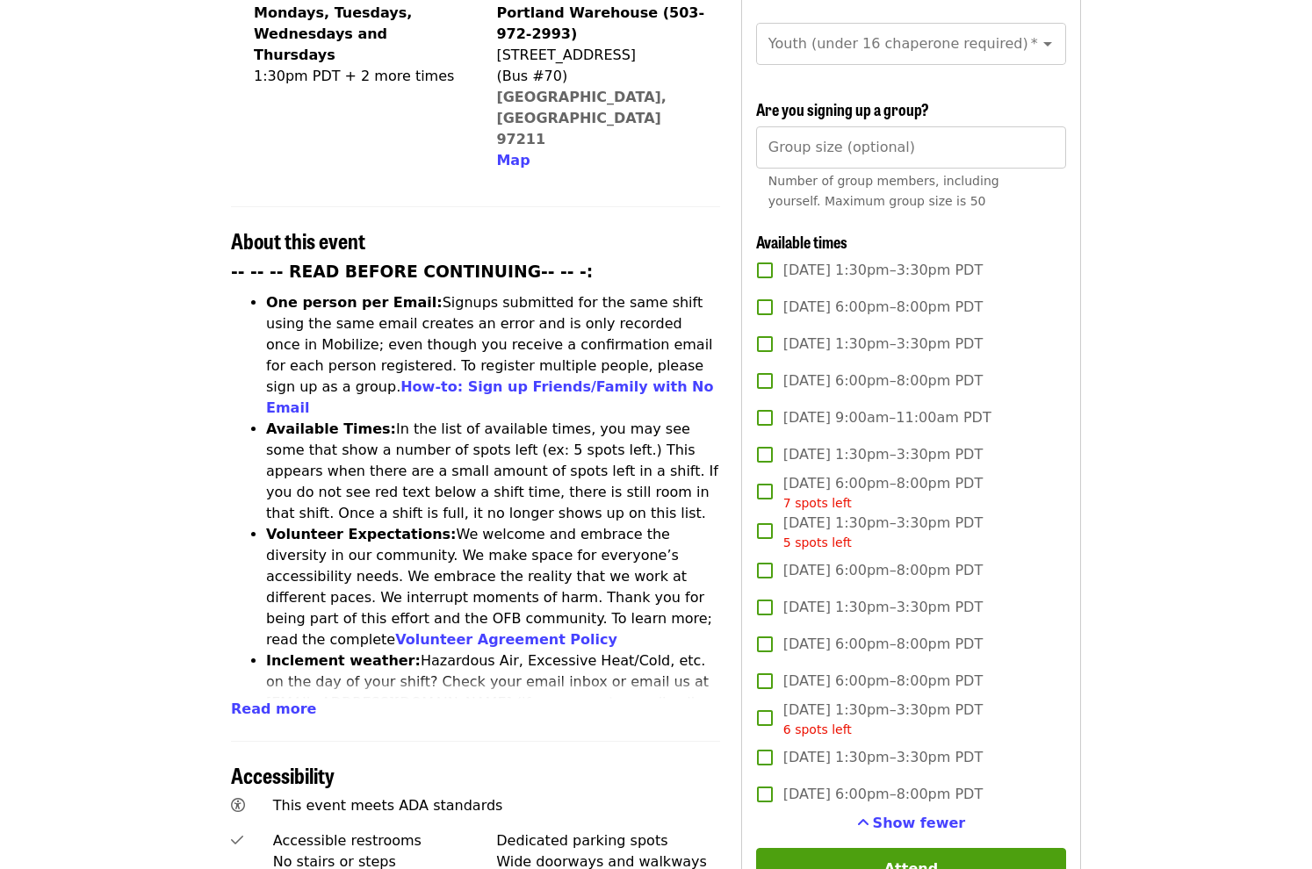
scroll to position [527, 0]
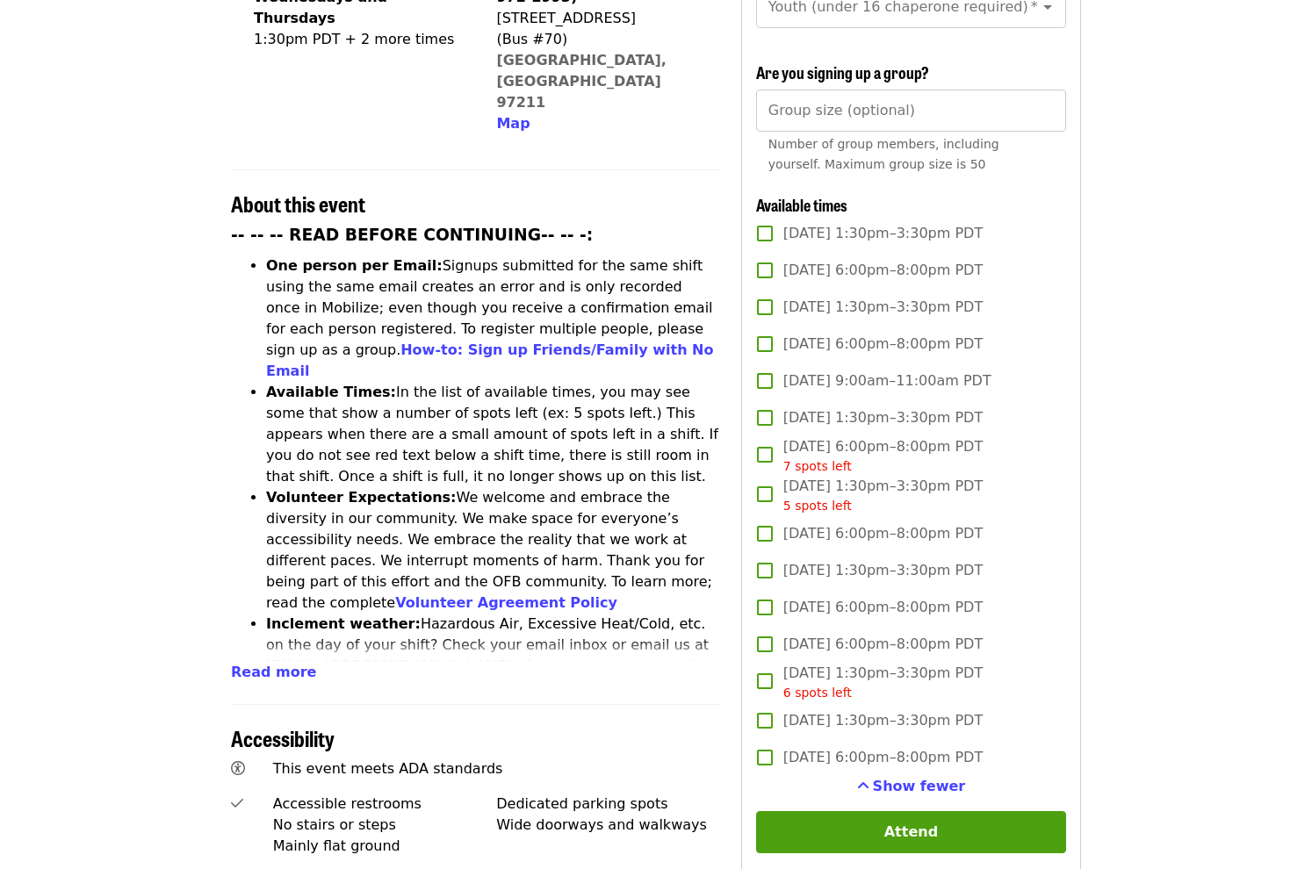
drag, startPoint x: 933, startPoint y: 716, endPoint x: 995, endPoint y: 715, distance: 61.5
click at [995, 715] on label "[DATE] 1:30pm–3:30pm PDT" at bounding box center [899, 720] width 306 height 37
drag, startPoint x: 995, startPoint y: 715, endPoint x: 987, endPoint y: 615, distance: 100.4
click at [987, 615] on label "[DATE] 6:00pm–8:00pm PDT" at bounding box center [899, 607] width 306 height 37
drag, startPoint x: 987, startPoint y: 615, endPoint x: 933, endPoint y: 521, distance: 107.4
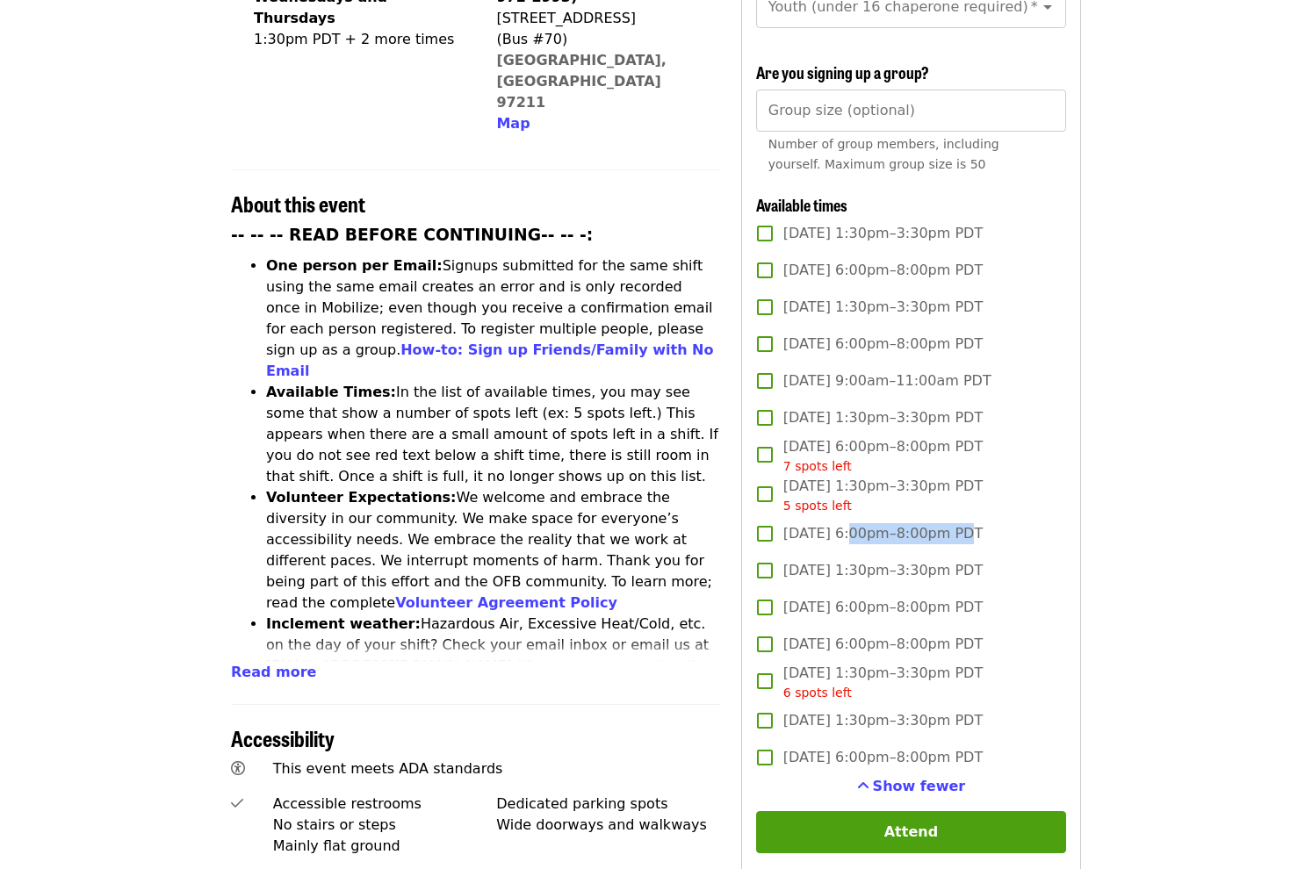
click at [933, 523] on span "[DATE] 6:00pm–8:00pm PDT" at bounding box center [882, 533] width 199 height 21
drag, startPoint x: 933, startPoint y: 521, endPoint x: 964, endPoint y: 388, distance: 136.9
click at [964, 388] on div "[DATE] 9:00am–11:00am PDT [DATE] 1:30pm–3:30pm PDT [DATE] 6:00pm–8:00pm PDT 7 s…" at bounding box center [911, 570] width 310 height 414
drag, startPoint x: 964, startPoint y: 388, endPoint x: 1000, endPoint y: 381, distance: 36.7
click at [1000, 381] on label "[DATE] 9:00am–11:00am PDT" at bounding box center [899, 381] width 306 height 37
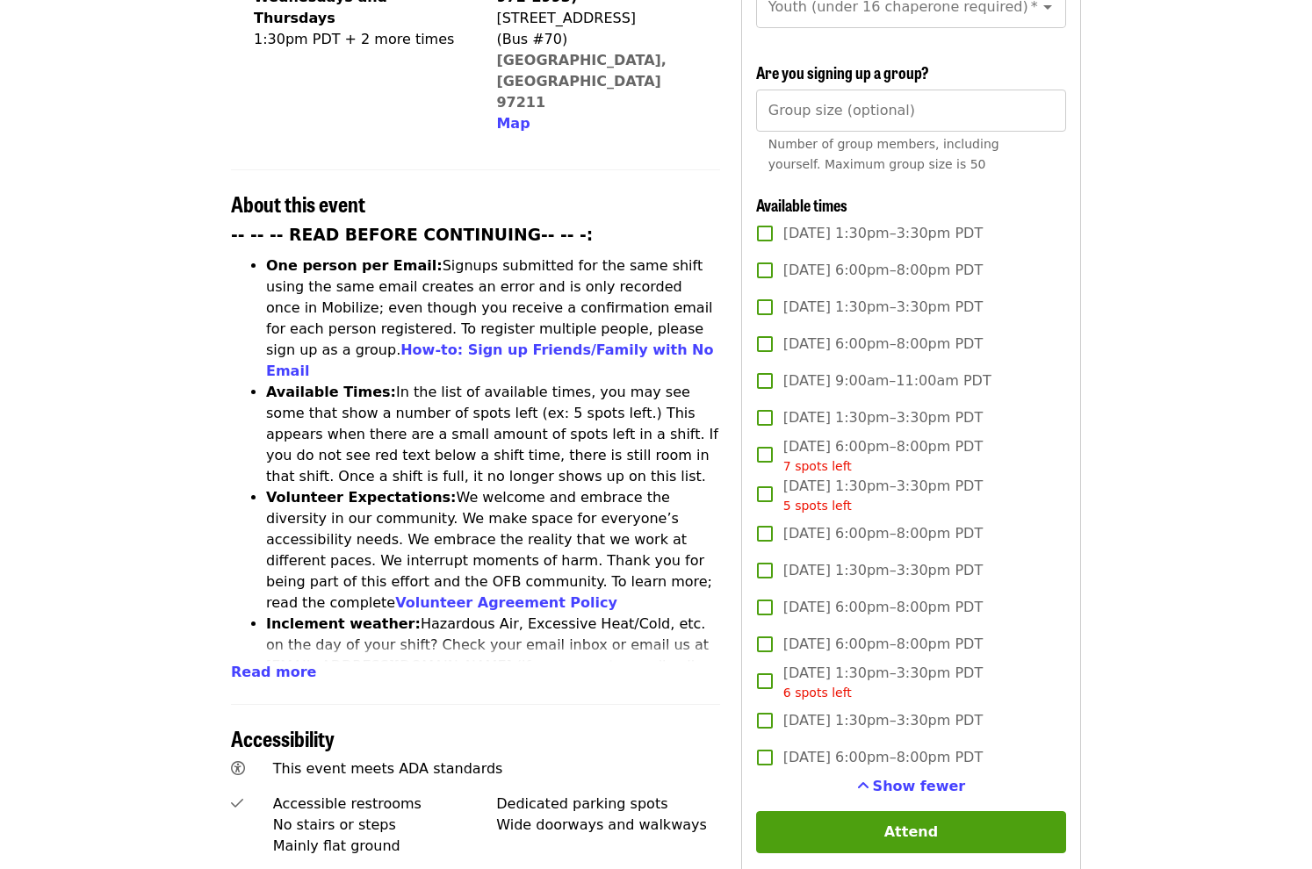
drag, startPoint x: 1000, startPoint y: 381, endPoint x: 1077, endPoint y: 455, distance: 106.8
click at [1077, 455] on div "Sign up now First name   * First name * Last name   * Last name * Email   * Ema…" at bounding box center [911, 383] width 340 height 1428
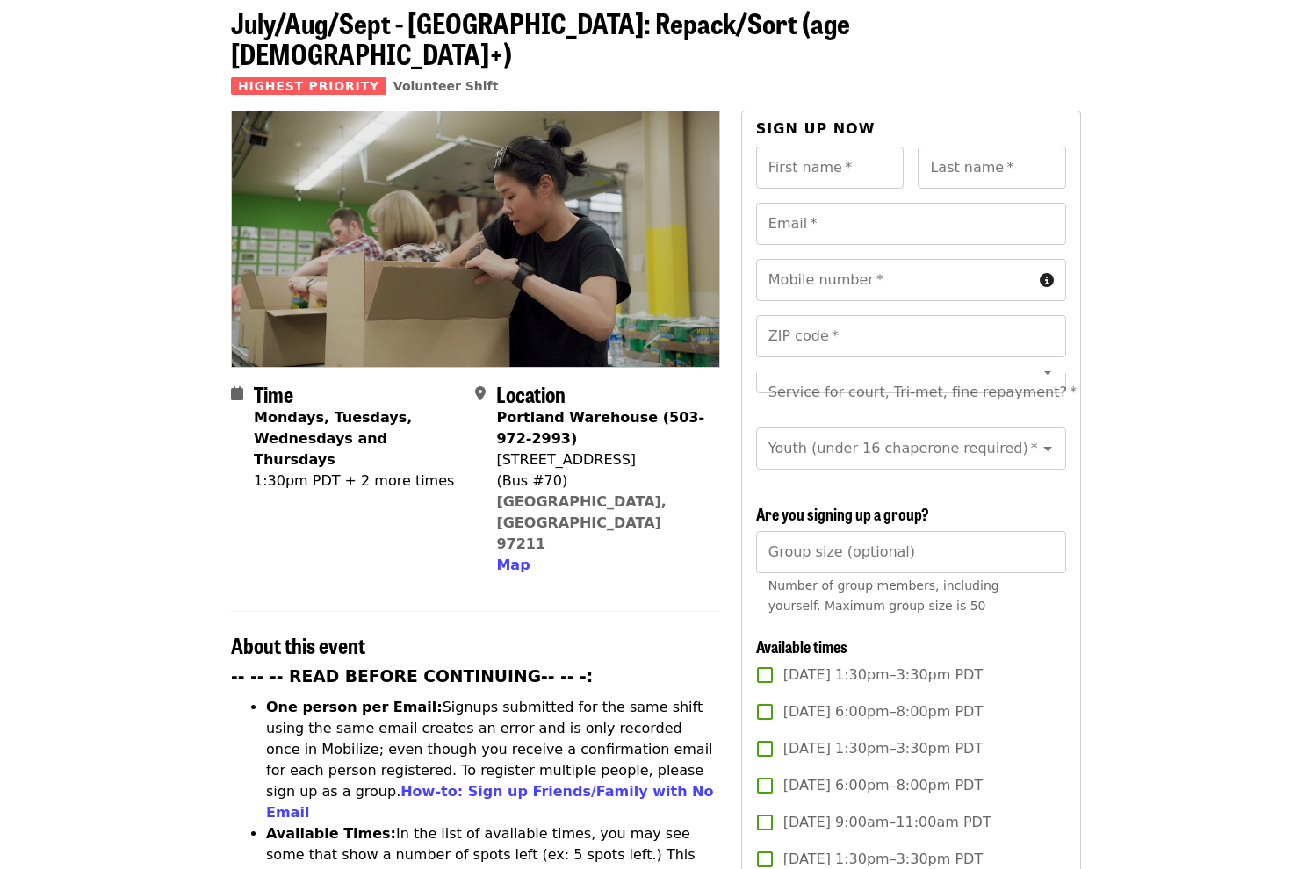
scroll to position [0, 0]
